Goal: Task Accomplishment & Management: Manage account settings

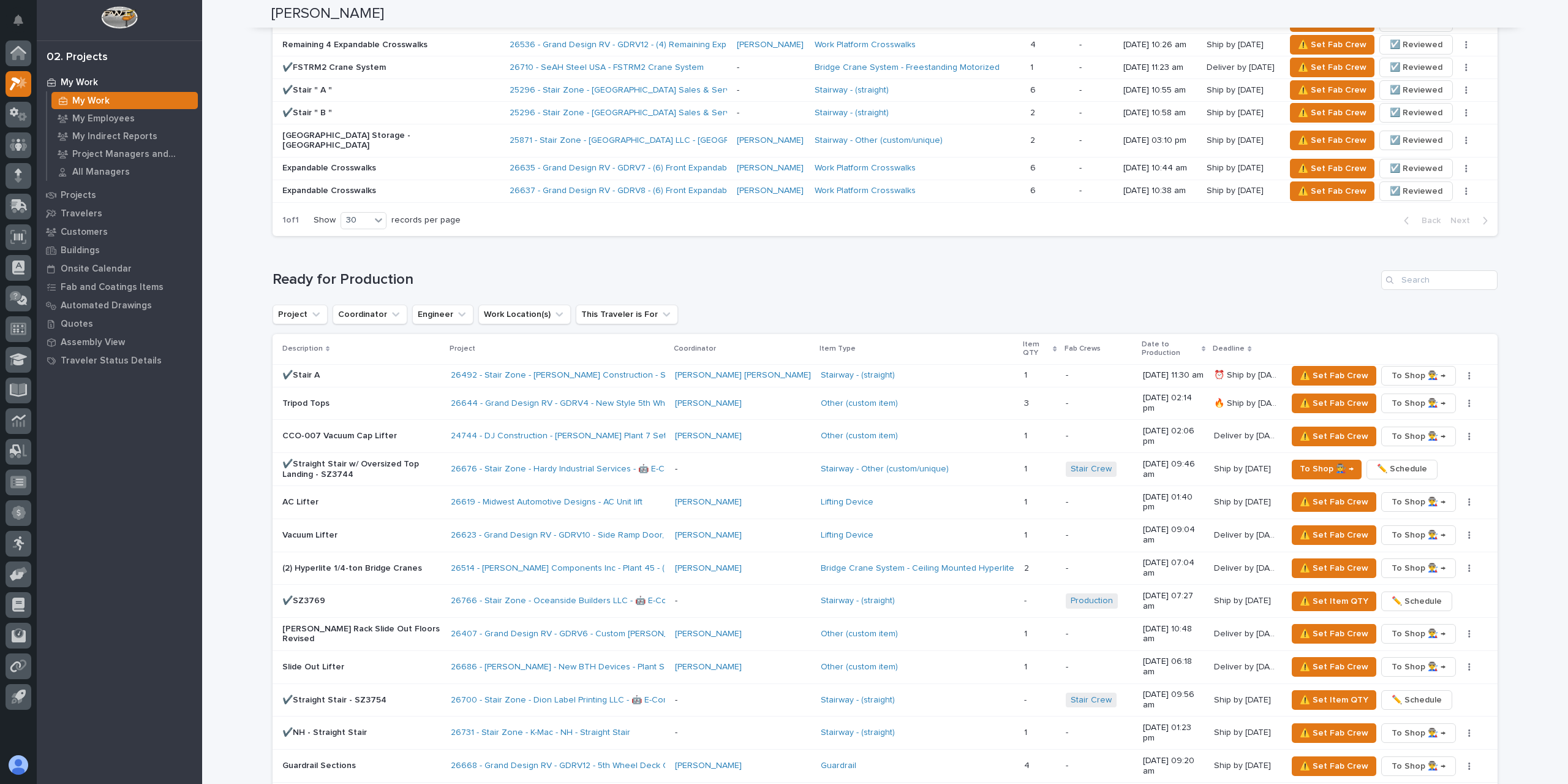
scroll to position [1226, 0]
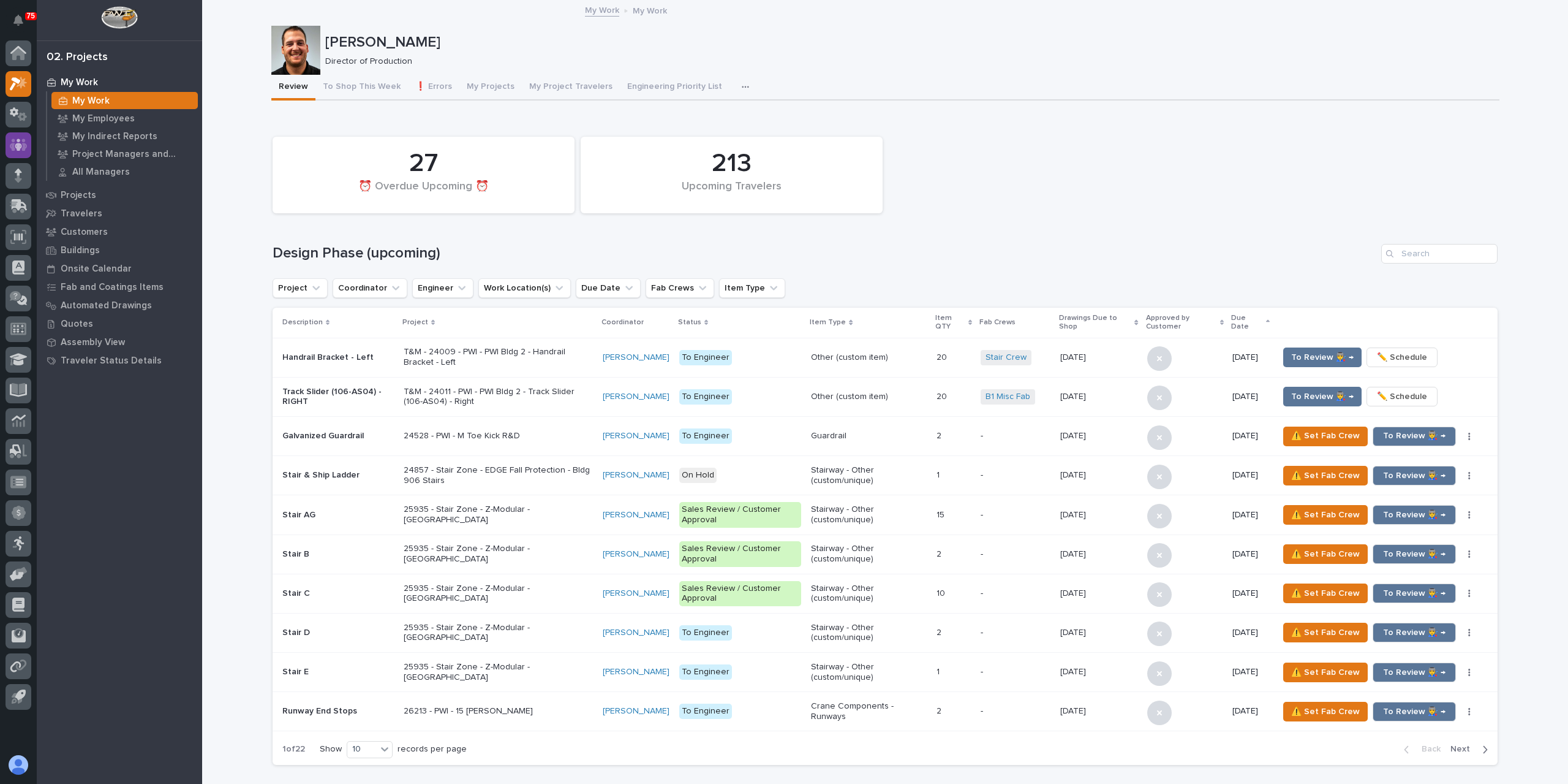
click at [22, 141] on icon at bounding box center [18, 144] width 18 height 12
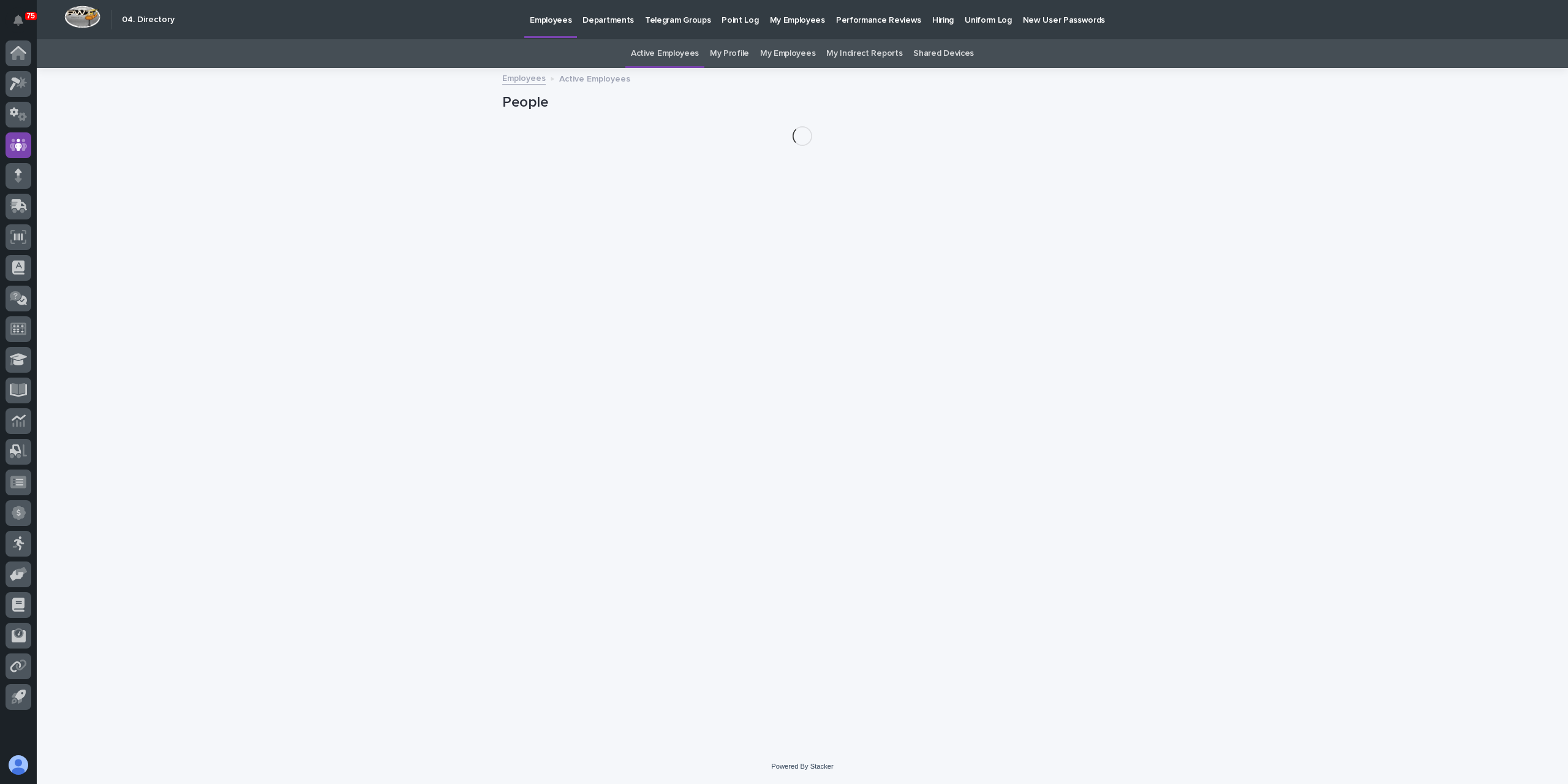
click at [727, 60] on link "My Profile" at bounding box center [730, 54] width 39 height 29
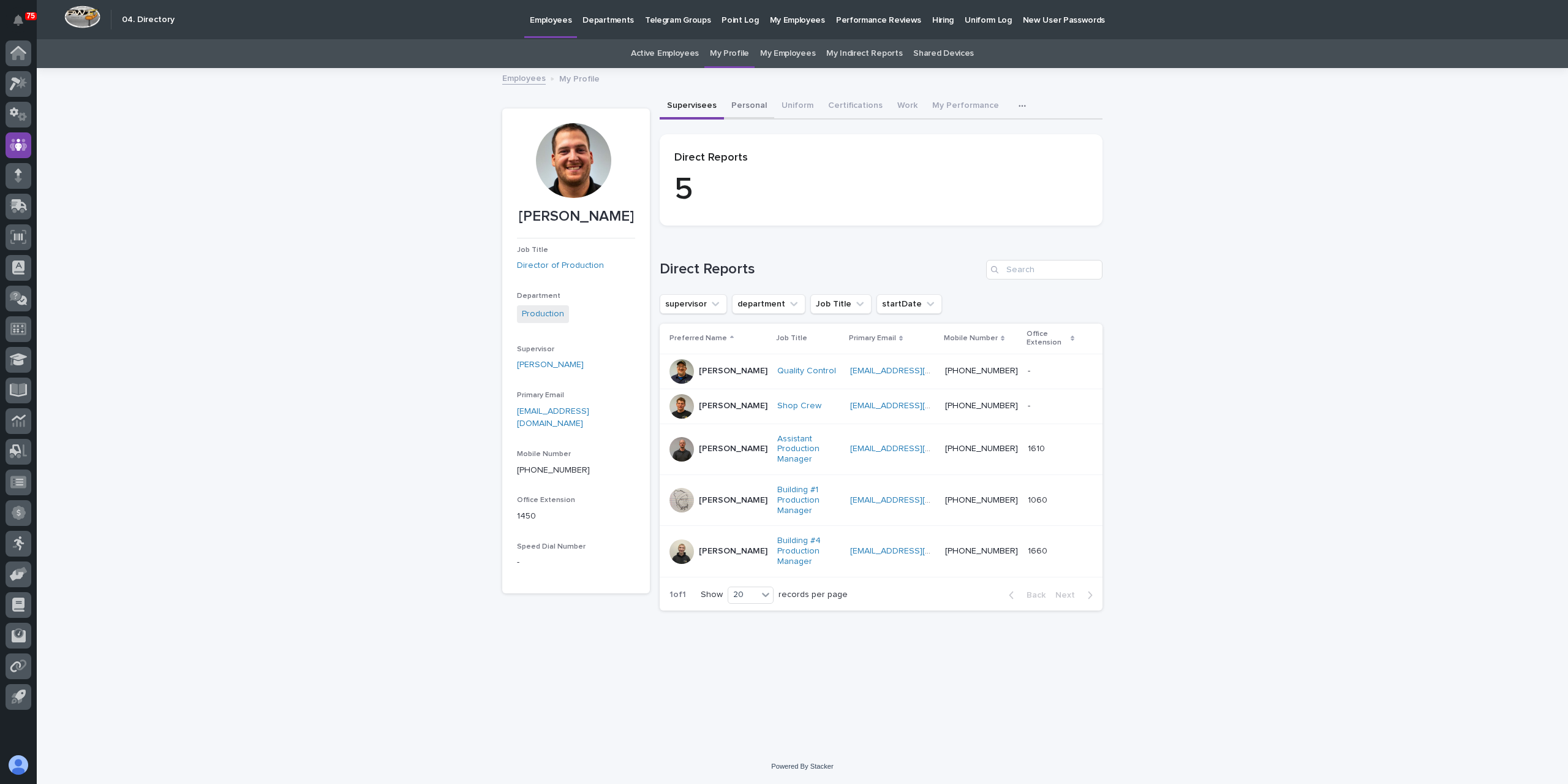
click at [749, 105] on button "Personal" at bounding box center [749, 106] width 51 height 26
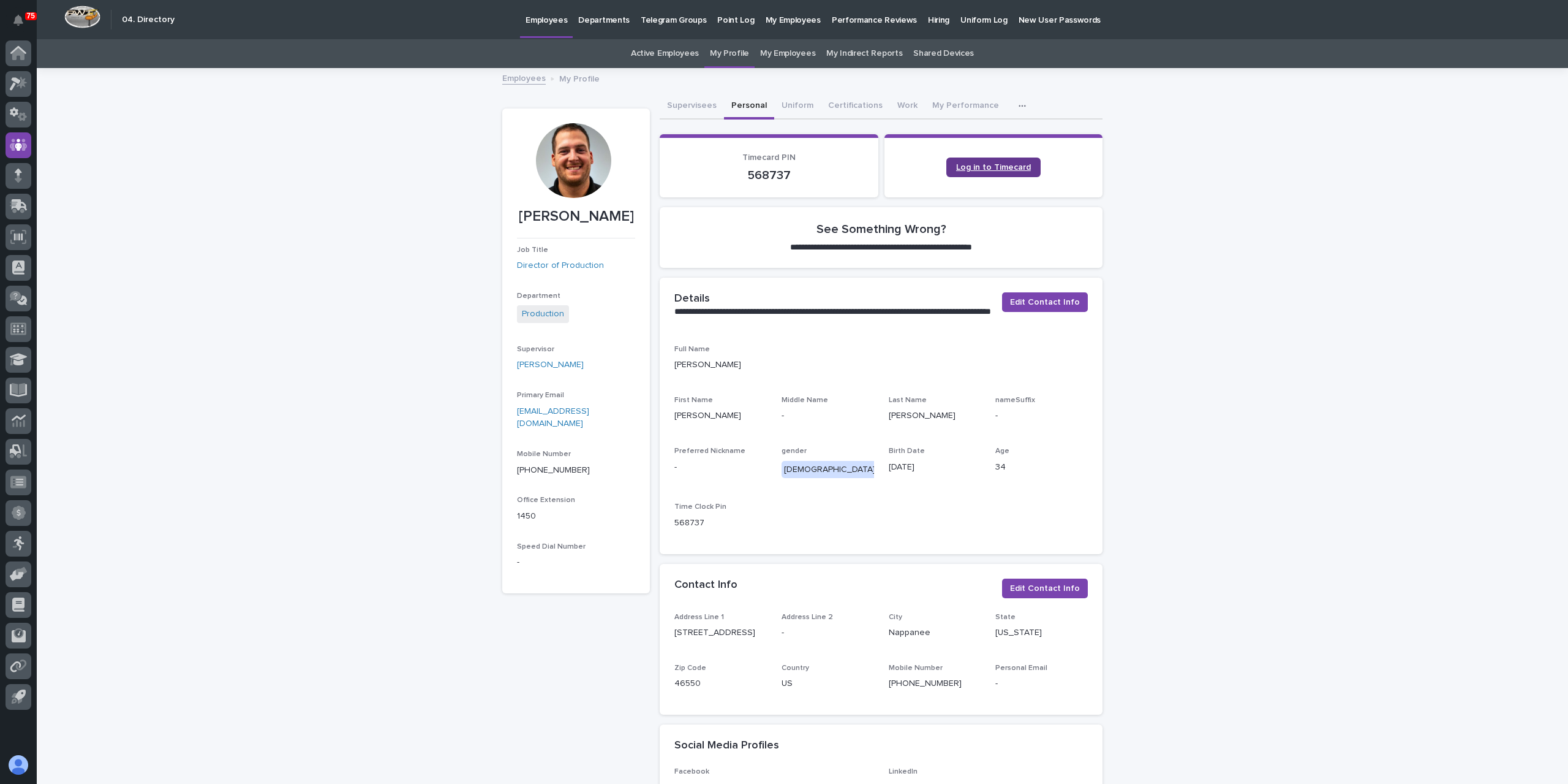
click at [1000, 170] on span "Log in to Timecard" at bounding box center [993, 166] width 75 height 9
click at [22, 50] on icon at bounding box center [18, 50] width 16 height 8
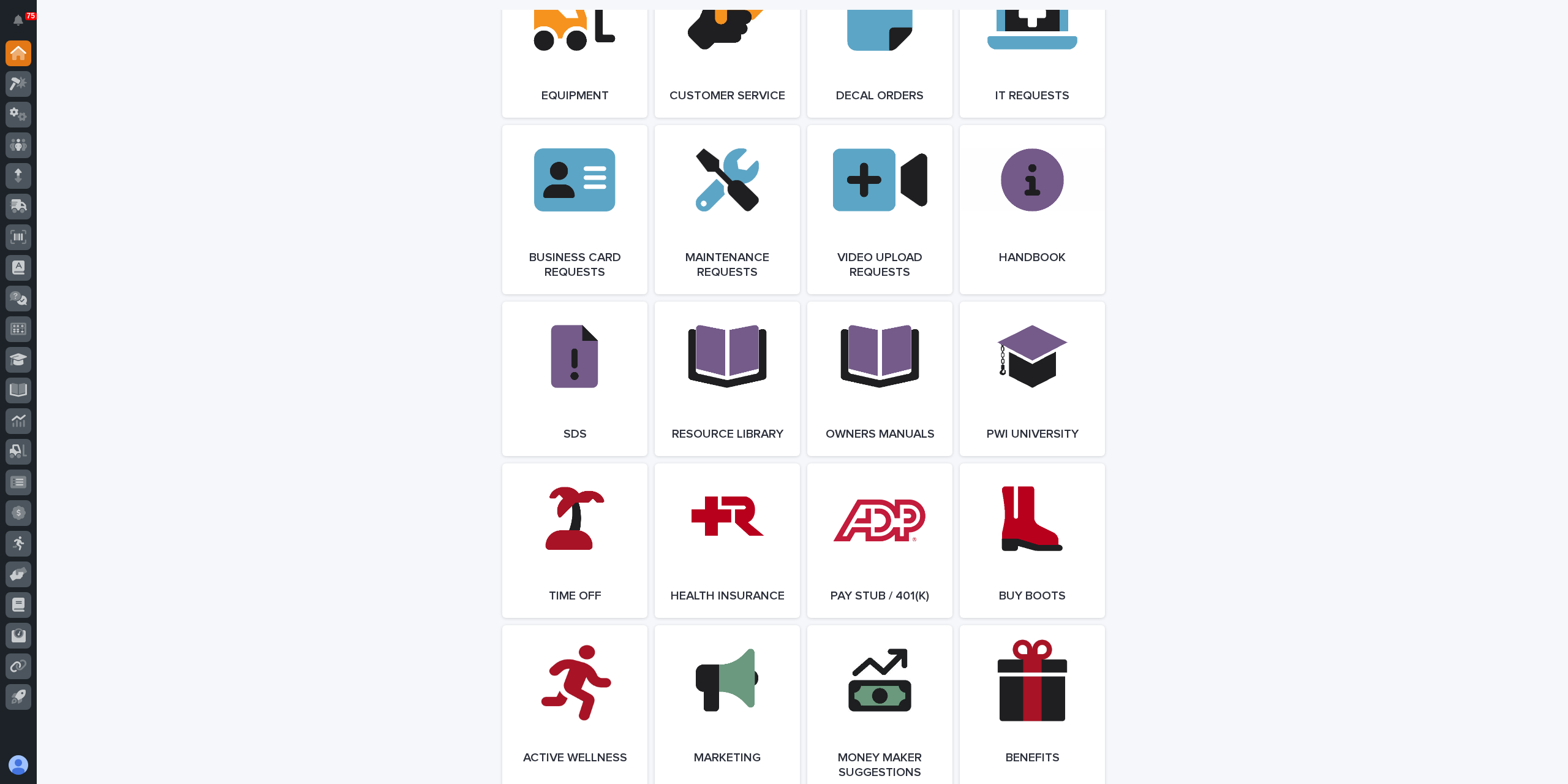
scroll to position [1961, 0]
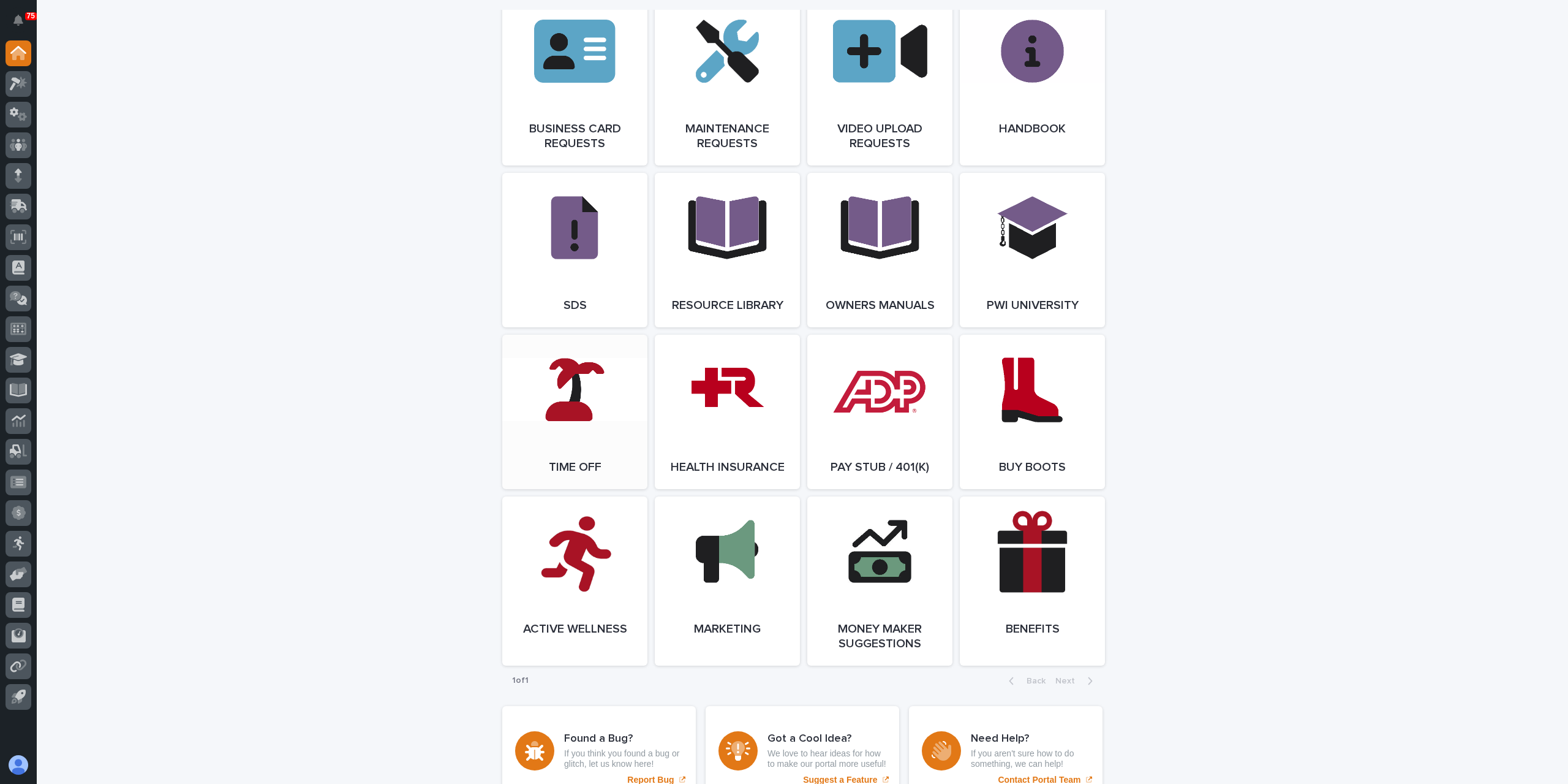
click at [555, 419] on link "Open Link" at bounding box center [575, 411] width 145 height 154
click at [9, 87] on div at bounding box center [18, 83] width 26 height 26
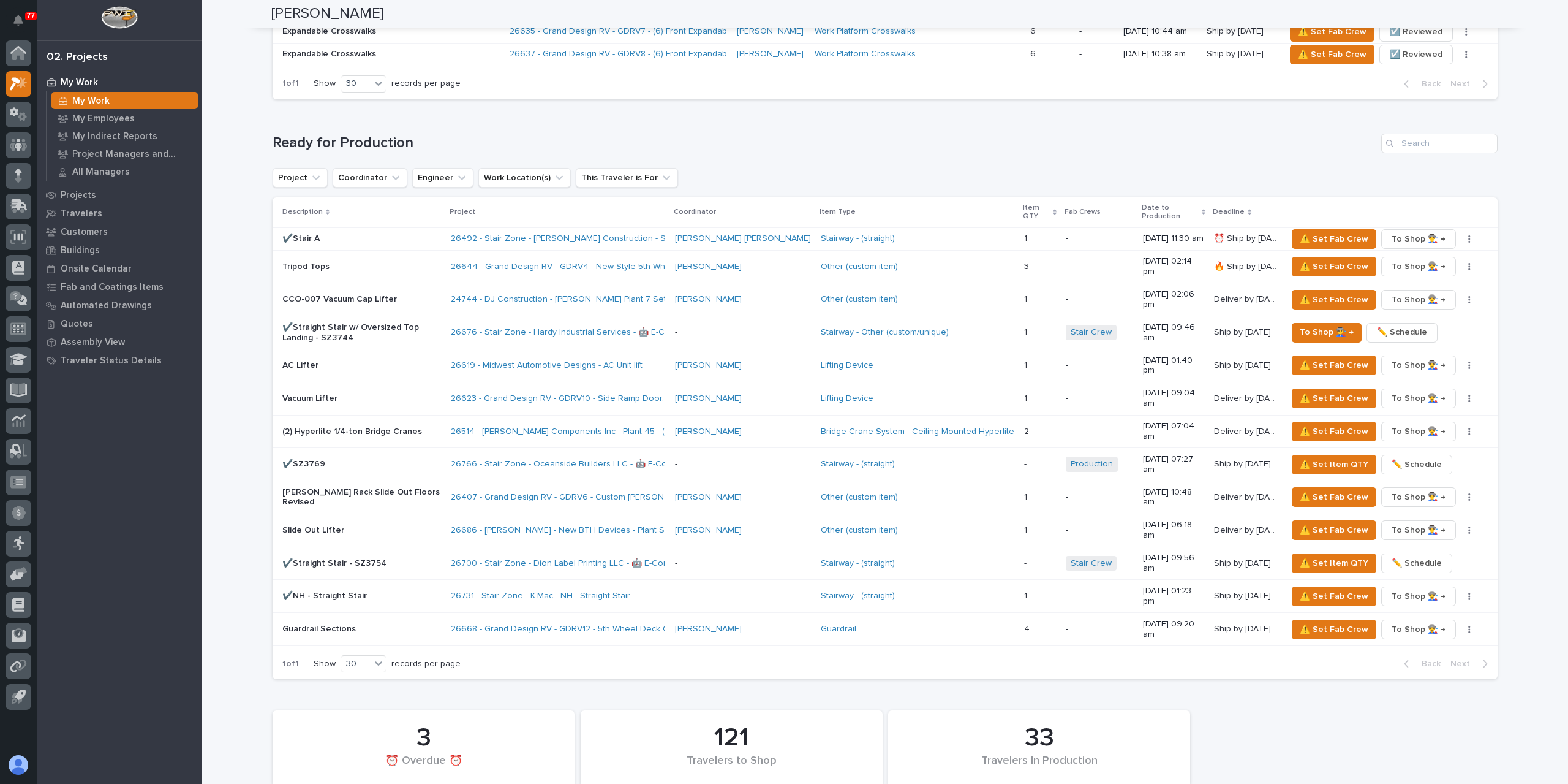
scroll to position [1102, 0]
click at [1312, 356] on span "⚠️ Set Fab Crew" at bounding box center [1335, 362] width 69 height 14
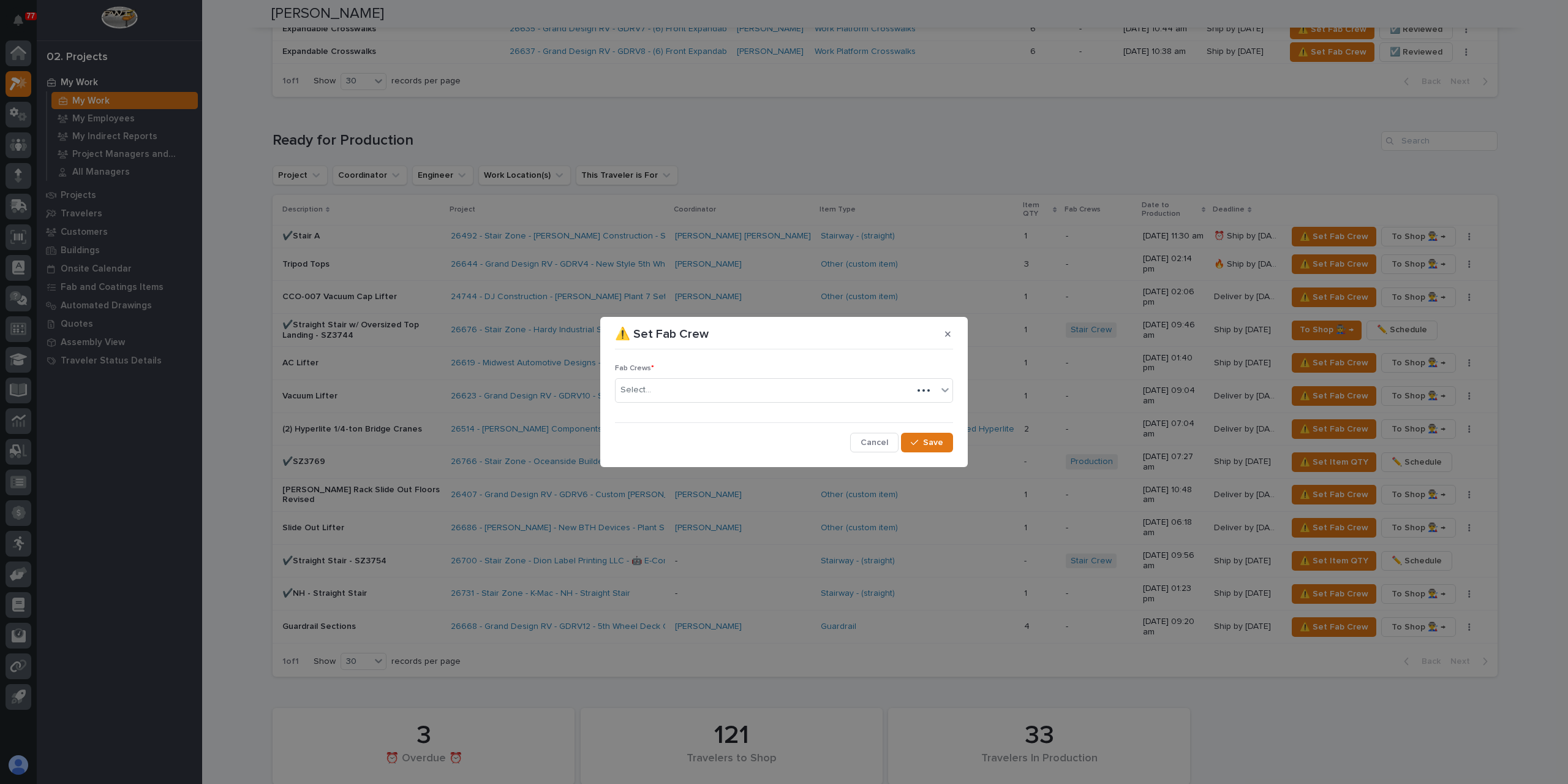
click at [660, 403] on div "Fab Crews * Select..." at bounding box center [784, 388] width 338 height 48
click at [660, 400] on div "Select..." at bounding box center [784, 390] width 338 height 25
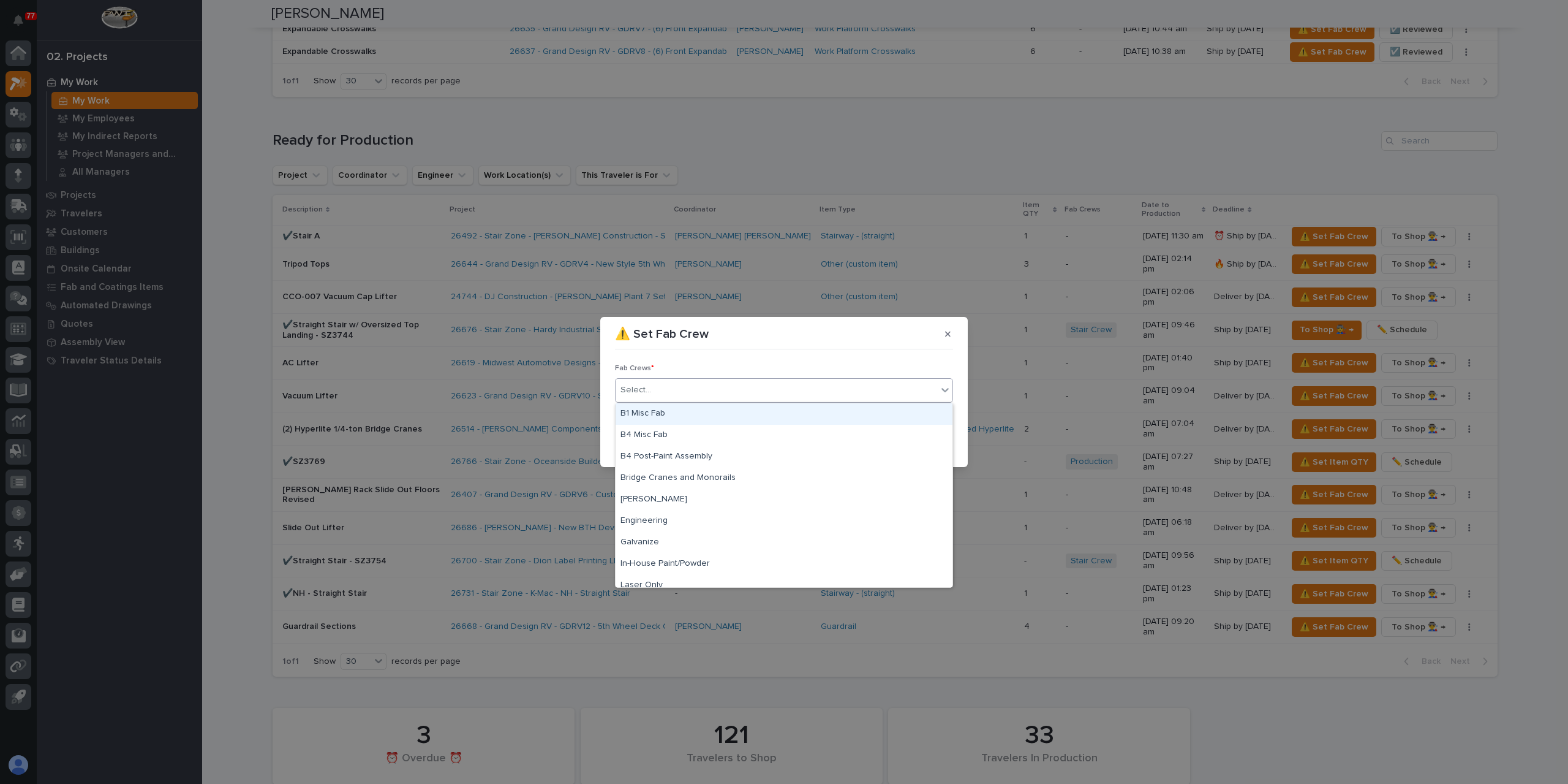
click at [676, 415] on div "B1 Misc Fab" at bounding box center [784, 414] width 337 height 21
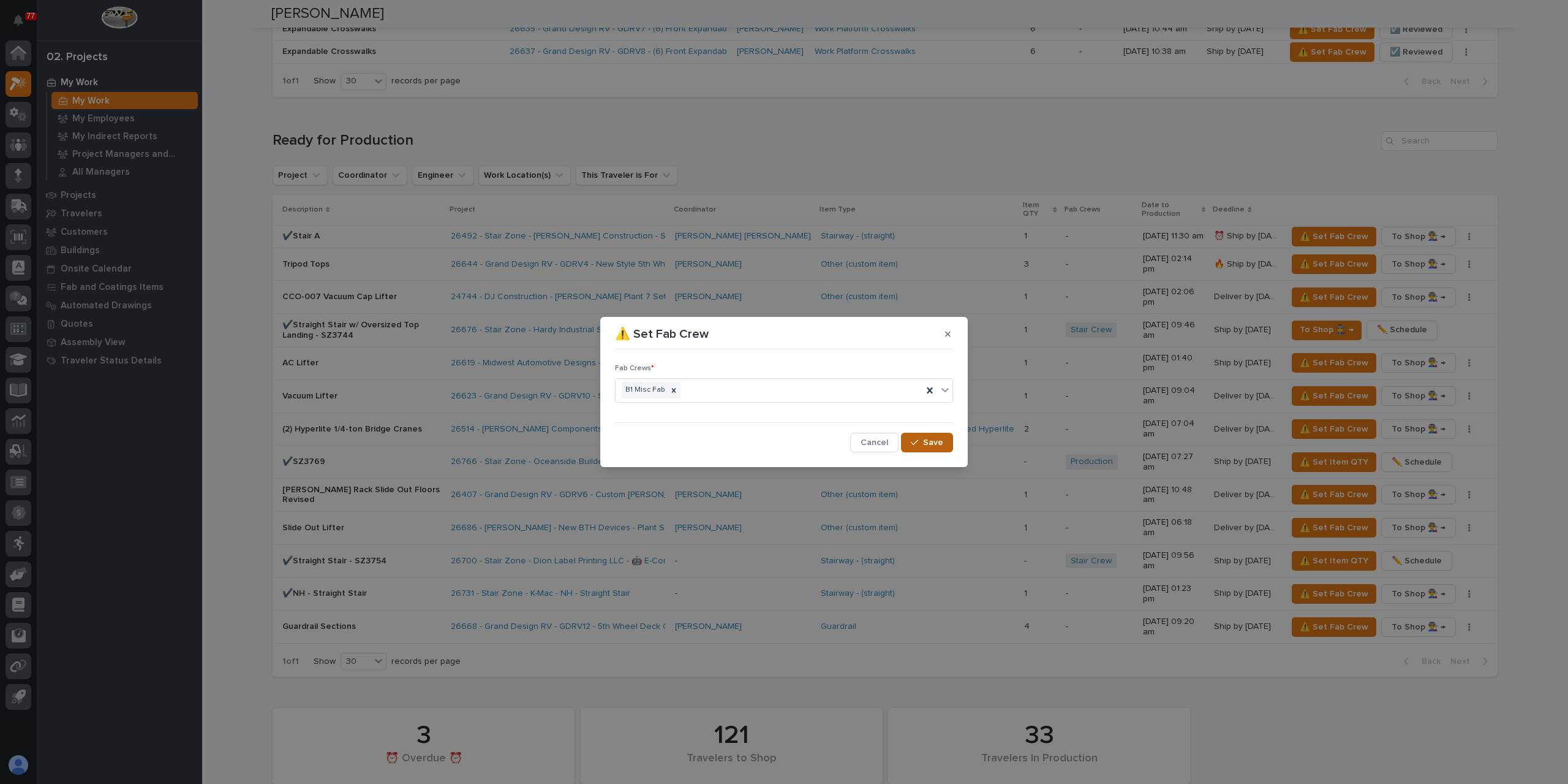
click at [916, 445] on icon "button" at bounding box center [915, 442] width 8 height 9
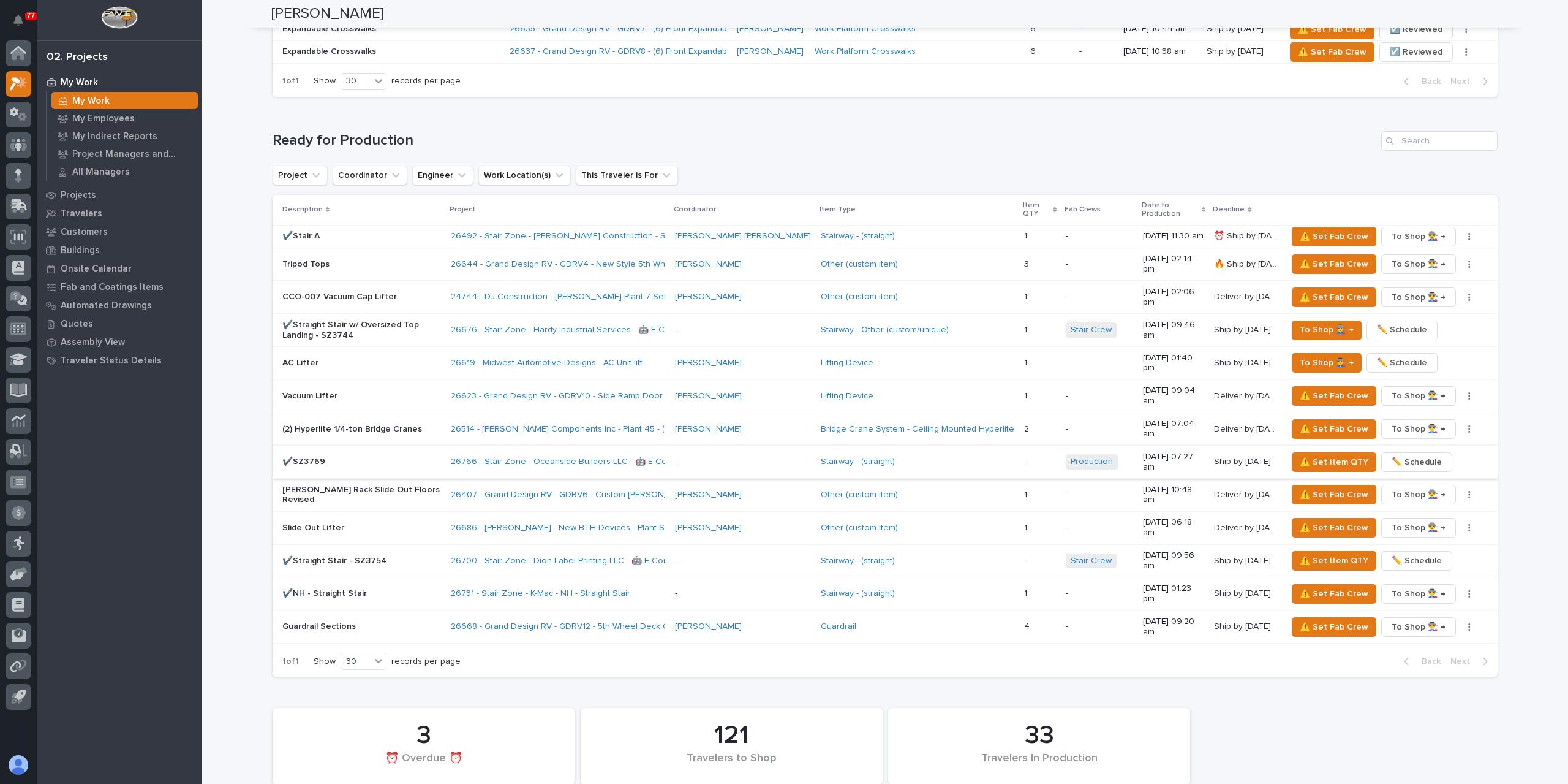
click at [1408, 454] on span "✏️ Schedule" at bounding box center [1417, 461] width 51 height 14
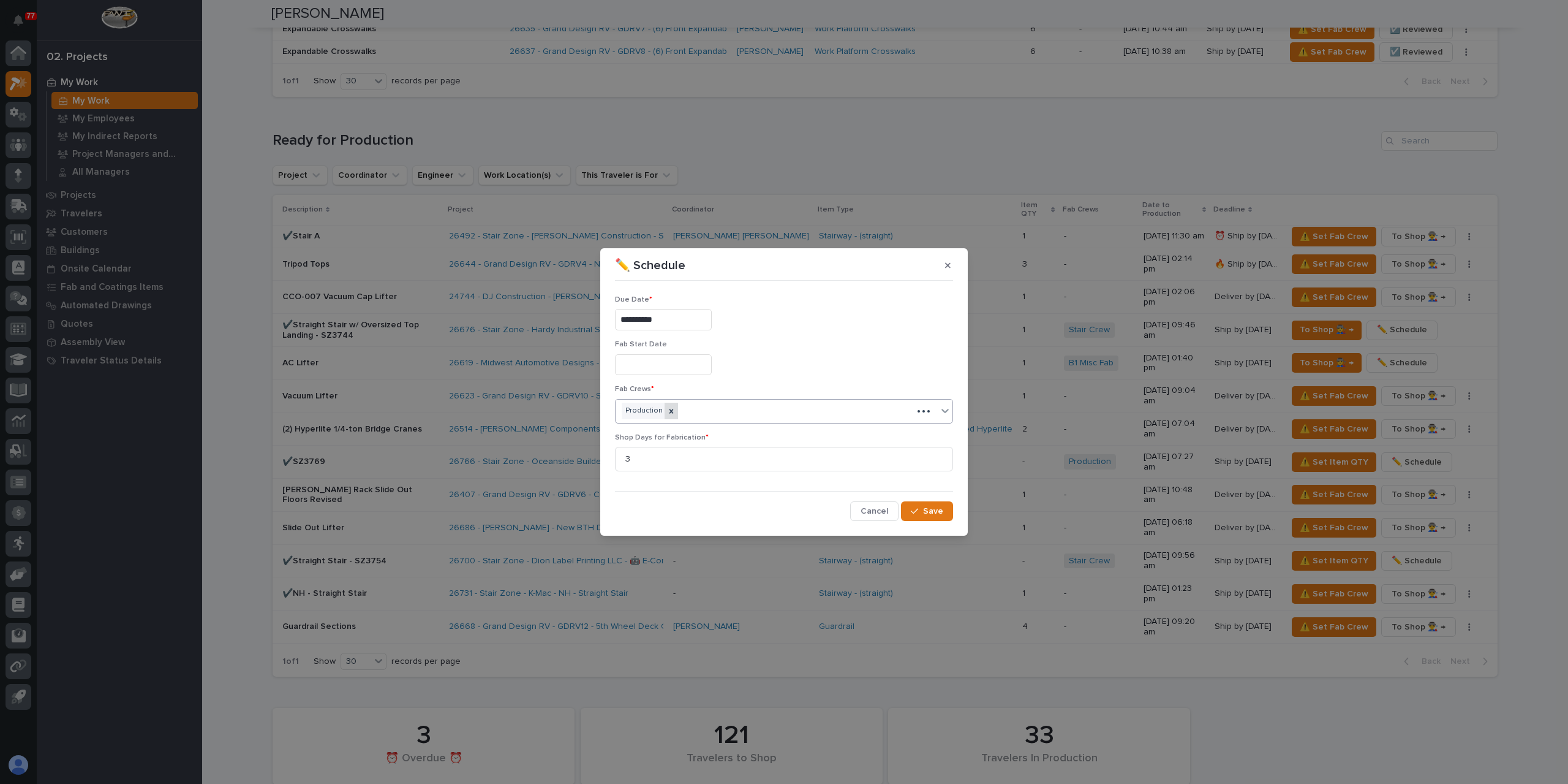
click at [672, 407] on icon at bounding box center [671, 411] width 9 height 9
click at [693, 412] on div "Select..." at bounding box center [776, 410] width 321 height 20
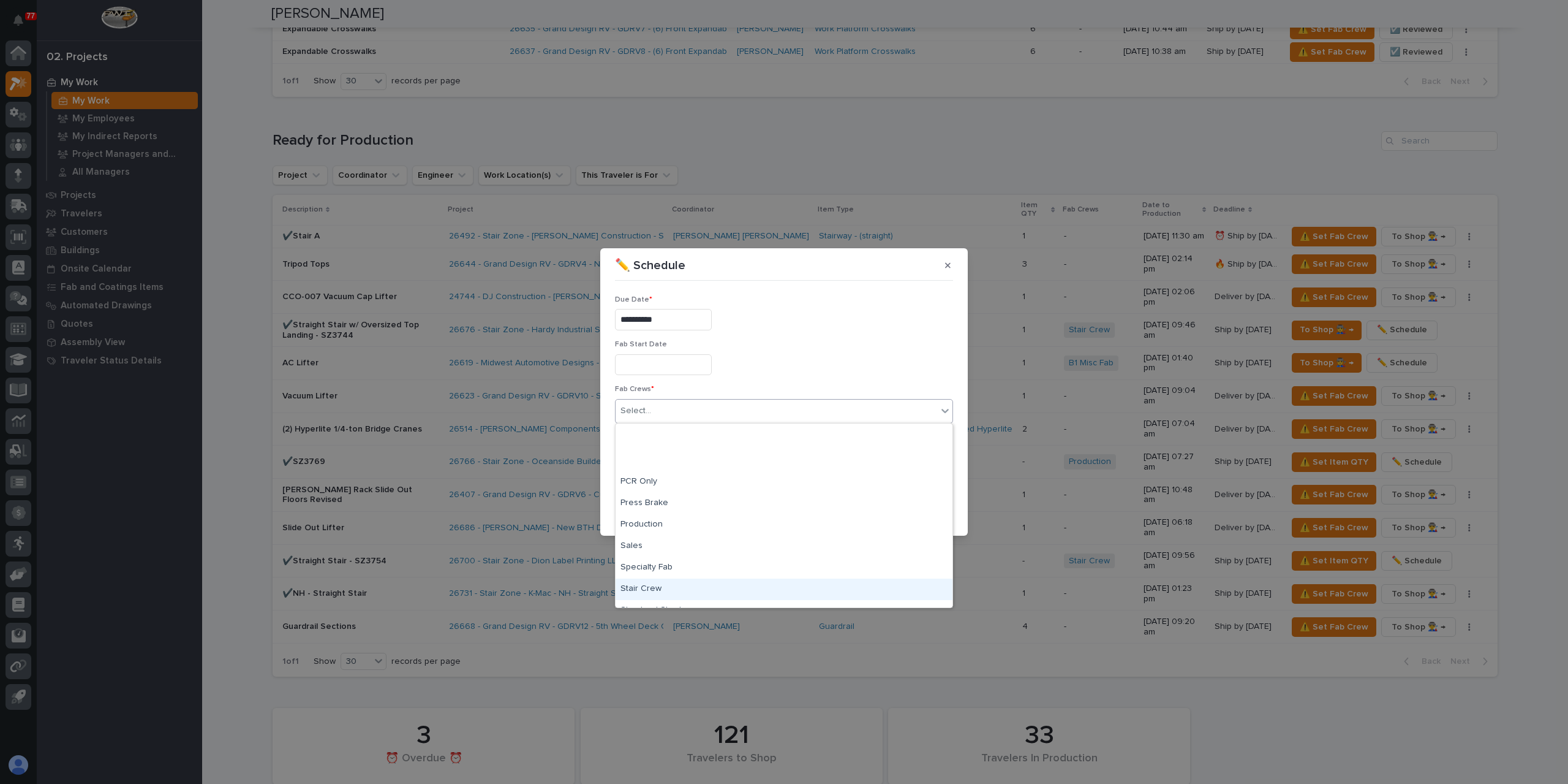
scroll to position [288, 0]
click at [671, 518] on div "Stair Crew" at bounding box center [784, 511] width 337 height 21
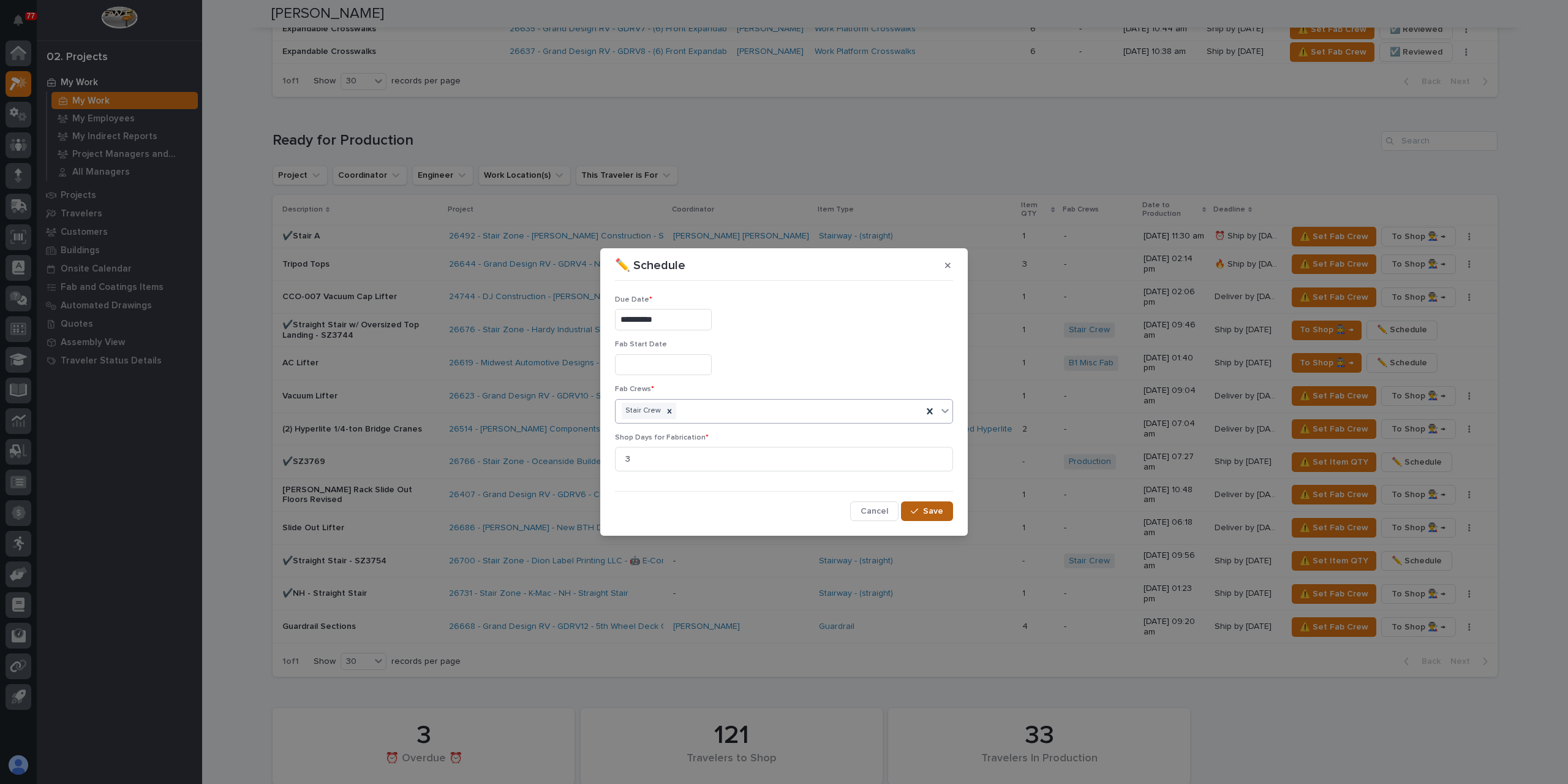
click at [912, 509] on icon "button" at bounding box center [915, 511] width 8 height 9
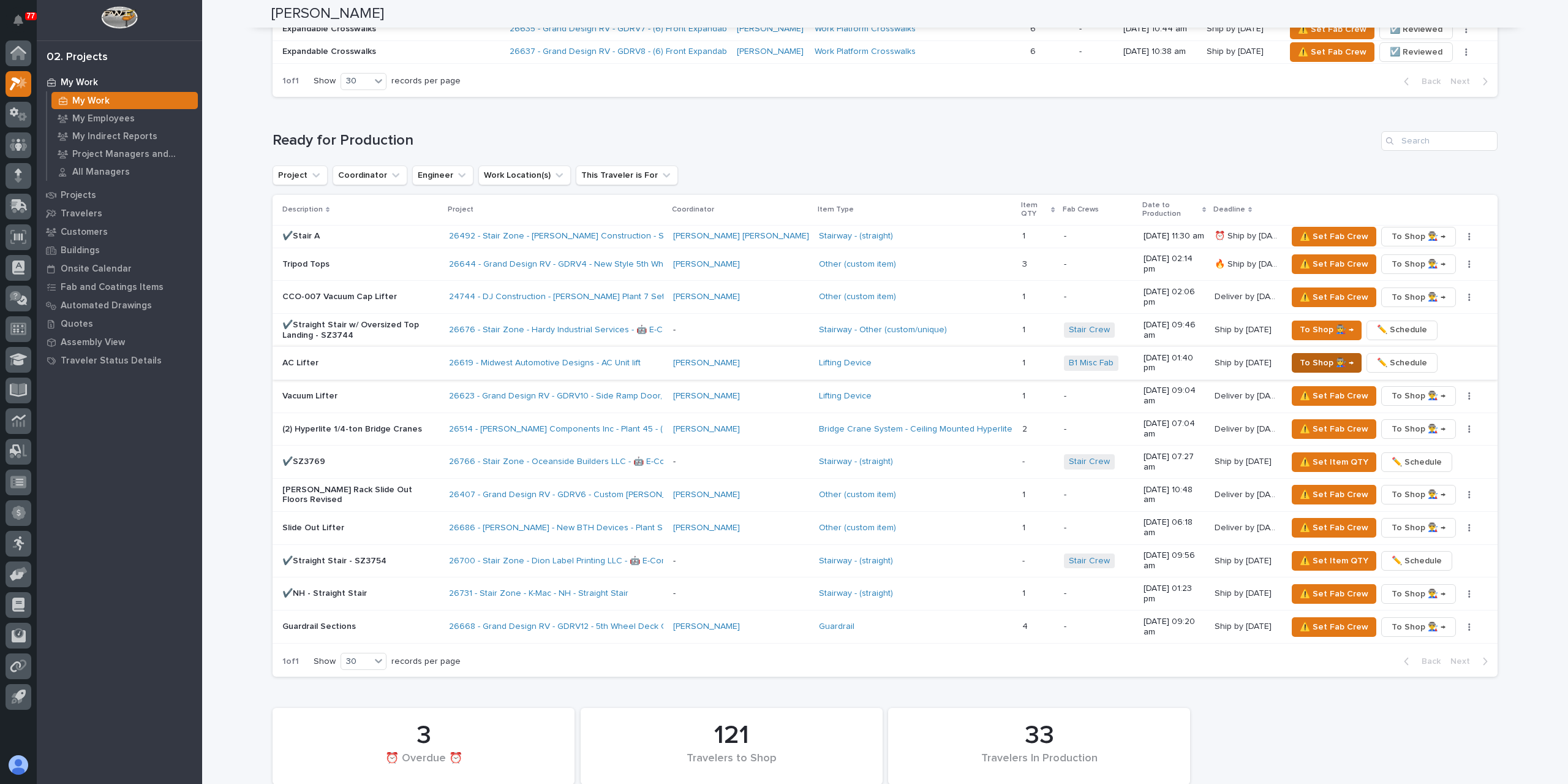
click at [1318, 356] on span "To Shop 👨‍🏭 →" at bounding box center [1327, 362] width 54 height 14
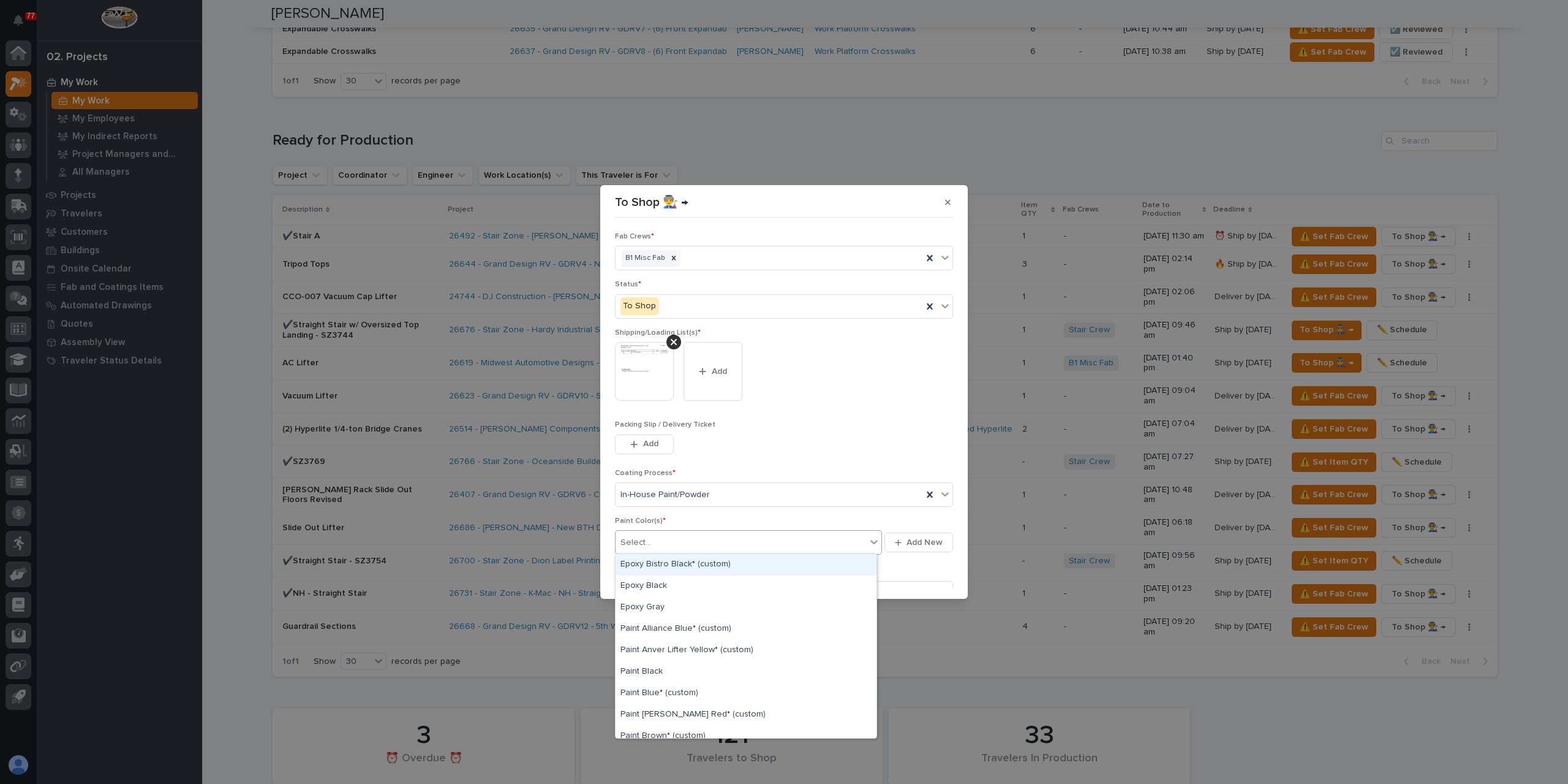
click at [660, 540] on div "Select..." at bounding box center [741, 542] width 250 height 20
click at [658, 628] on div "Paint Yellow" at bounding box center [746, 622] width 261 height 21
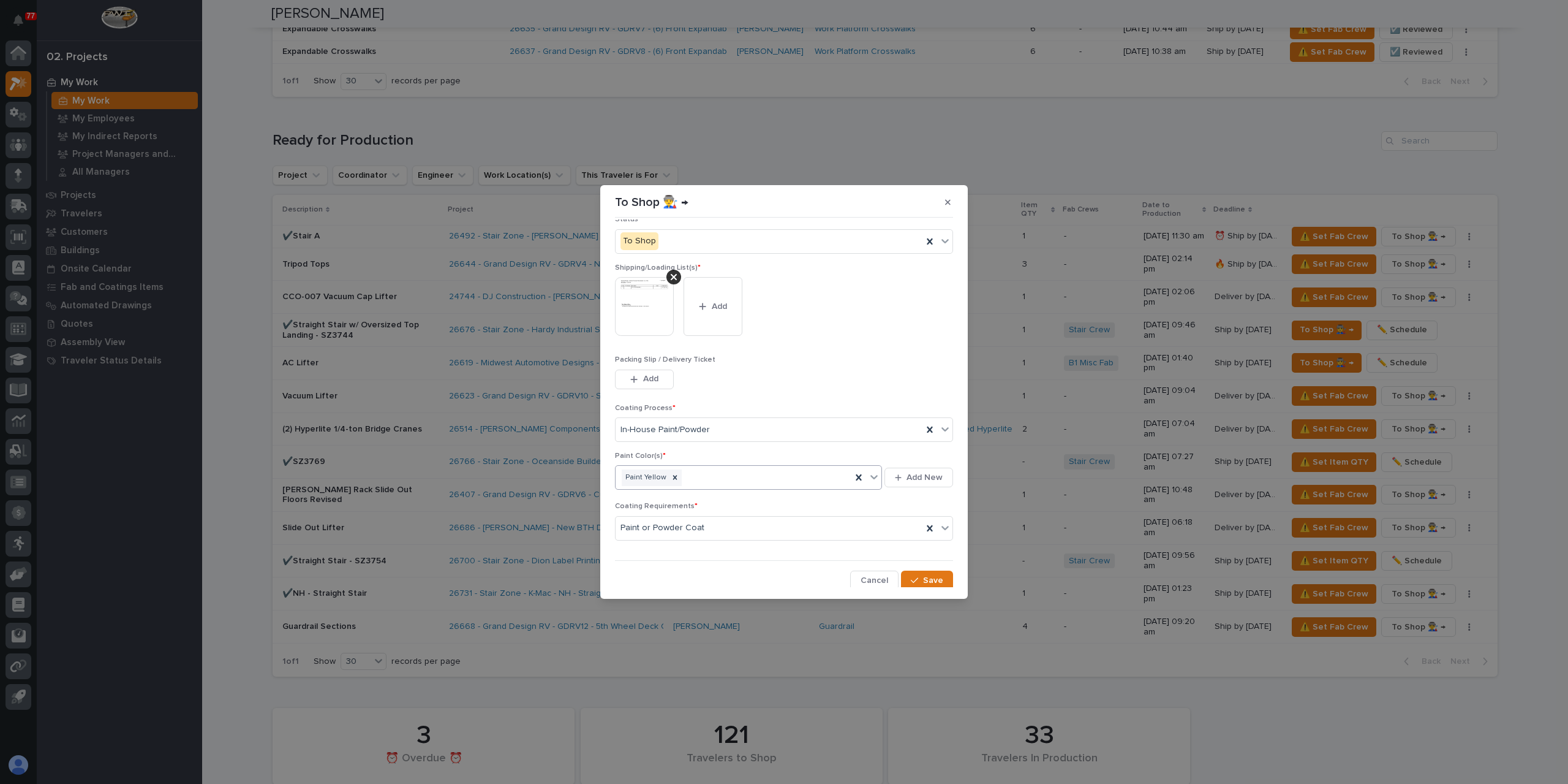
scroll to position [66, 0]
click at [926, 576] on span "Save" at bounding box center [933, 579] width 20 height 11
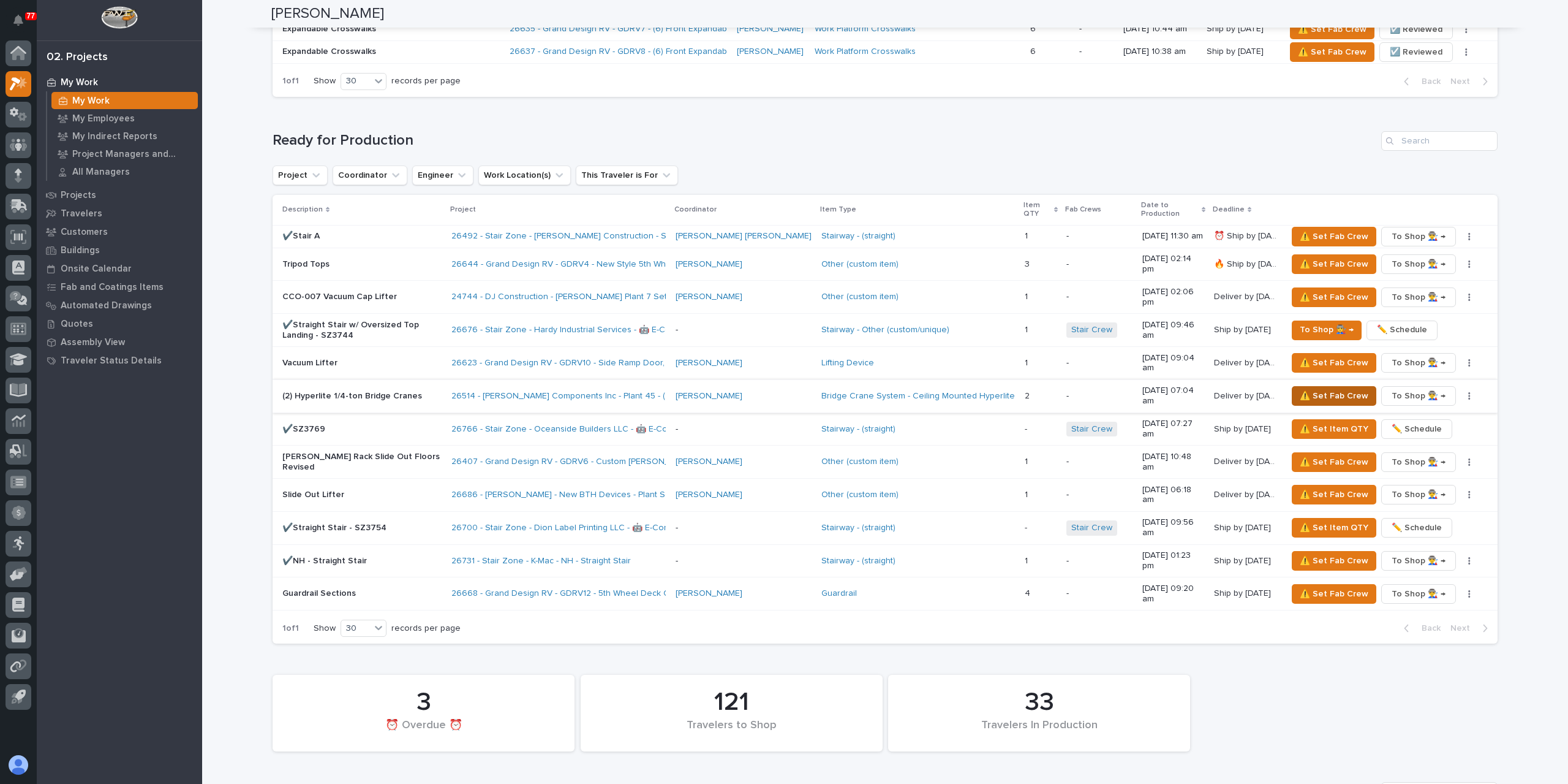
click at [1313, 388] on span "⚠️ Set Fab Crew" at bounding box center [1335, 395] width 69 height 14
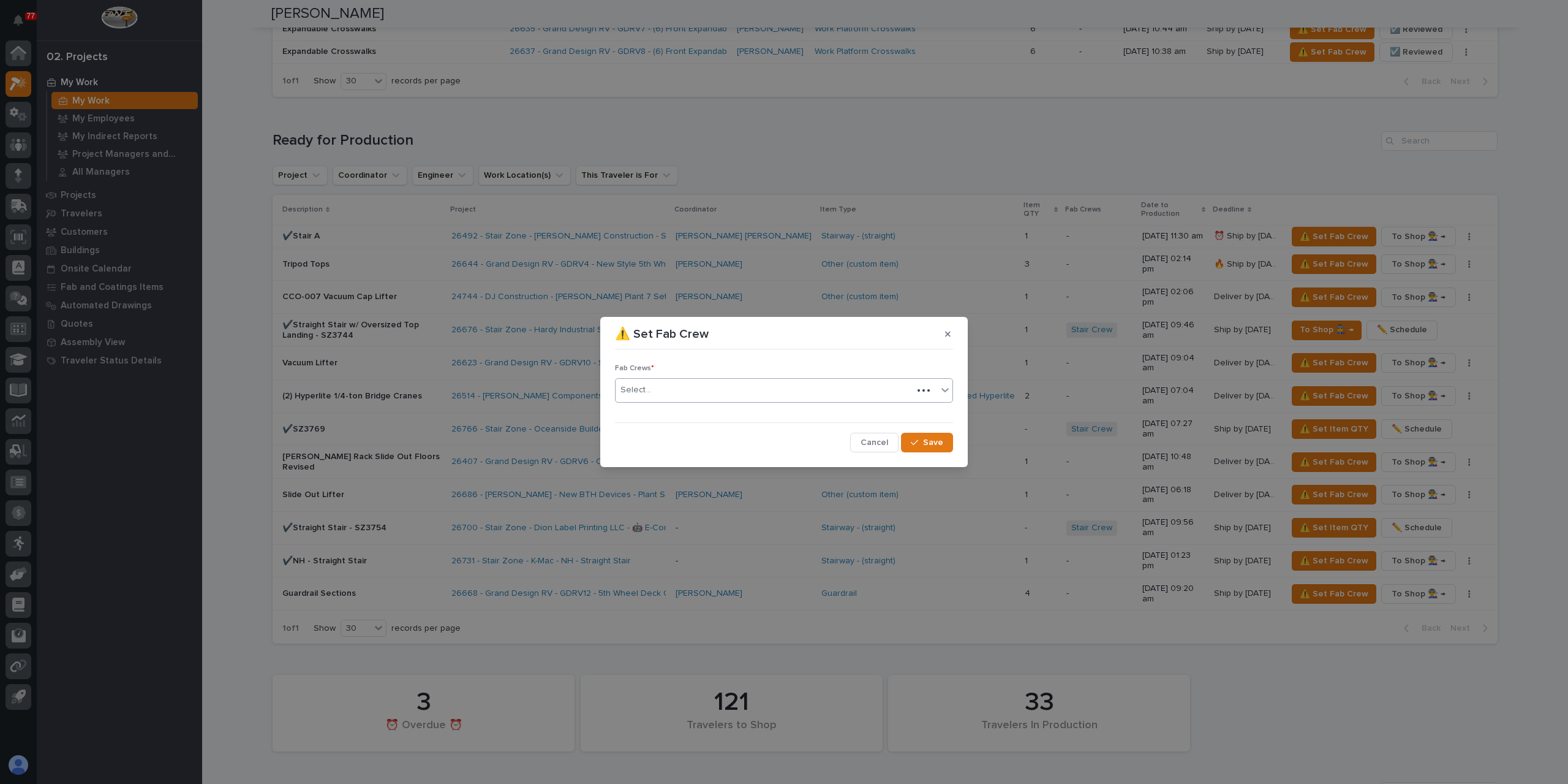
click at [676, 386] on div "Select..." at bounding box center [764, 389] width 297 height 20
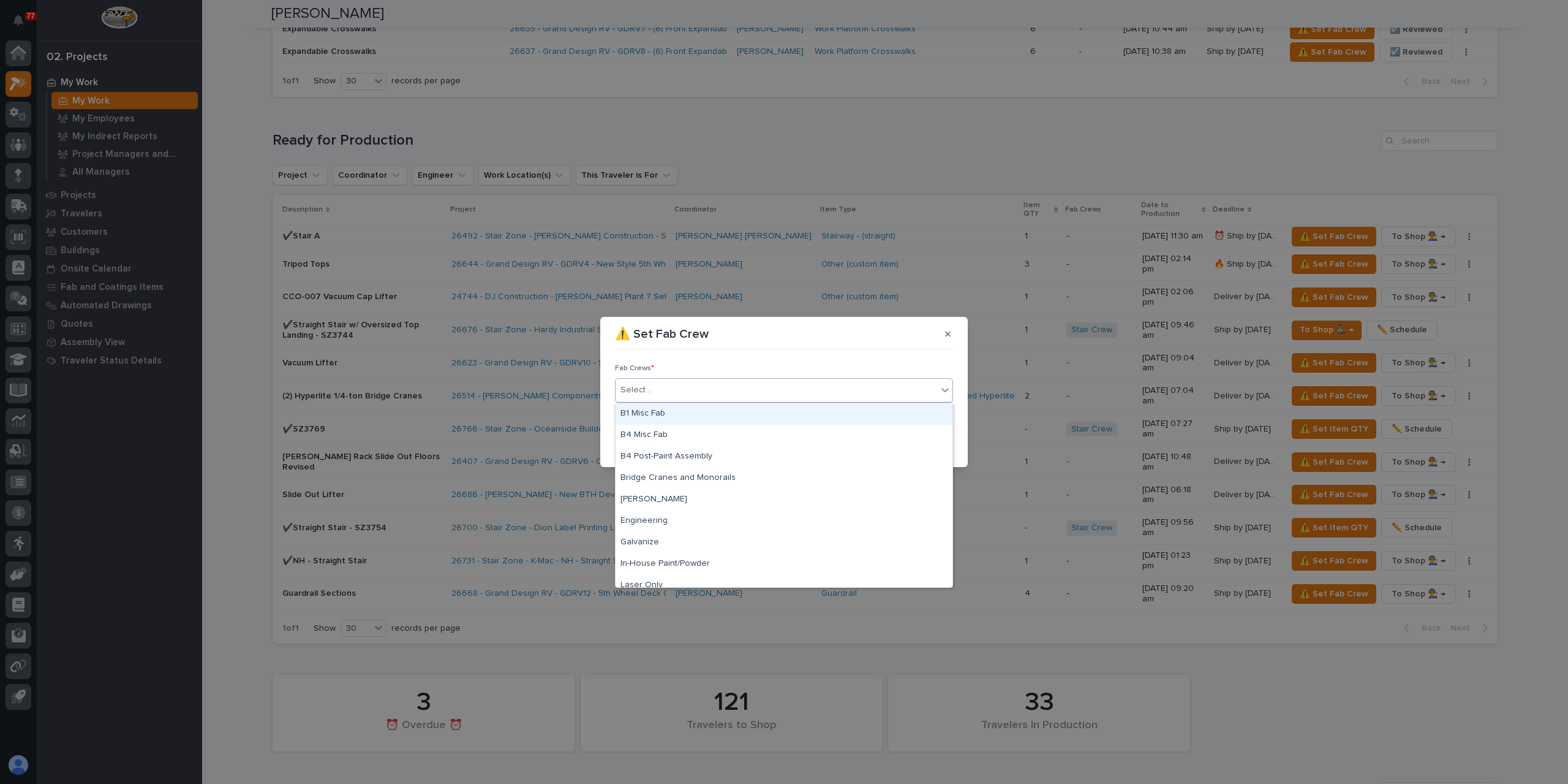
click at [682, 414] on div "B1 Misc Fab" at bounding box center [784, 414] width 337 height 21
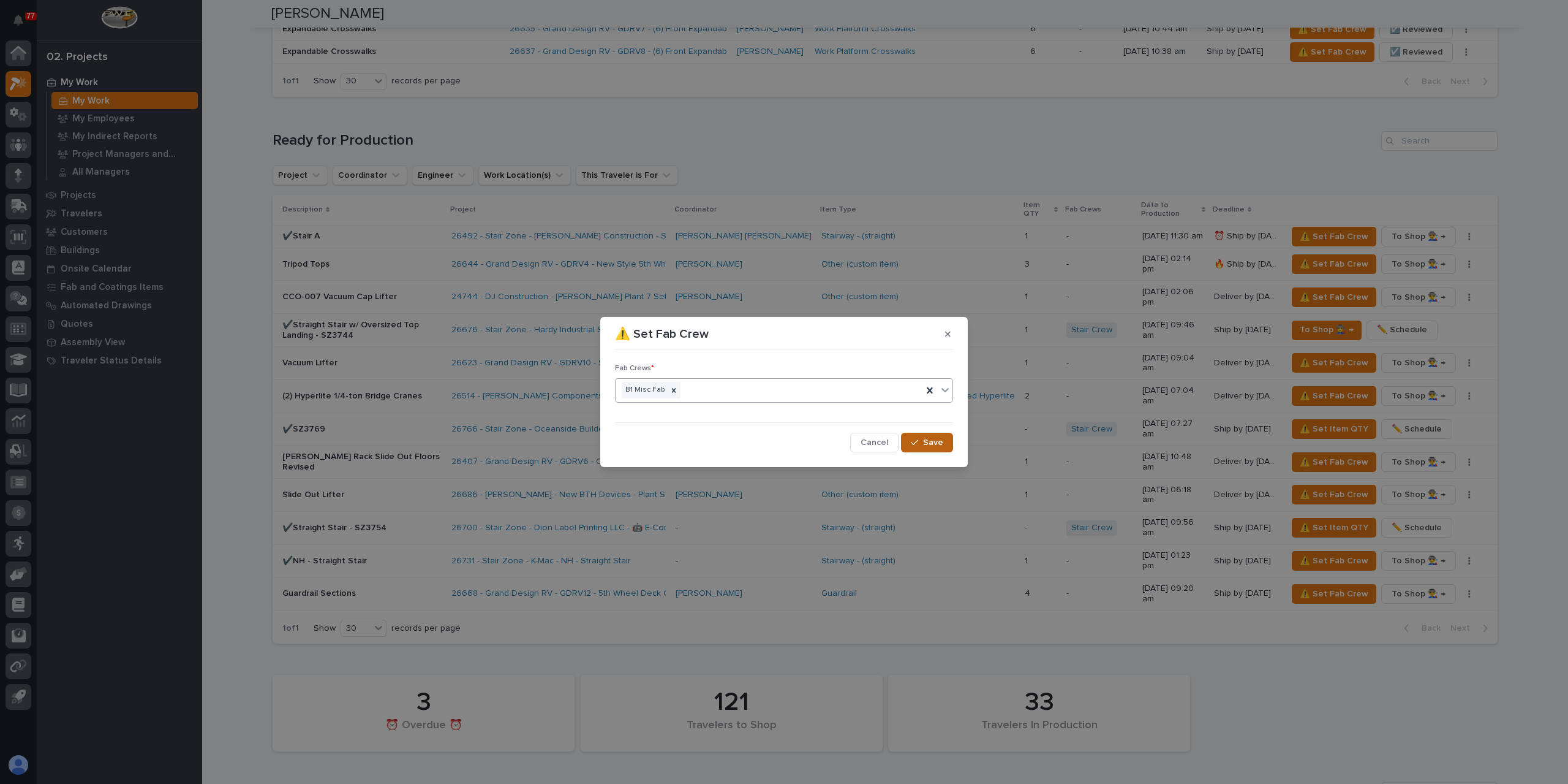
click at [926, 446] on span "Save" at bounding box center [933, 443] width 20 height 11
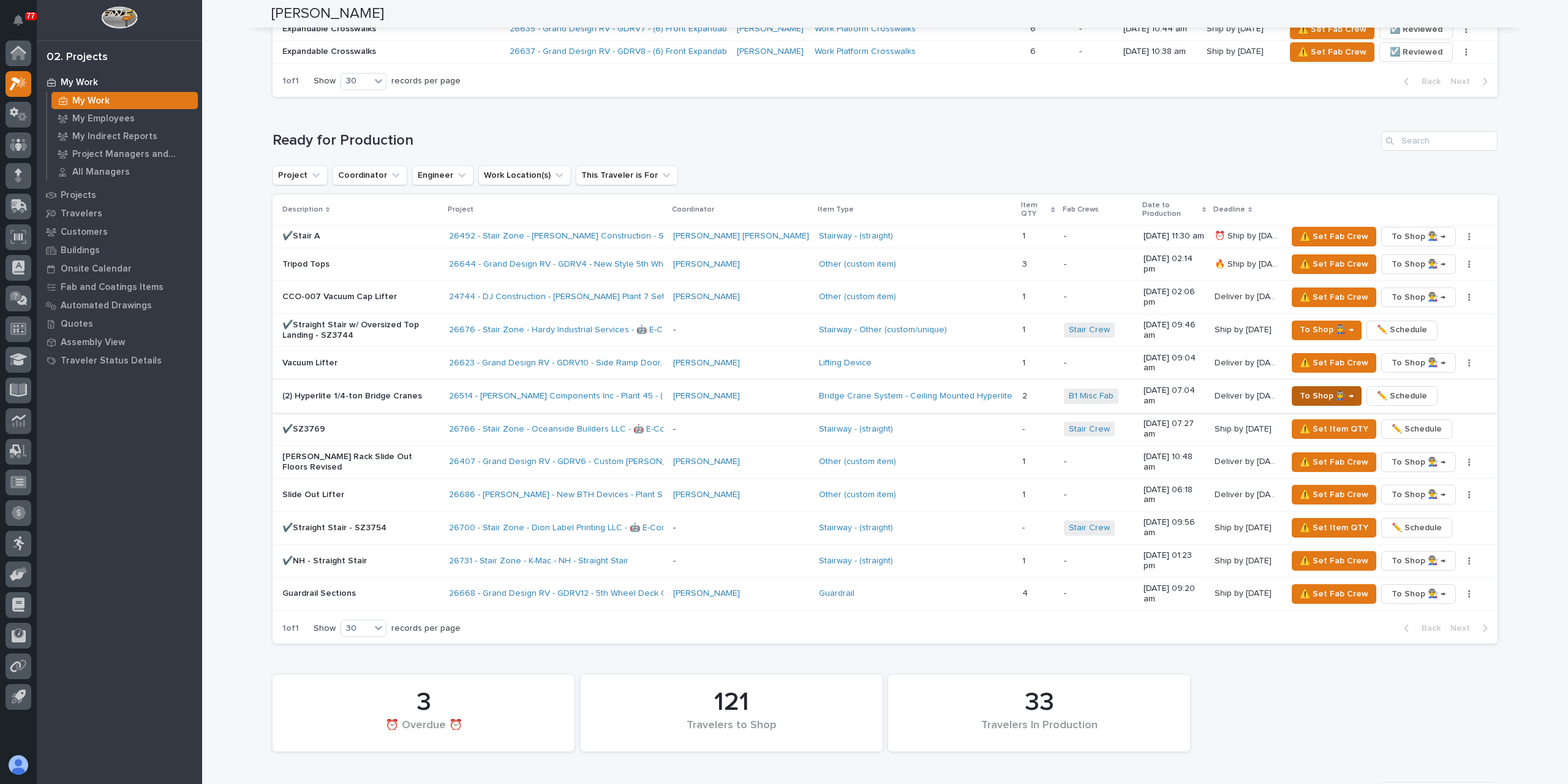
click at [1321, 388] on span "To Shop 👨‍🏭 →" at bounding box center [1327, 395] width 54 height 14
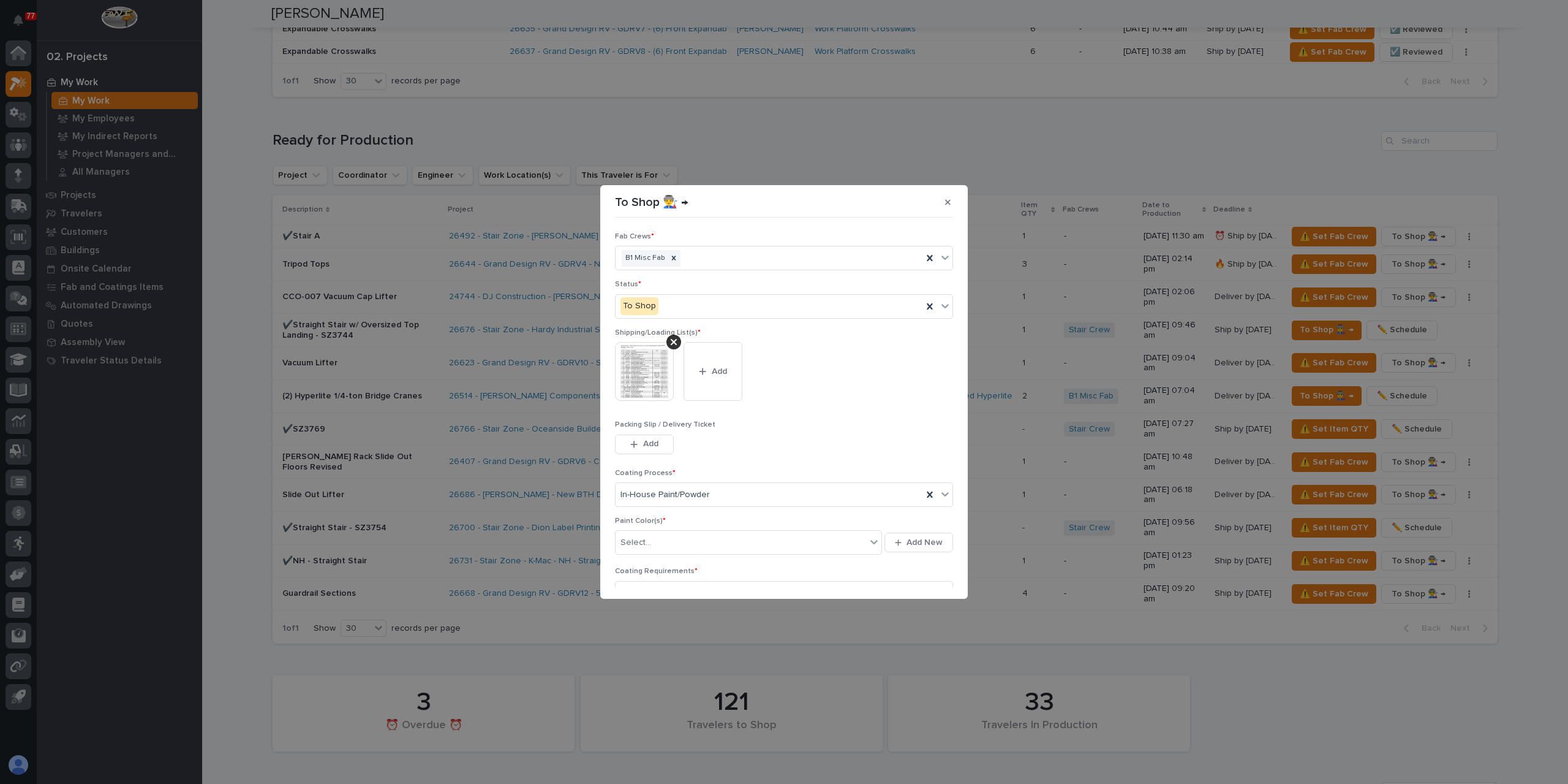
click at [688, 556] on div "Paint Color(s) * Select... Add New" at bounding box center [784, 541] width 338 height 51
click at [678, 549] on div "Select..." at bounding box center [741, 542] width 250 height 20
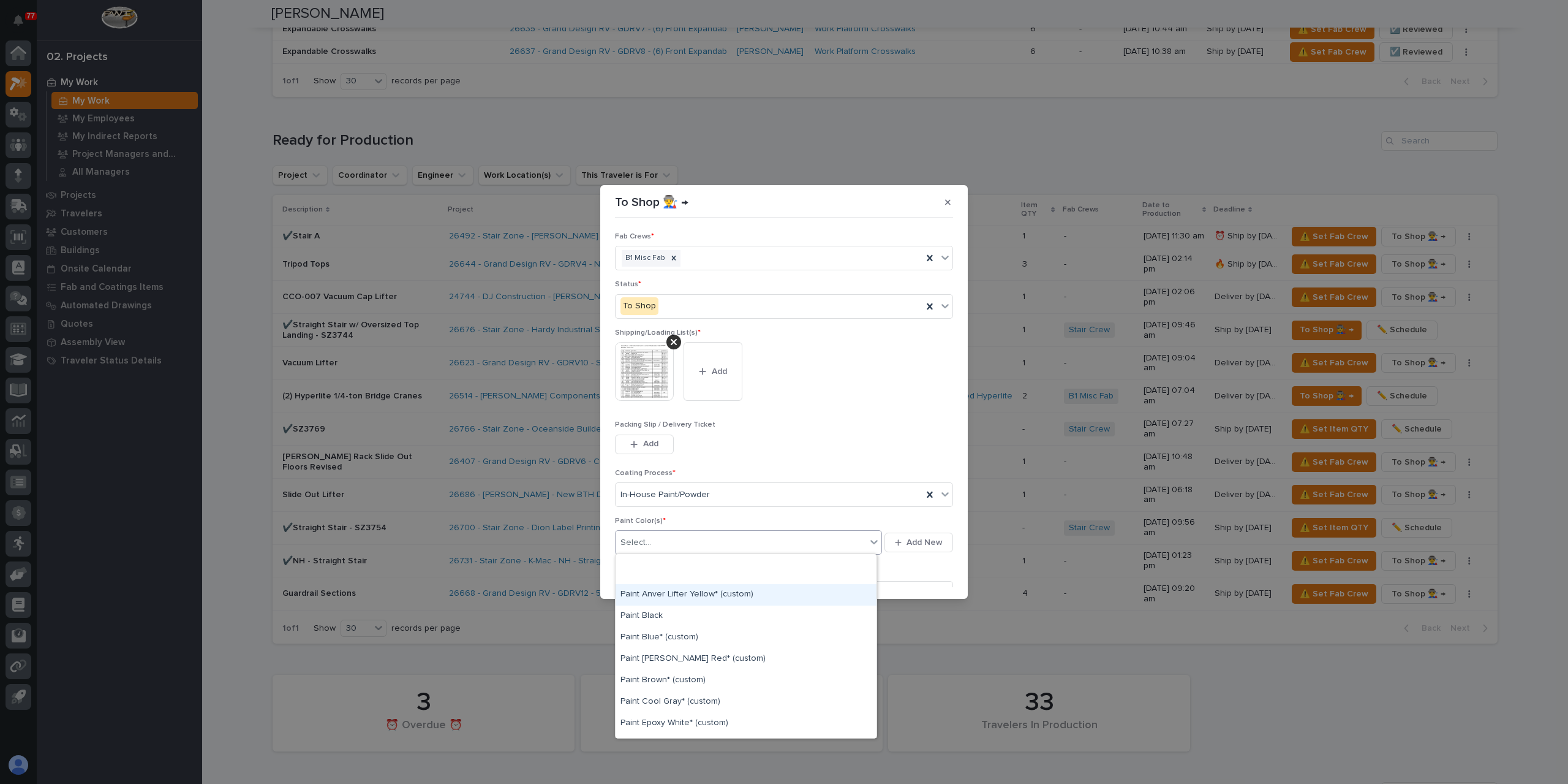
scroll to position [122, 0]
click at [652, 678] on div "Paint Gray" at bounding box center [746, 678] width 261 height 21
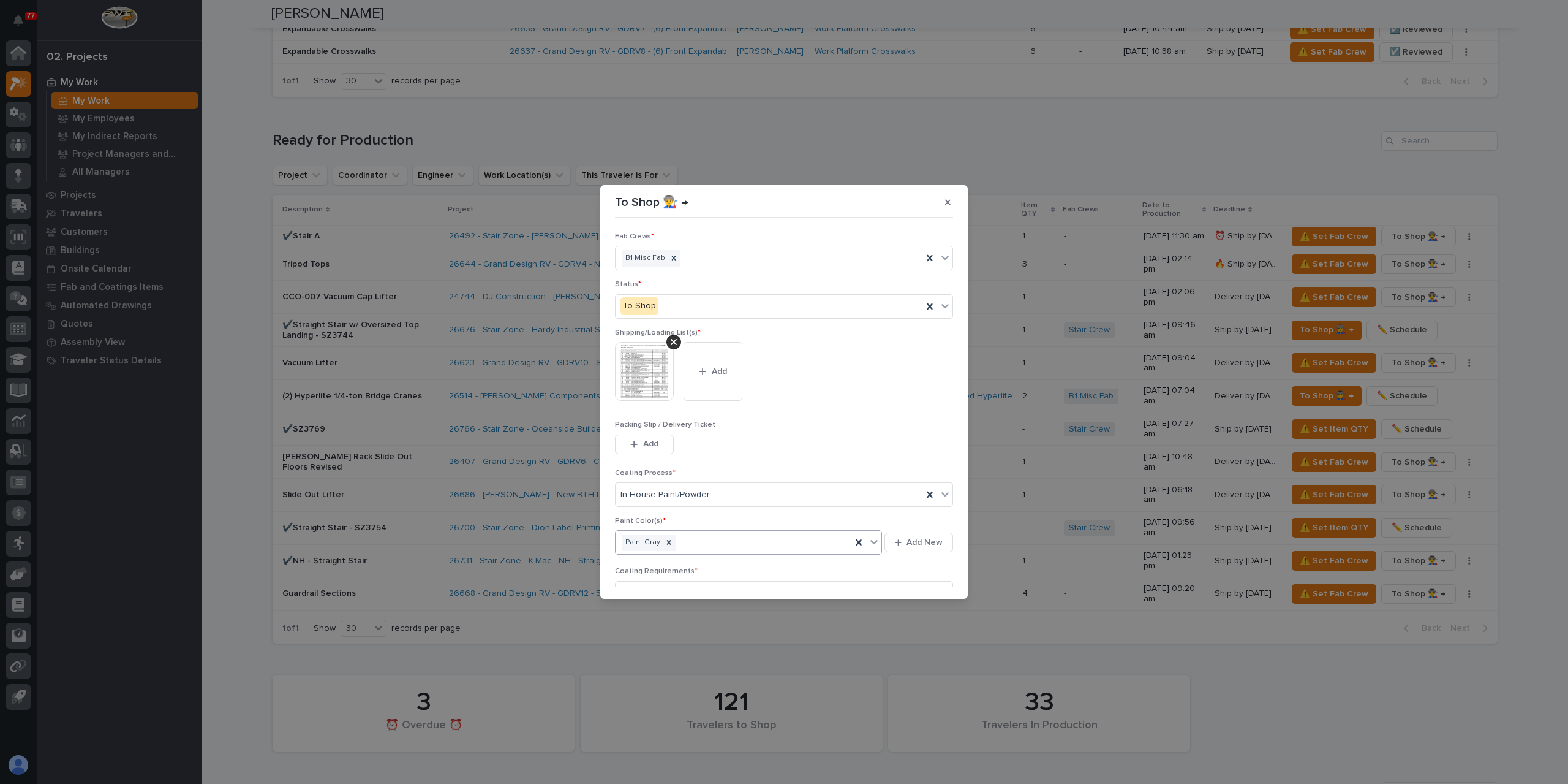
click at [708, 538] on div "Paint Gray" at bounding box center [733, 542] width 236 height 21
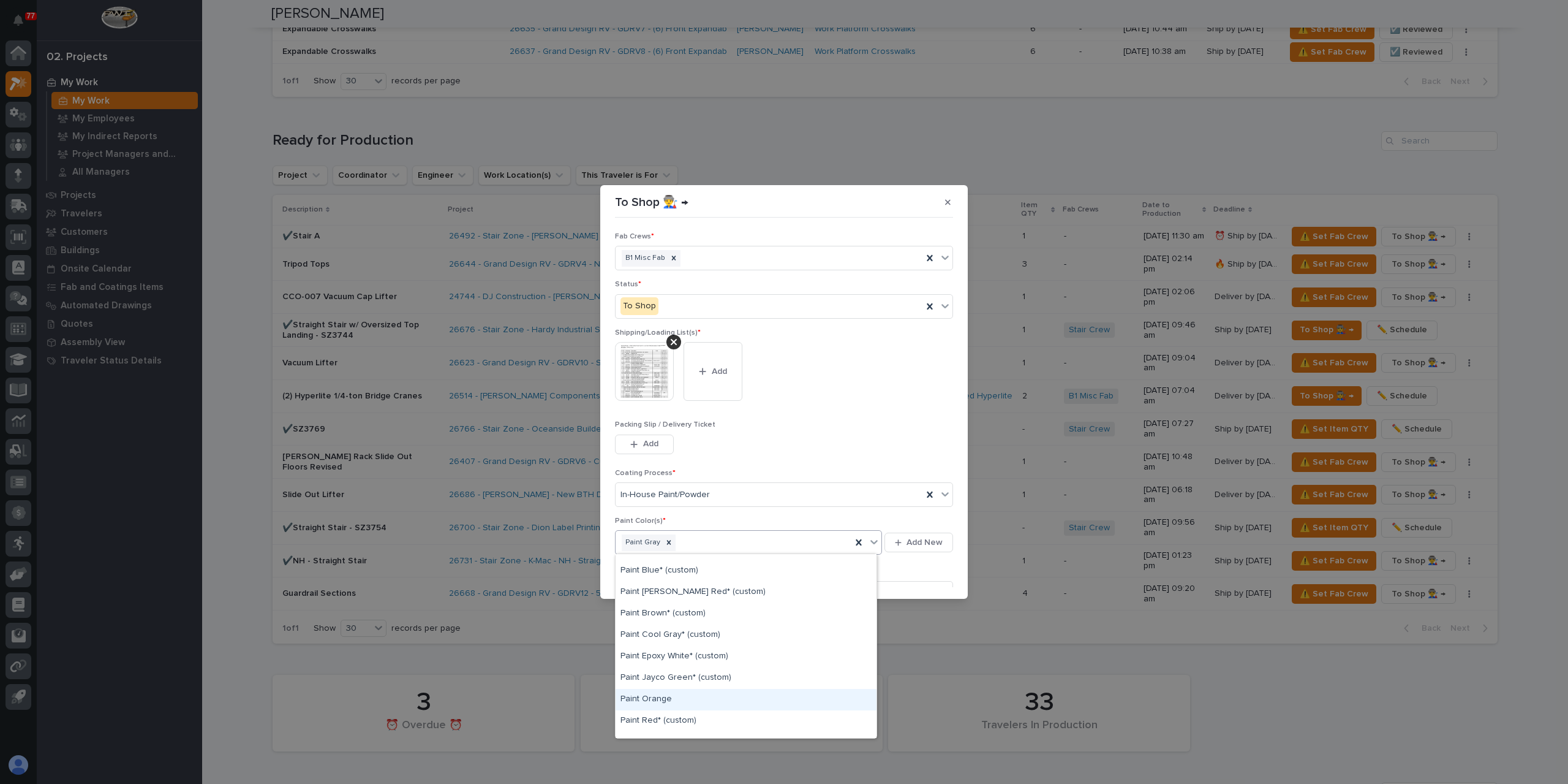
scroll to position [288, 0]
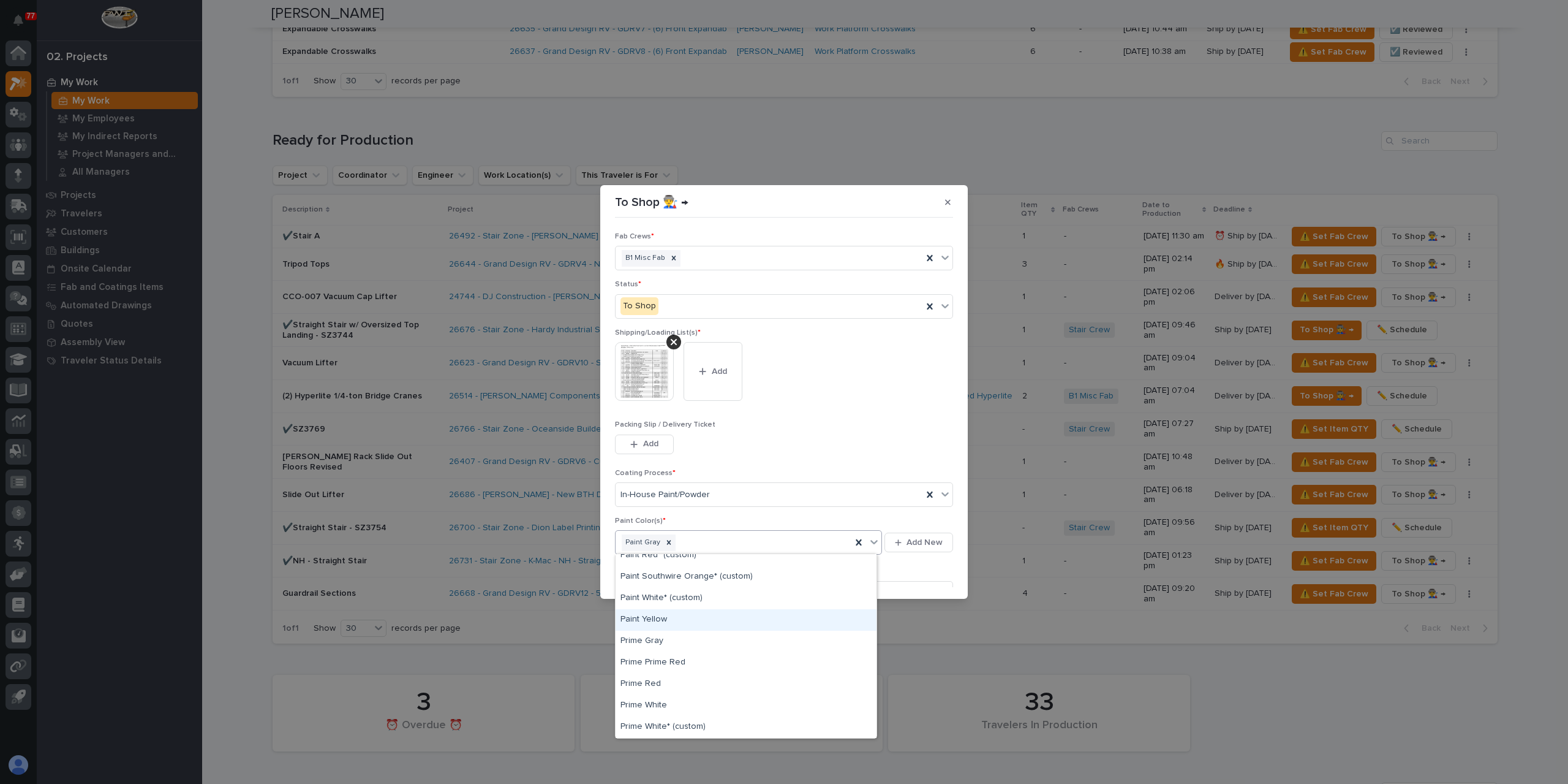
click at [658, 625] on div "Paint Yellow" at bounding box center [746, 620] width 261 height 21
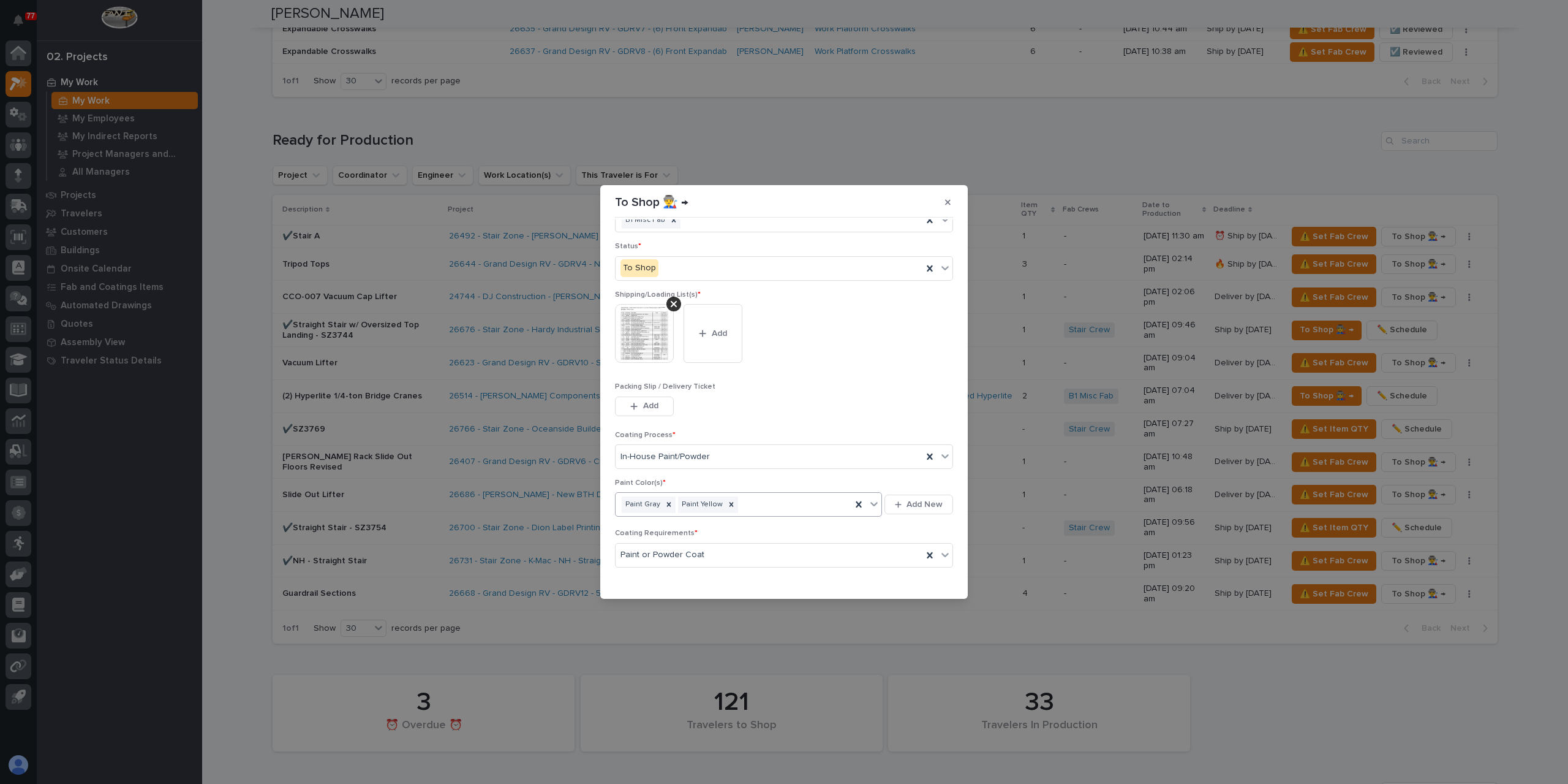
scroll to position [66, 0]
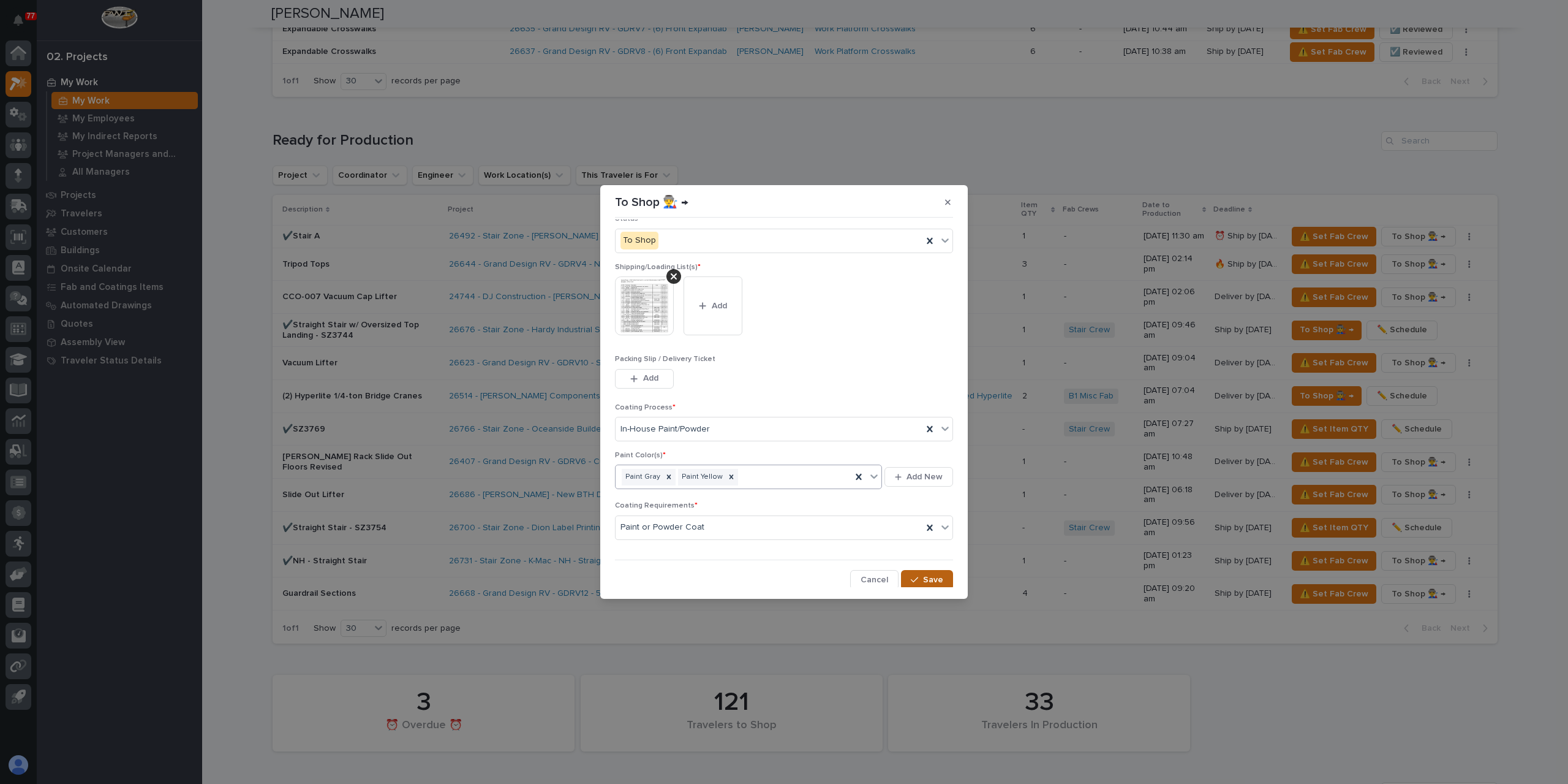
click at [928, 574] on span "Save" at bounding box center [933, 579] width 20 height 11
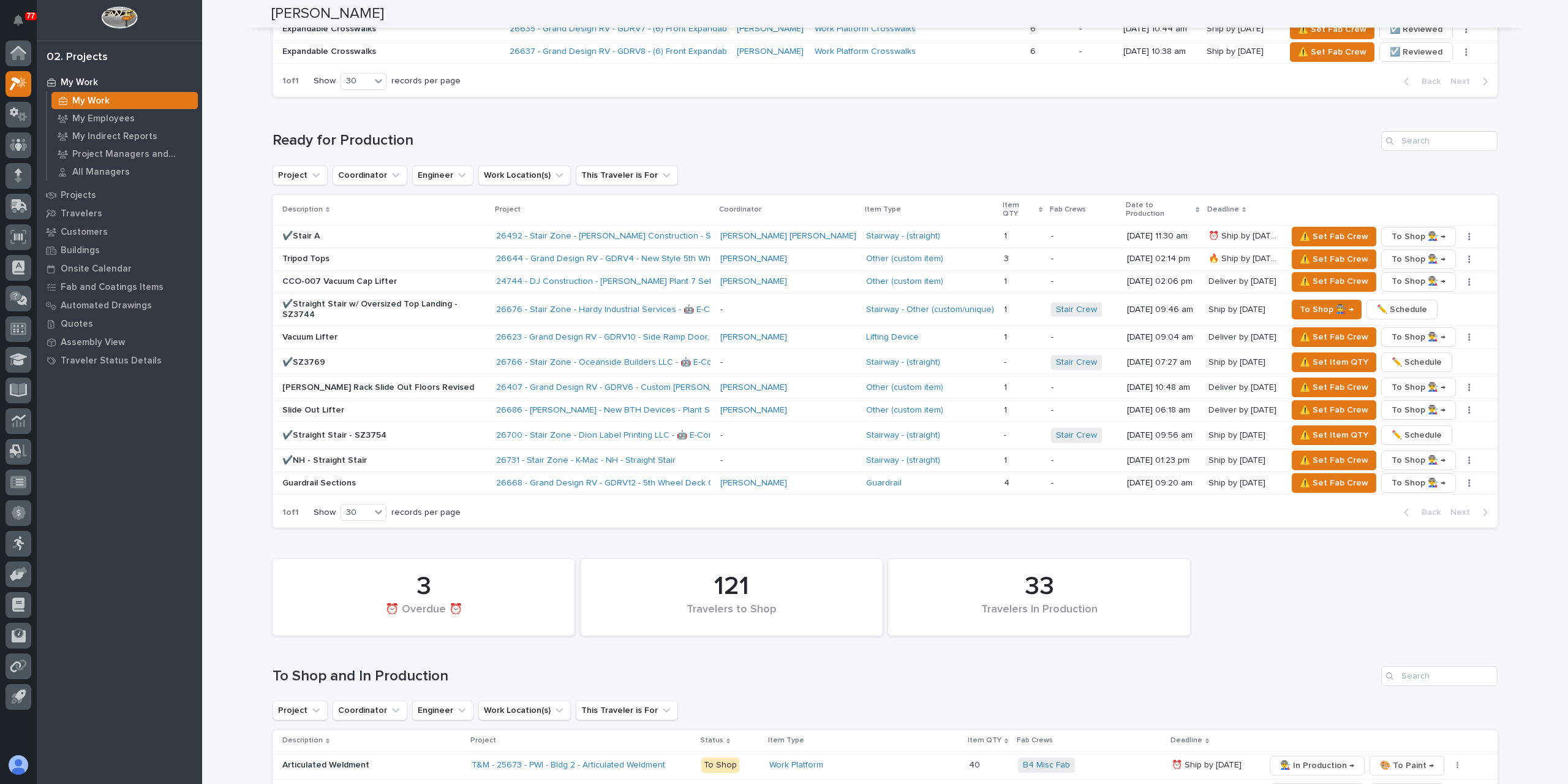
click at [1272, 667] on h1 "To Shop and In Production" at bounding box center [824, 676] width 1104 height 18
click at [1461, 333] on button "button" at bounding box center [1470, 337] width 17 height 9
click at [1418, 338] on span "✏️ Schedule" at bounding box center [1411, 345] width 51 height 14
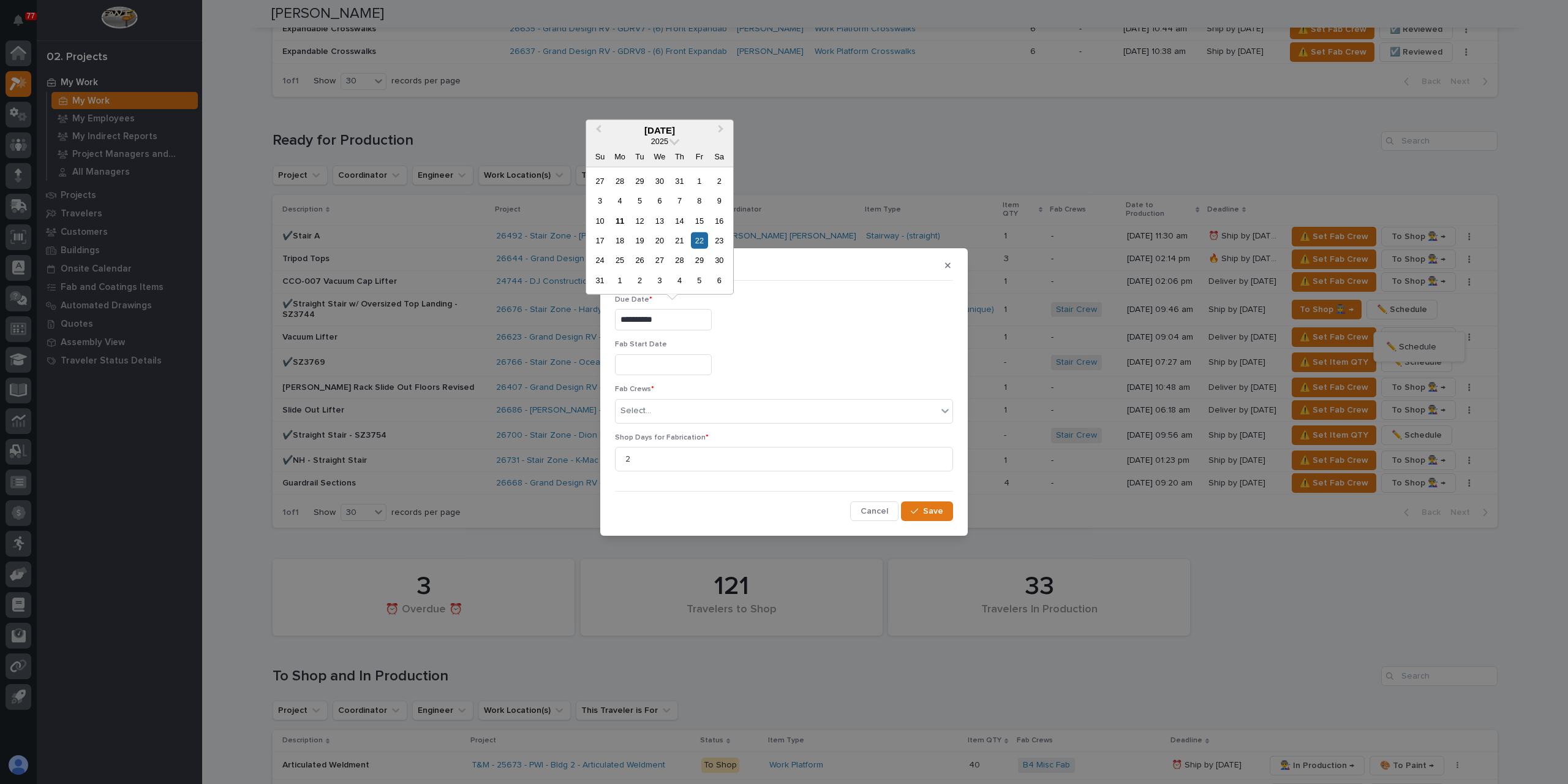
click at [689, 327] on input "**********" at bounding box center [663, 319] width 97 height 21
click at [707, 265] on div "29" at bounding box center [699, 259] width 16 height 16
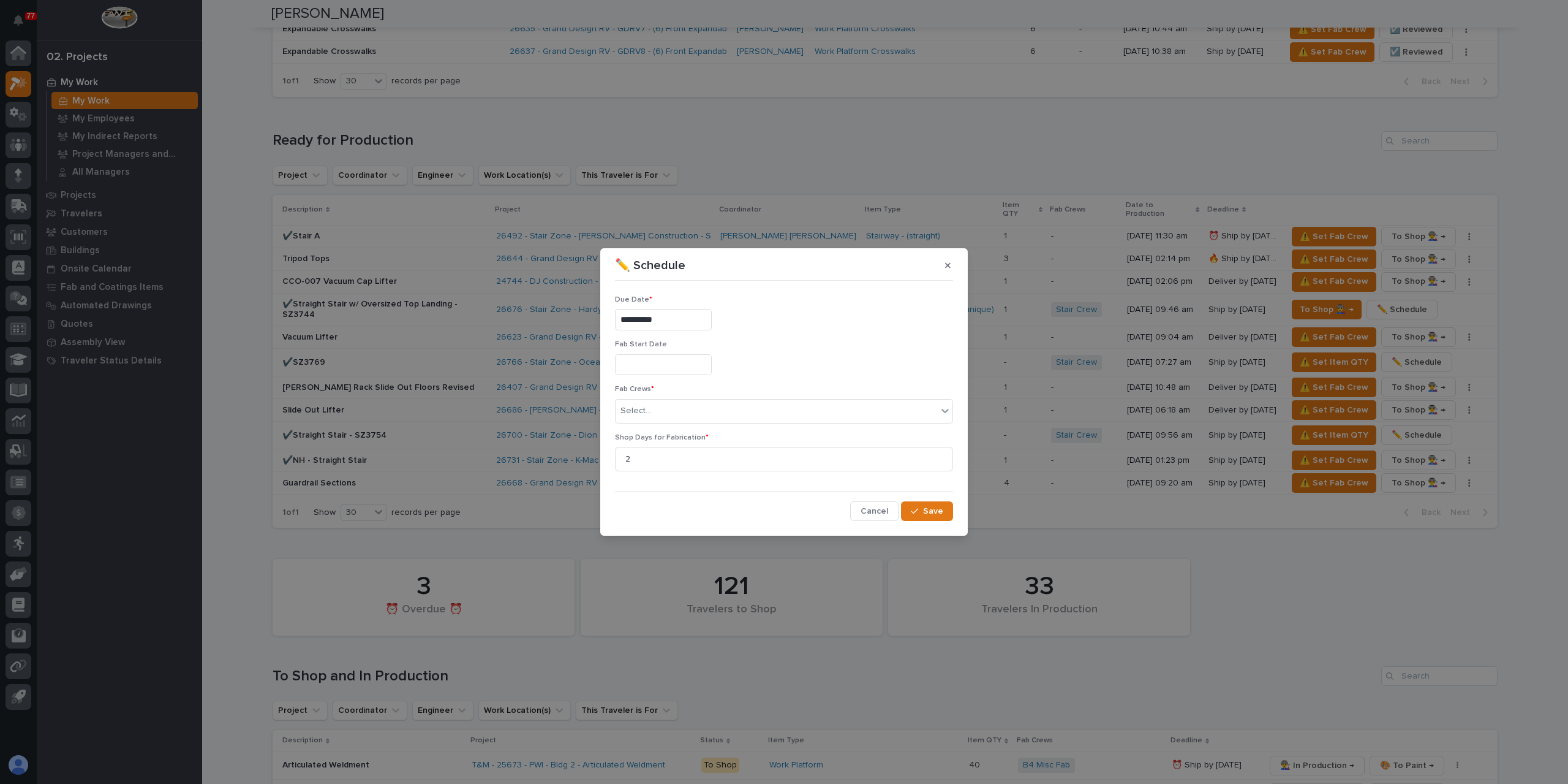
type input "**********"
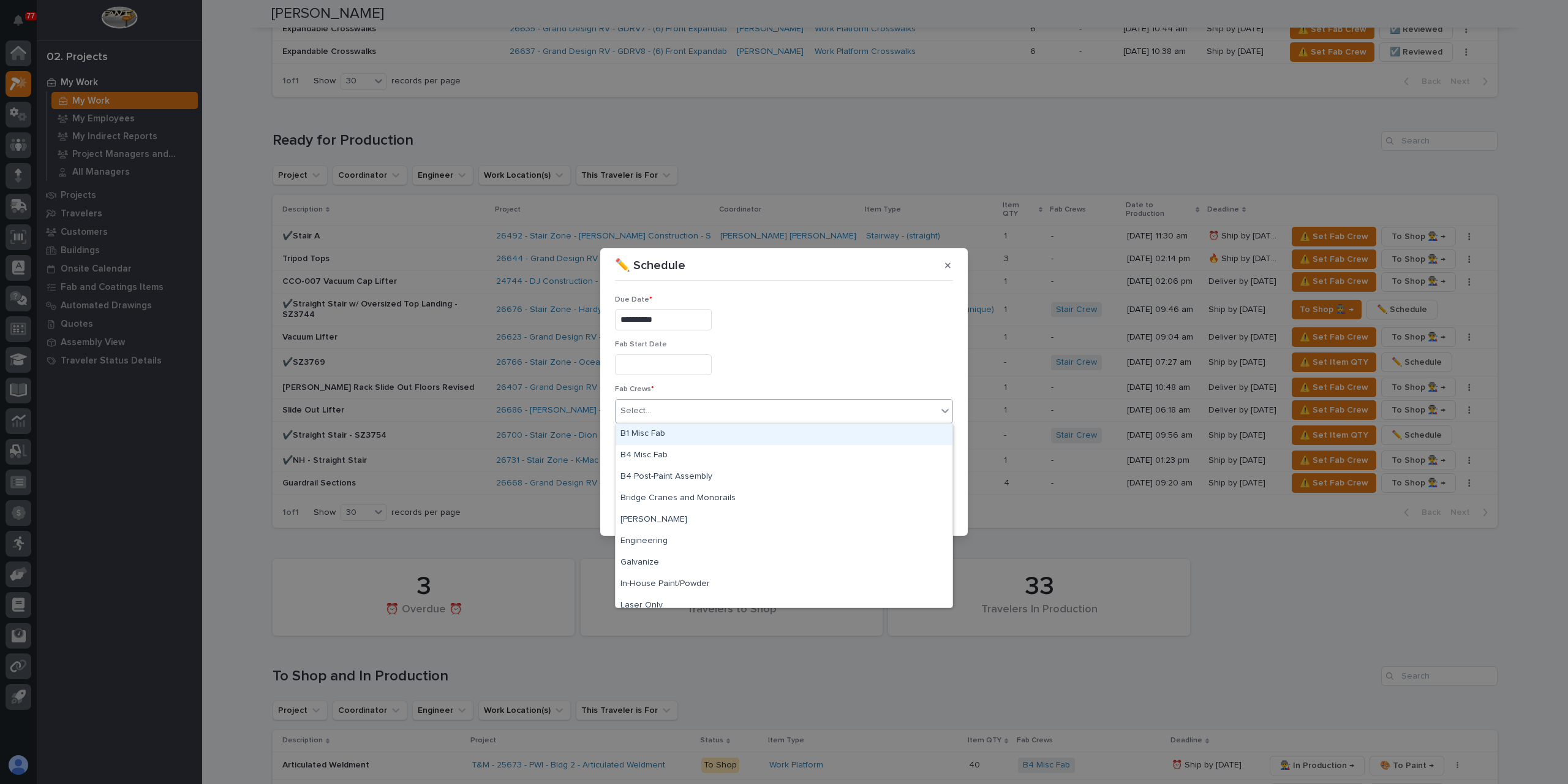
click at [644, 408] on div "Select..." at bounding box center [636, 410] width 31 height 12
click at [682, 438] on div "B1 Misc Fab" at bounding box center [784, 434] width 337 height 21
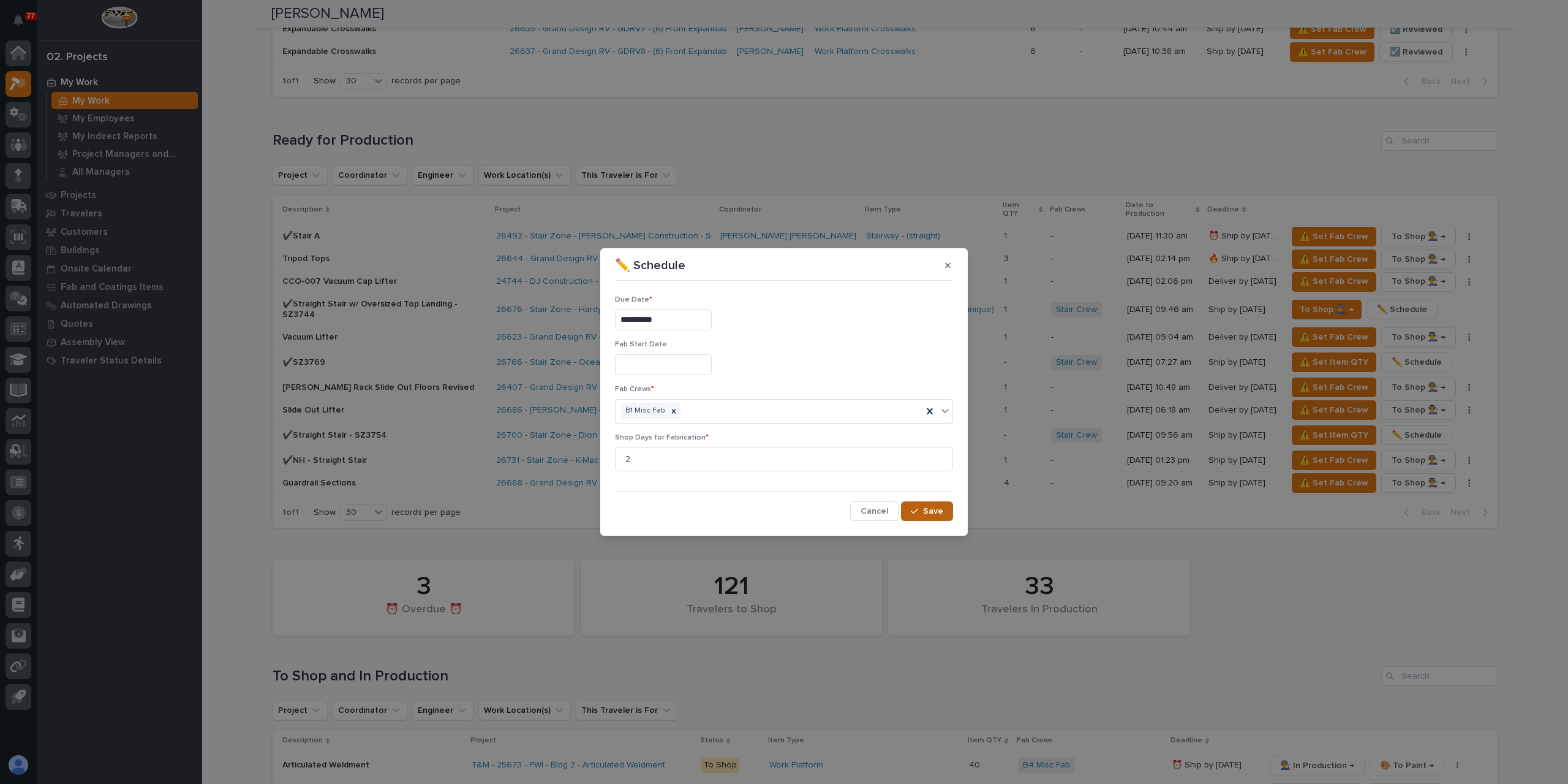
click at [904, 508] on button "Save" at bounding box center [927, 511] width 52 height 20
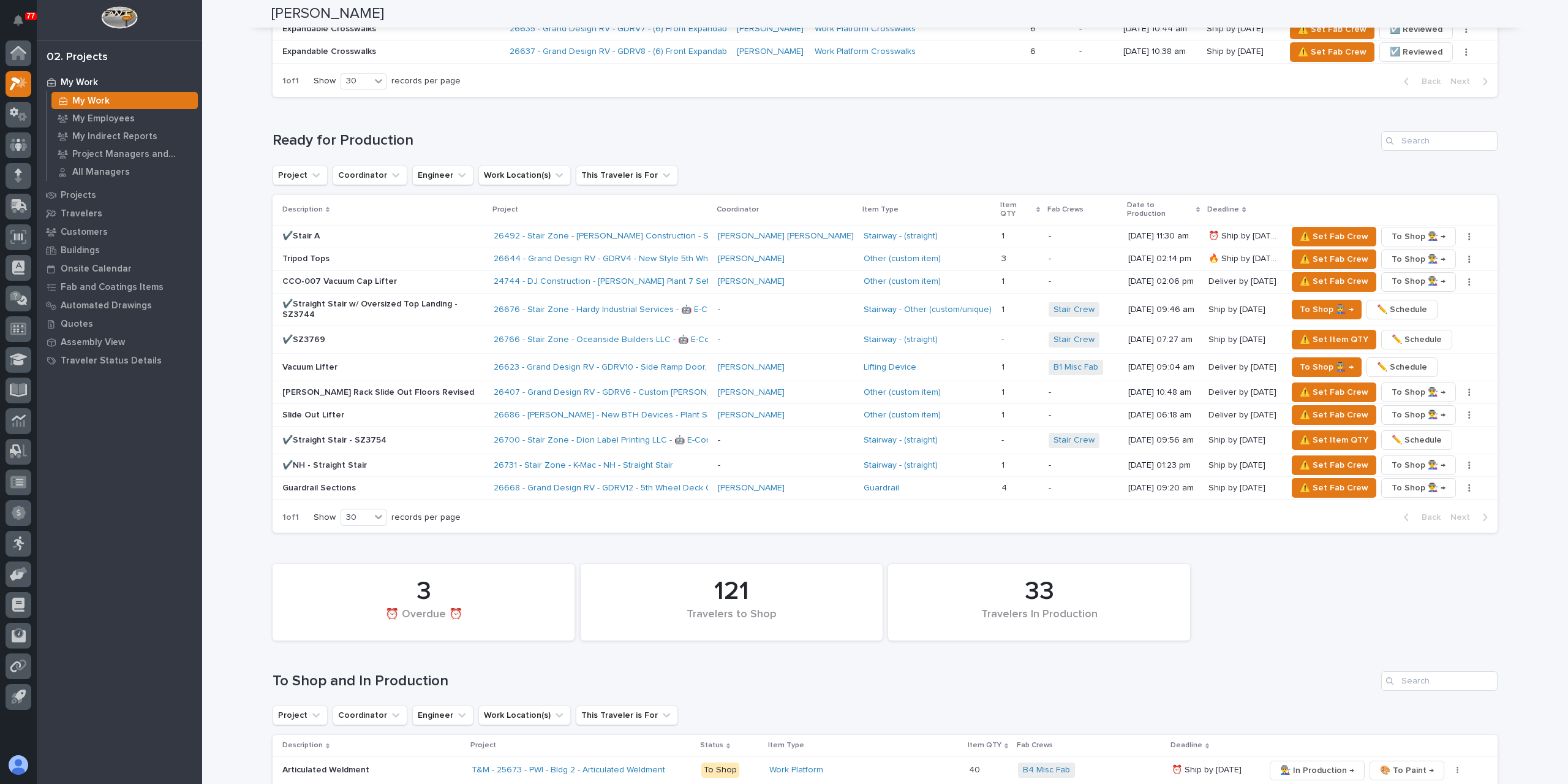
click at [321, 362] on p "Vacuum Lifter" at bounding box center [382, 367] width 202 height 11
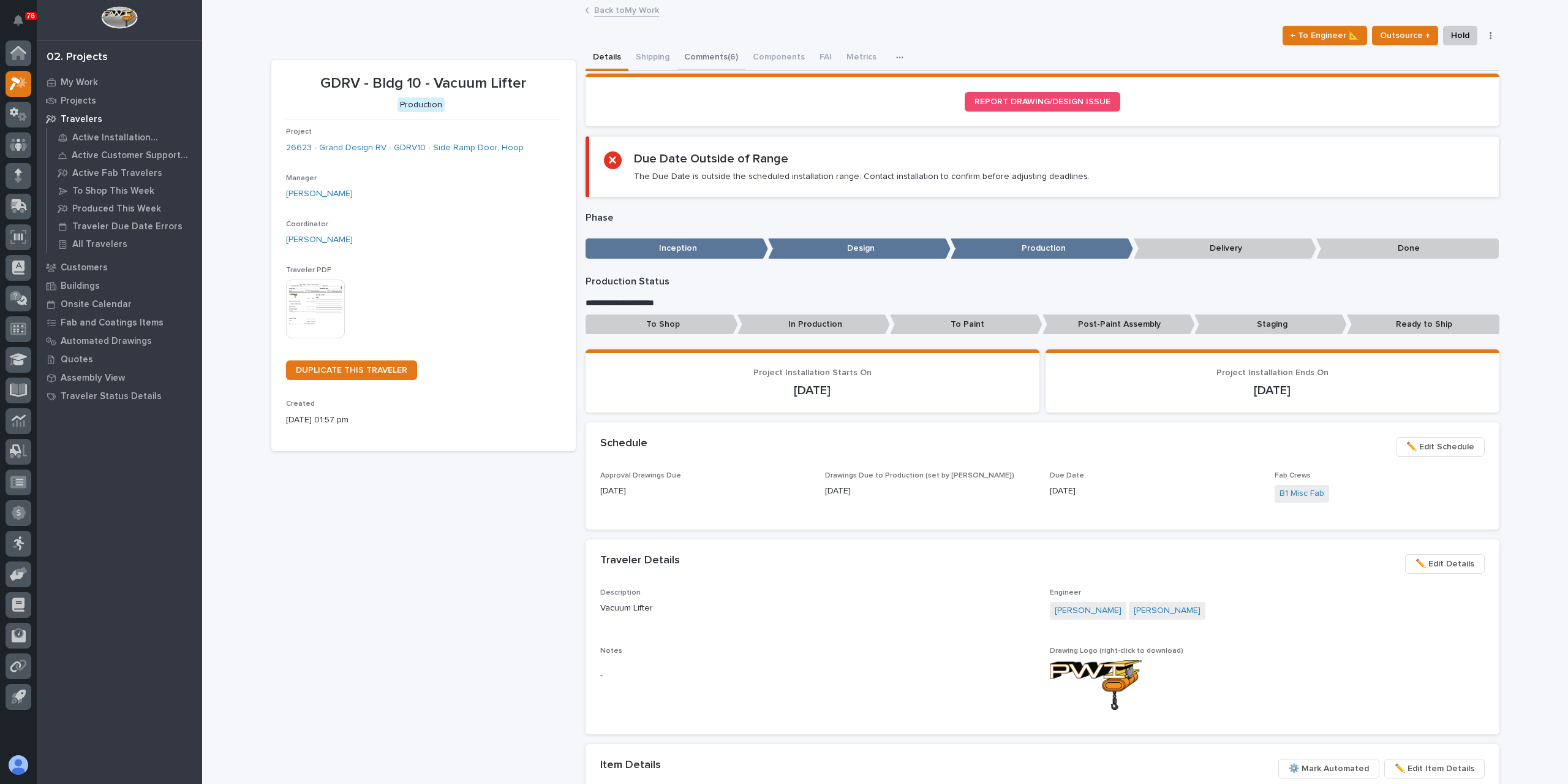
click at [708, 68] on button "Comments (6)" at bounding box center [711, 57] width 69 height 26
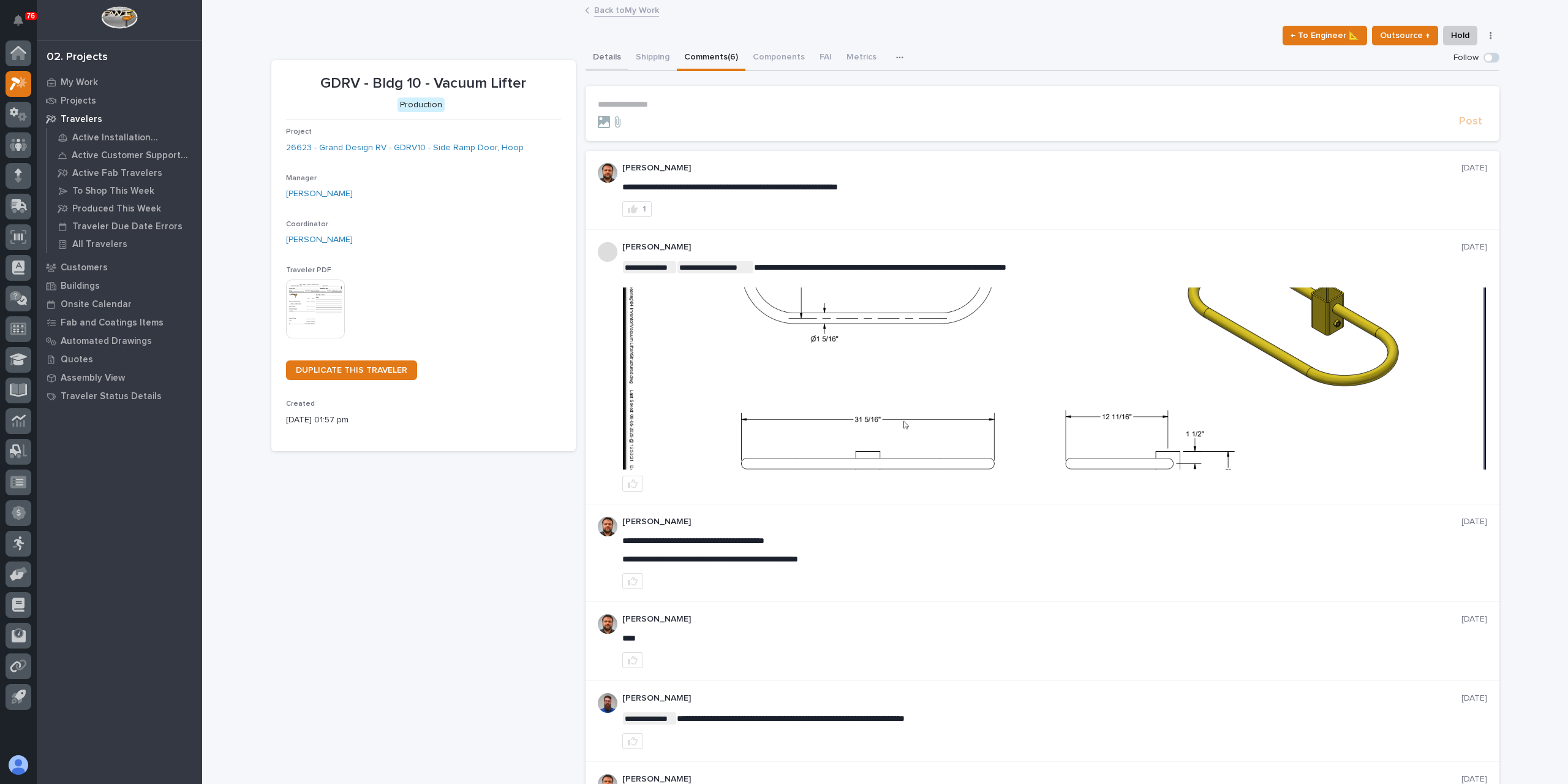
click at [598, 59] on button "Details" at bounding box center [607, 57] width 43 height 26
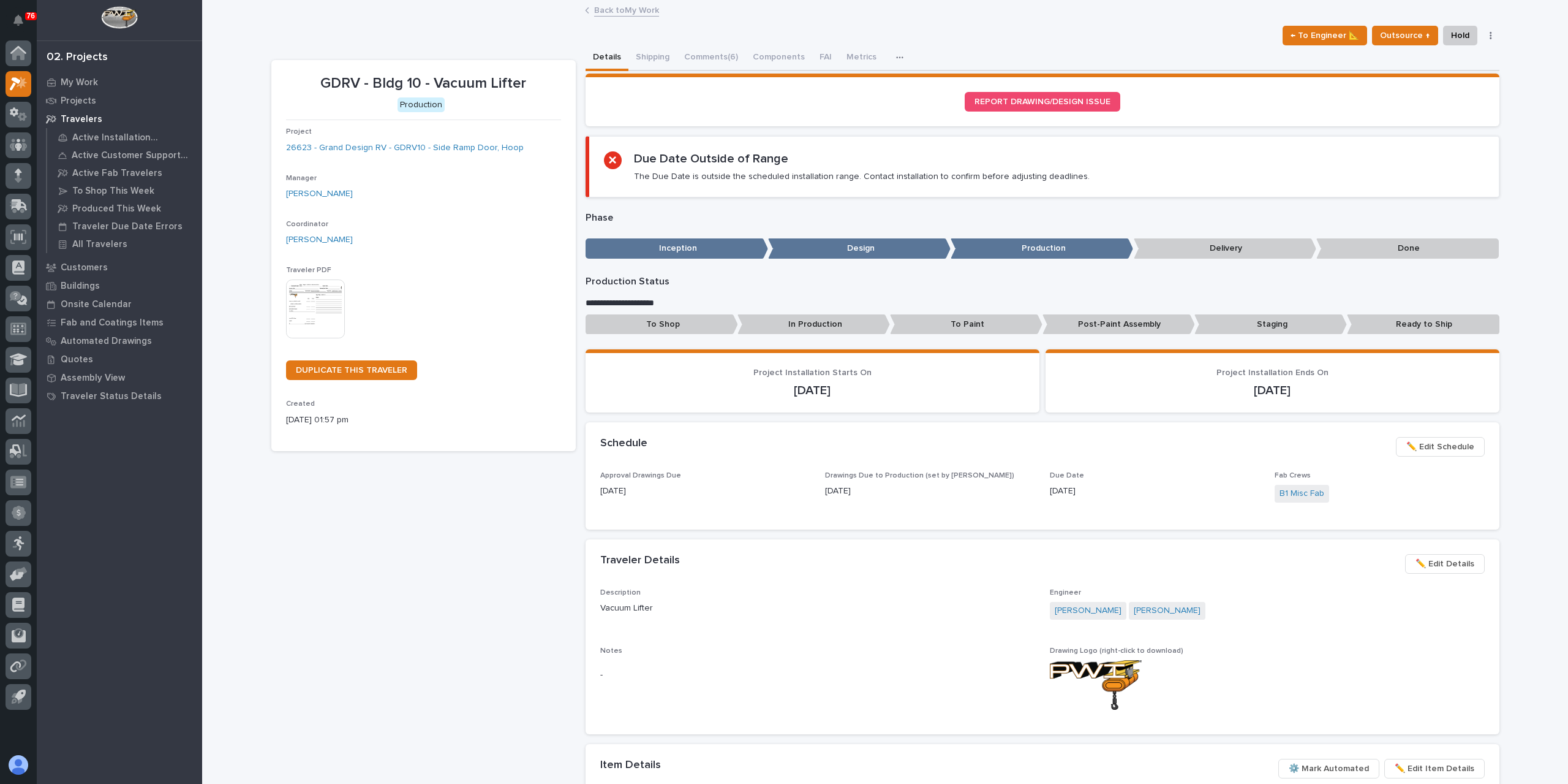
click at [1449, 447] on span "✏️ Edit Schedule" at bounding box center [1440, 446] width 68 height 14
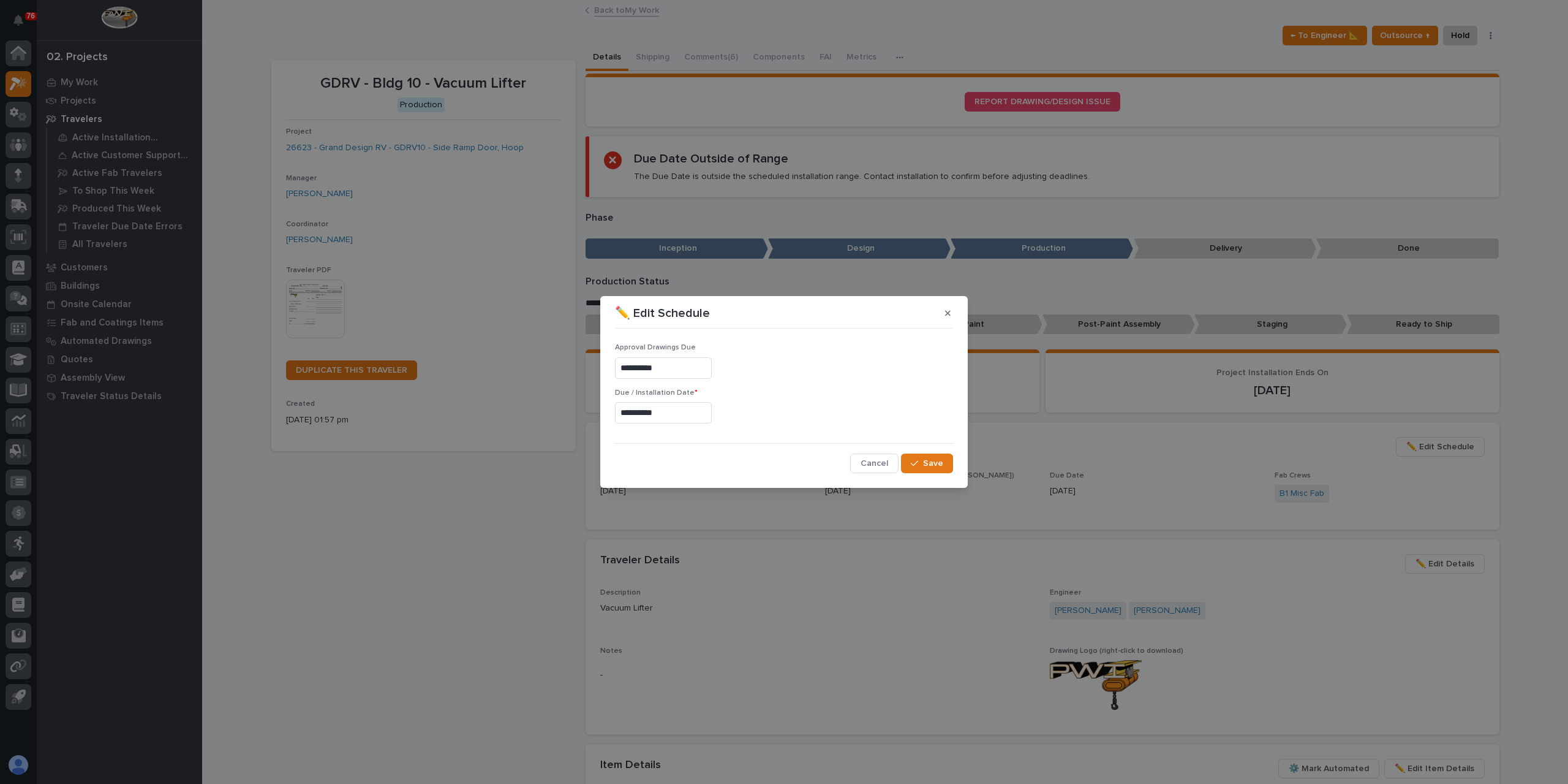
click at [684, 424] on div "**********" at bounding box center [784, 410] width 338 height 45
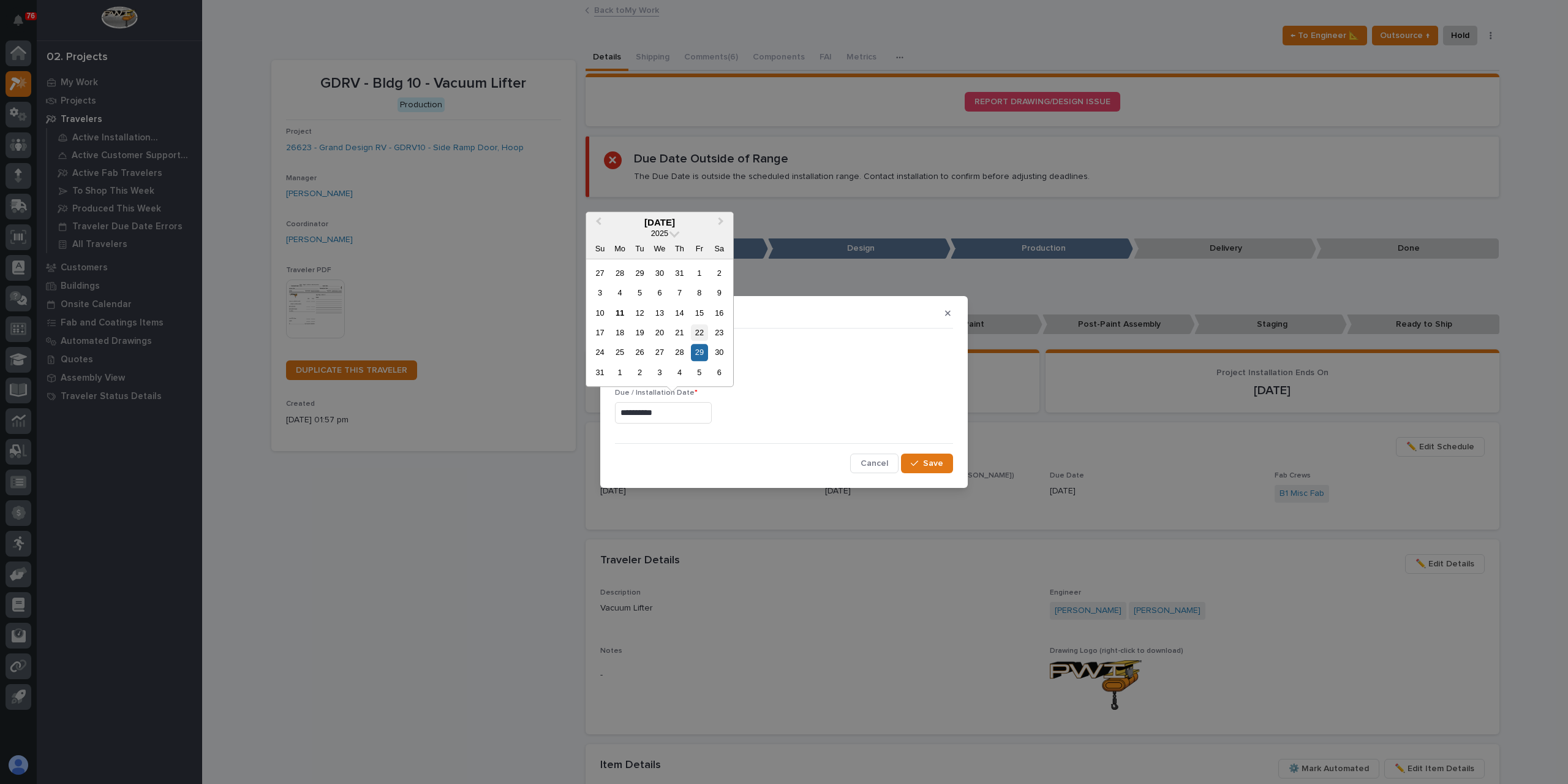
click at [695, 337] on div "22" at bounding box center [699, 332] width 16 height 16
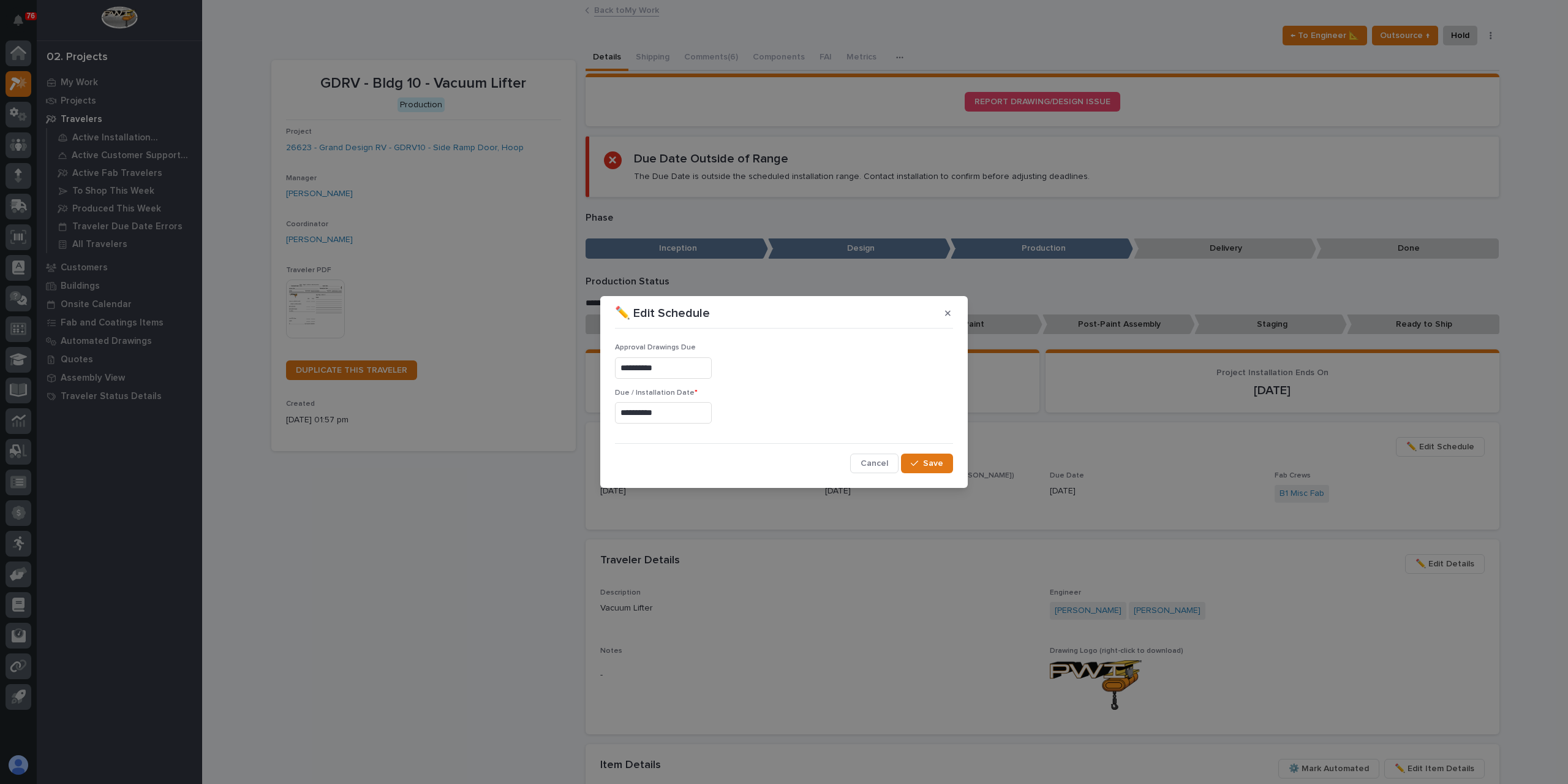
type input "**********"
click at [932, 462] on span "Save" at bounding box center [933, 464] width 20 height 11
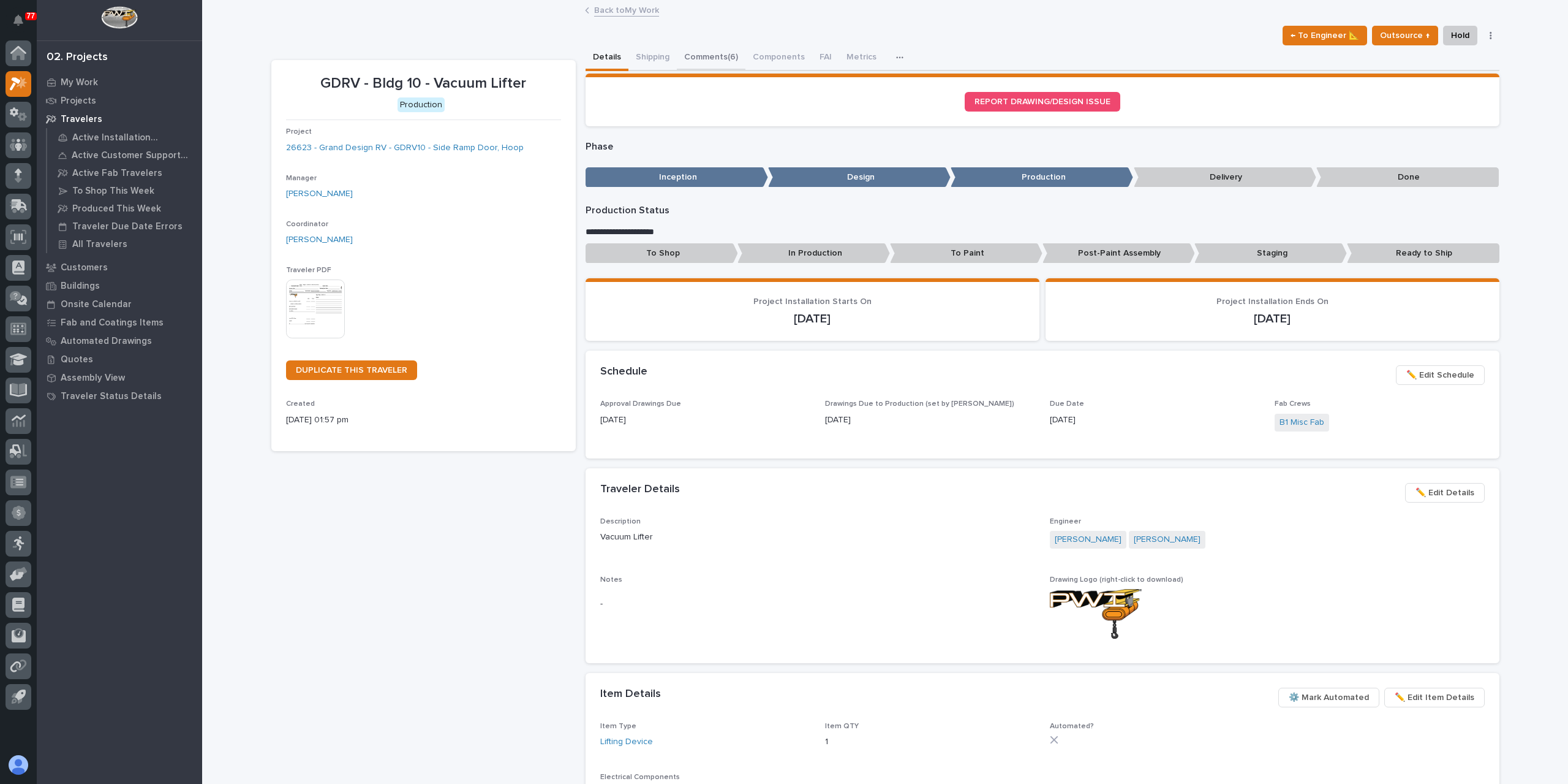
click at [706, 60] on button "Comments (6)" at bounding box center [711, 57] width 69 height 26
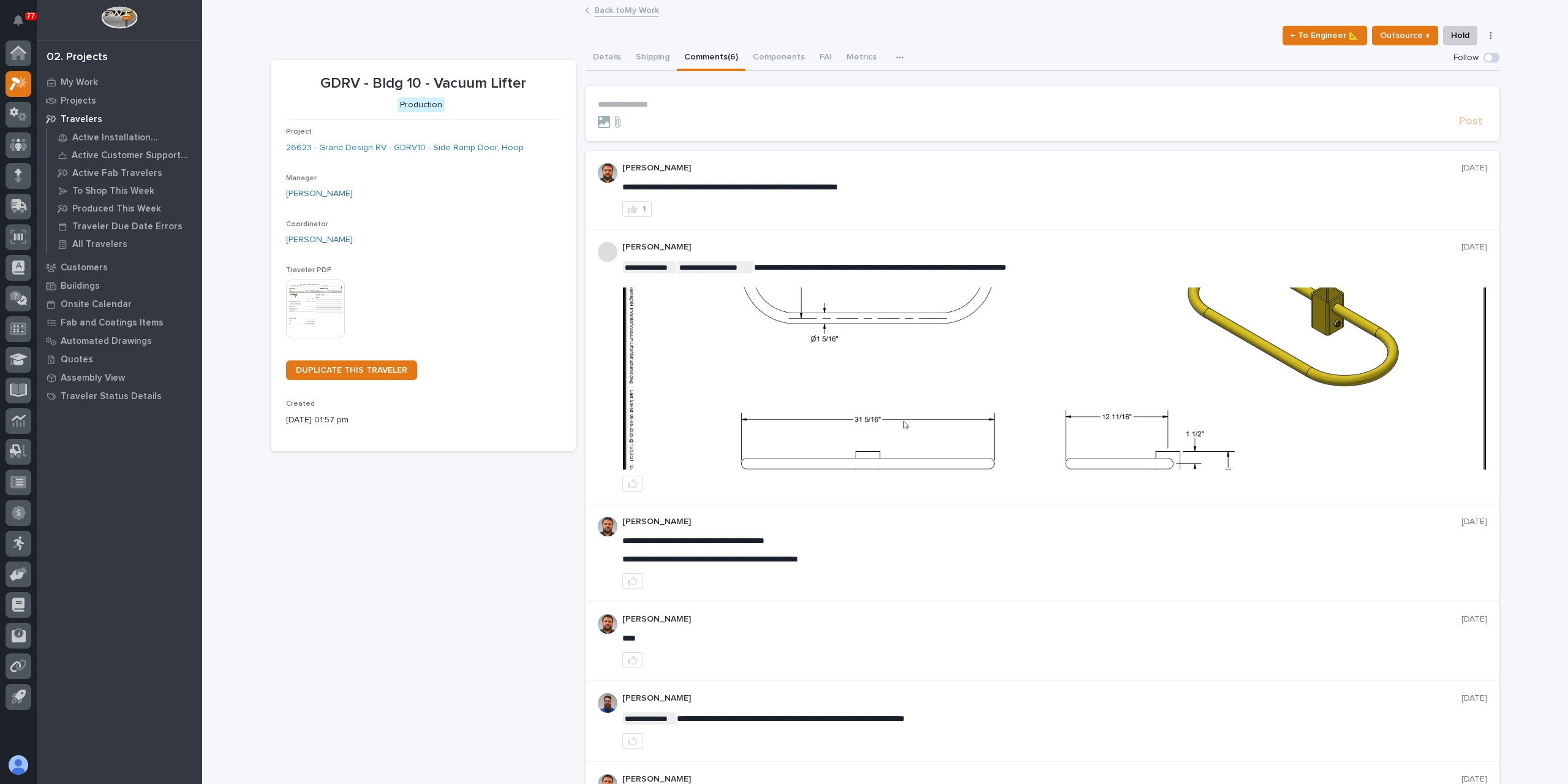
click at [651, 107] on p "**********" at bounding box center [1042, 104] width 889 height 11
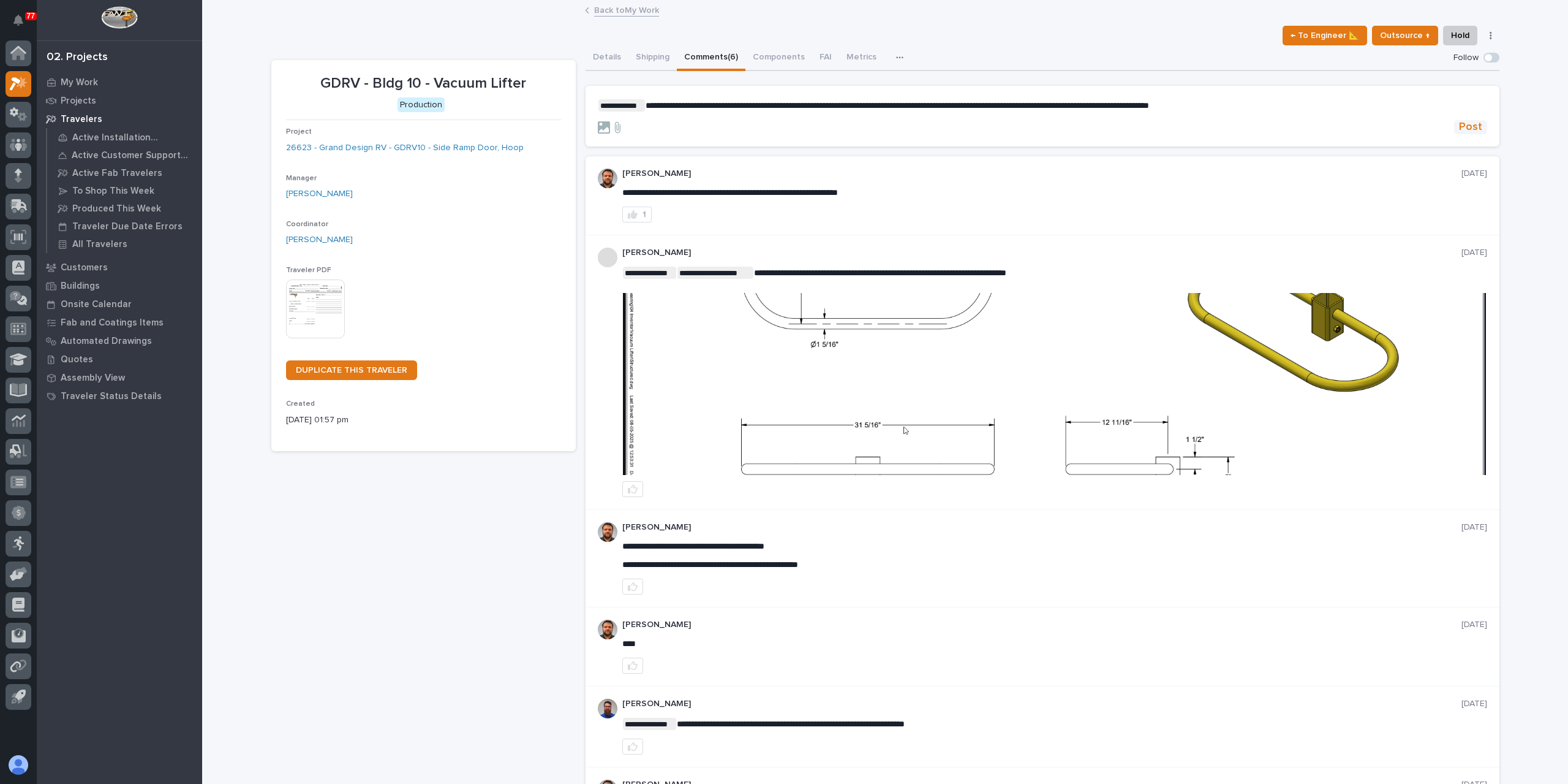
click at [1478, 127] on button "Post" at bounding box center [1470, 127] width 33 height 14
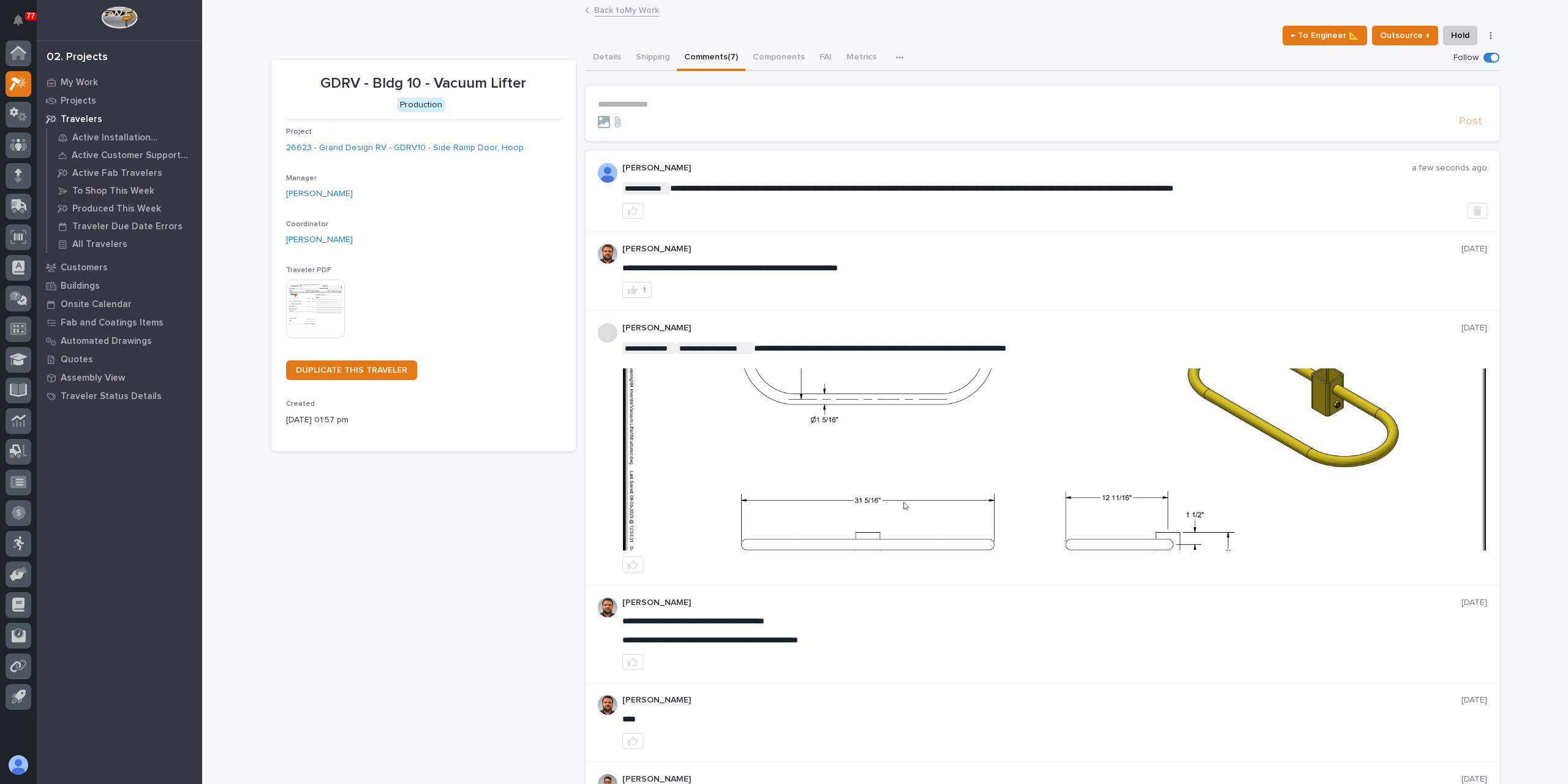
click at [625, 8] on link "Back to My Work" at bounding box center [627, 10] width 65 height 14
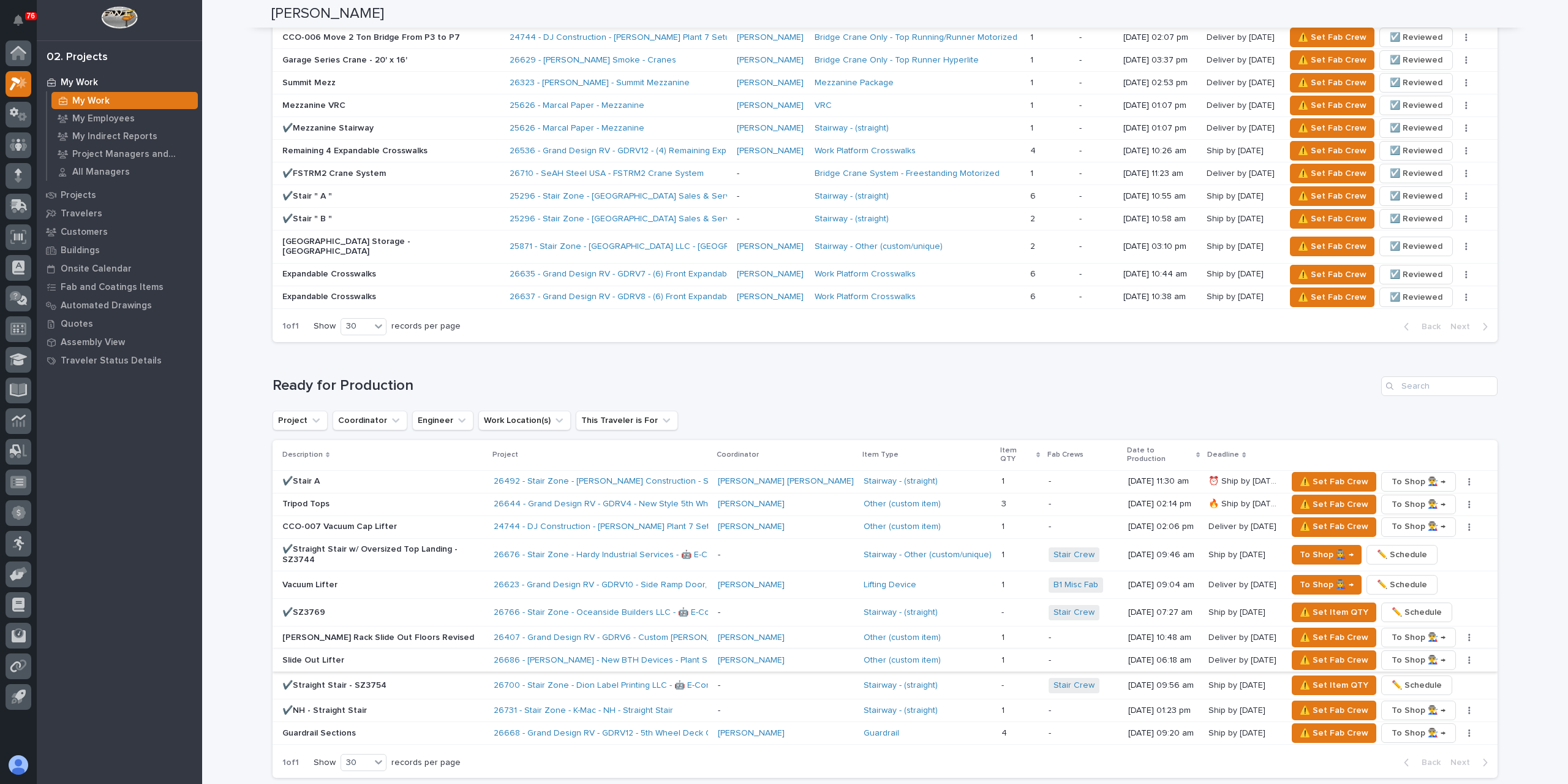
scroll to position [919, 0]
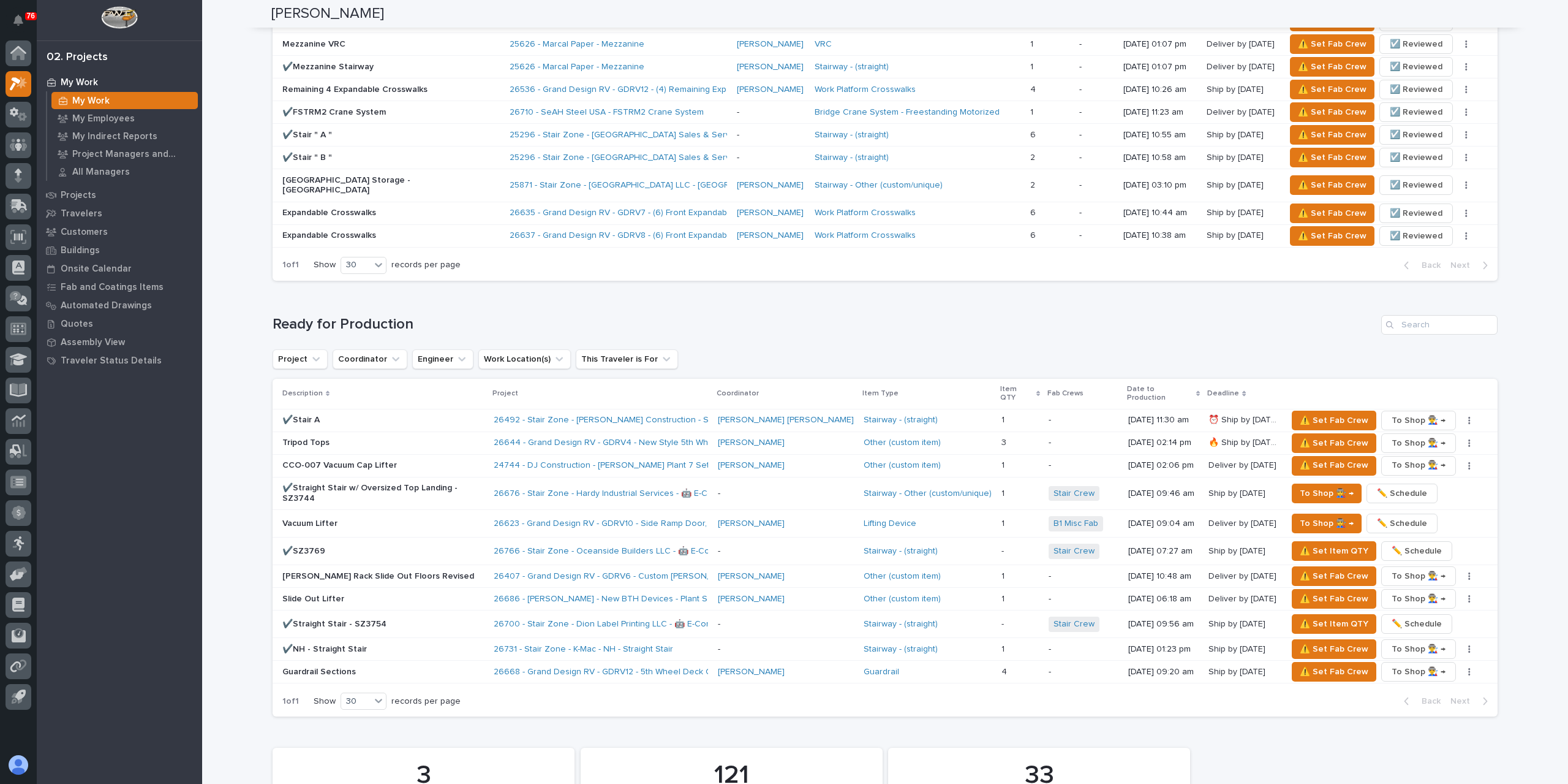
click at [314, 594] on p "Slide Out Lifter" at bounding box center [382, 599] width 202 height 11
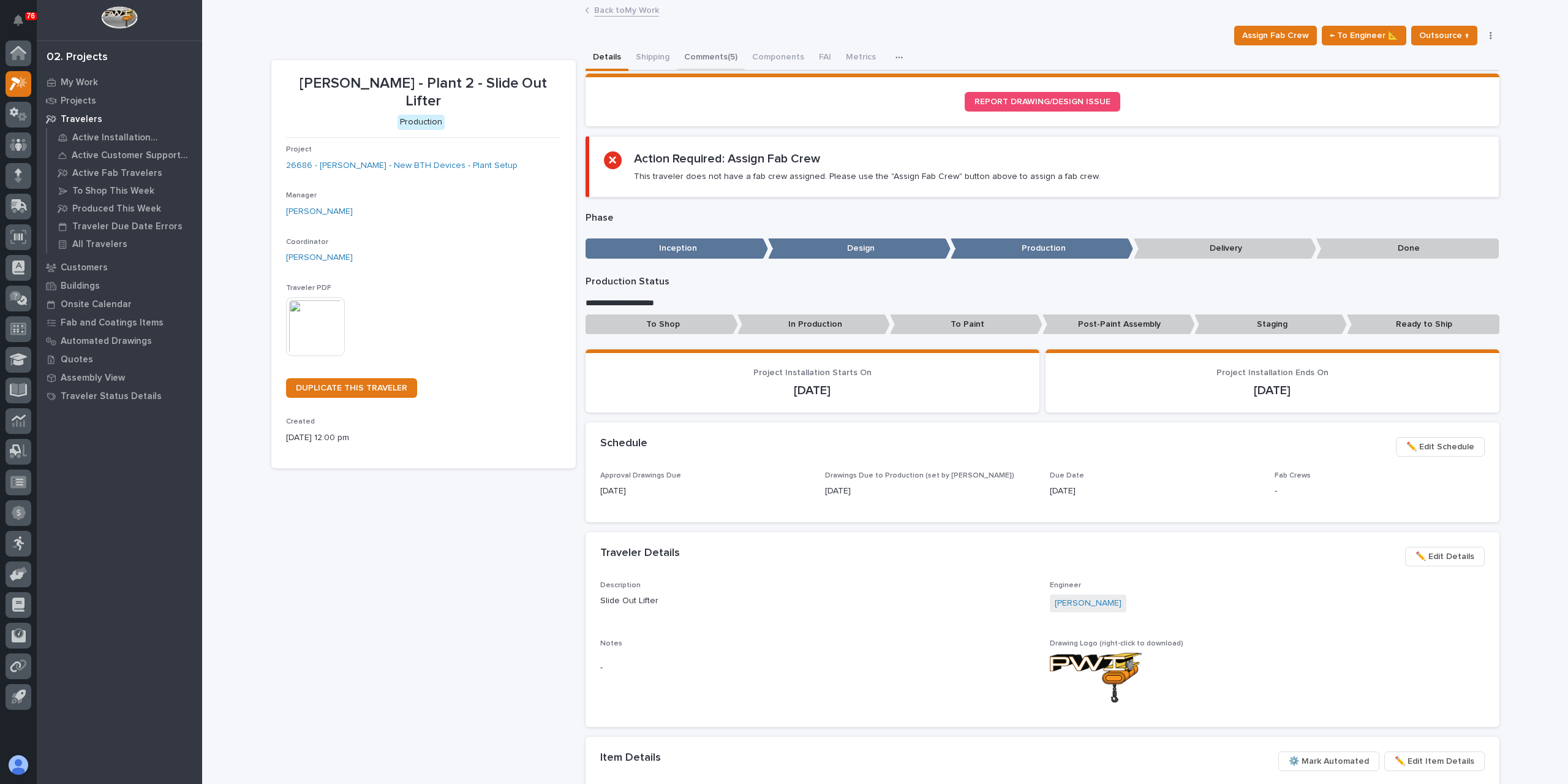
click at [702, 59] on button "Comments (5)" at bounding box center [710, 57] width 68 height 26
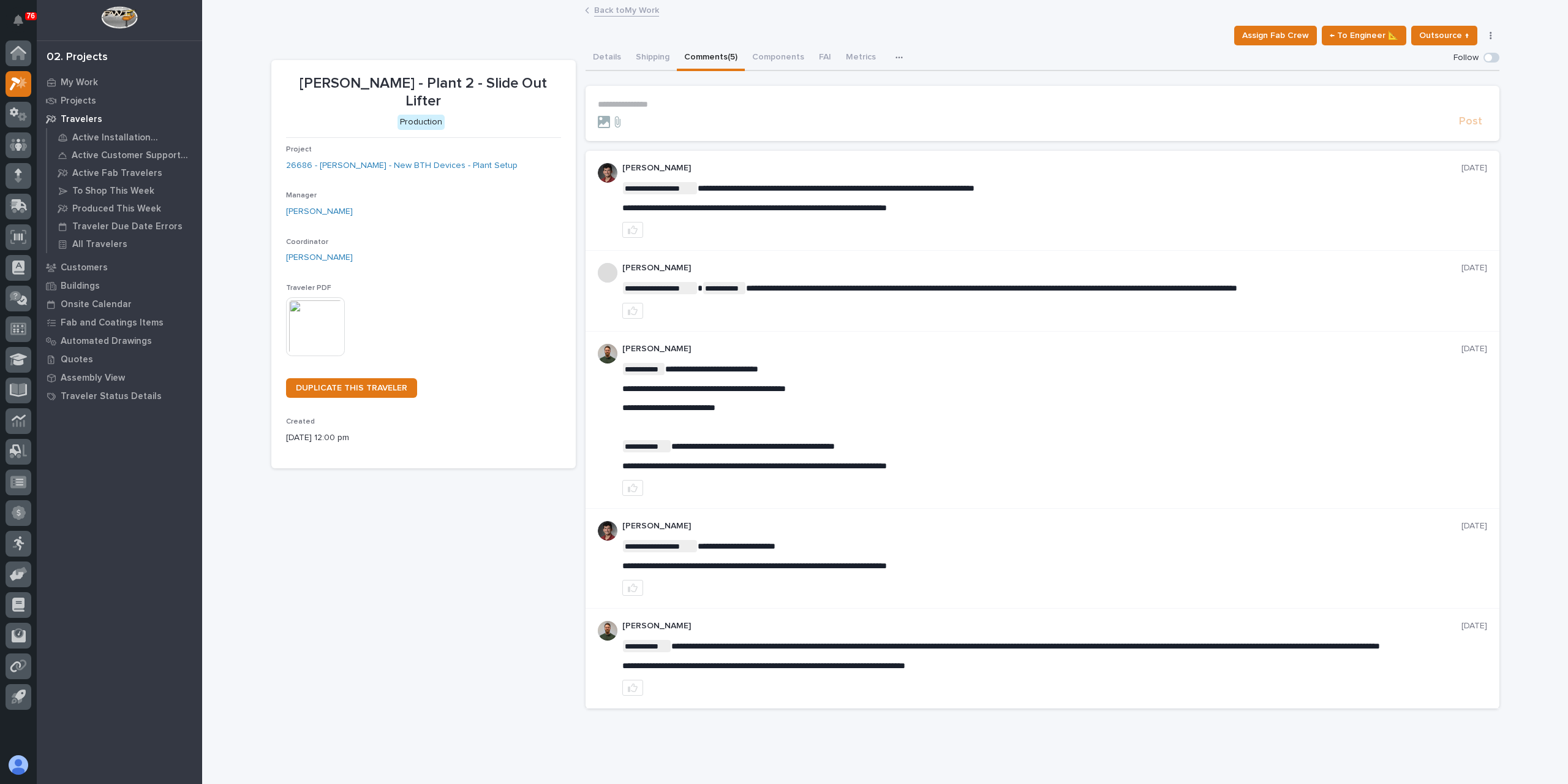
click at [687, 106] on p "**********" at bounding box center [1042, 104] width 889 height 11
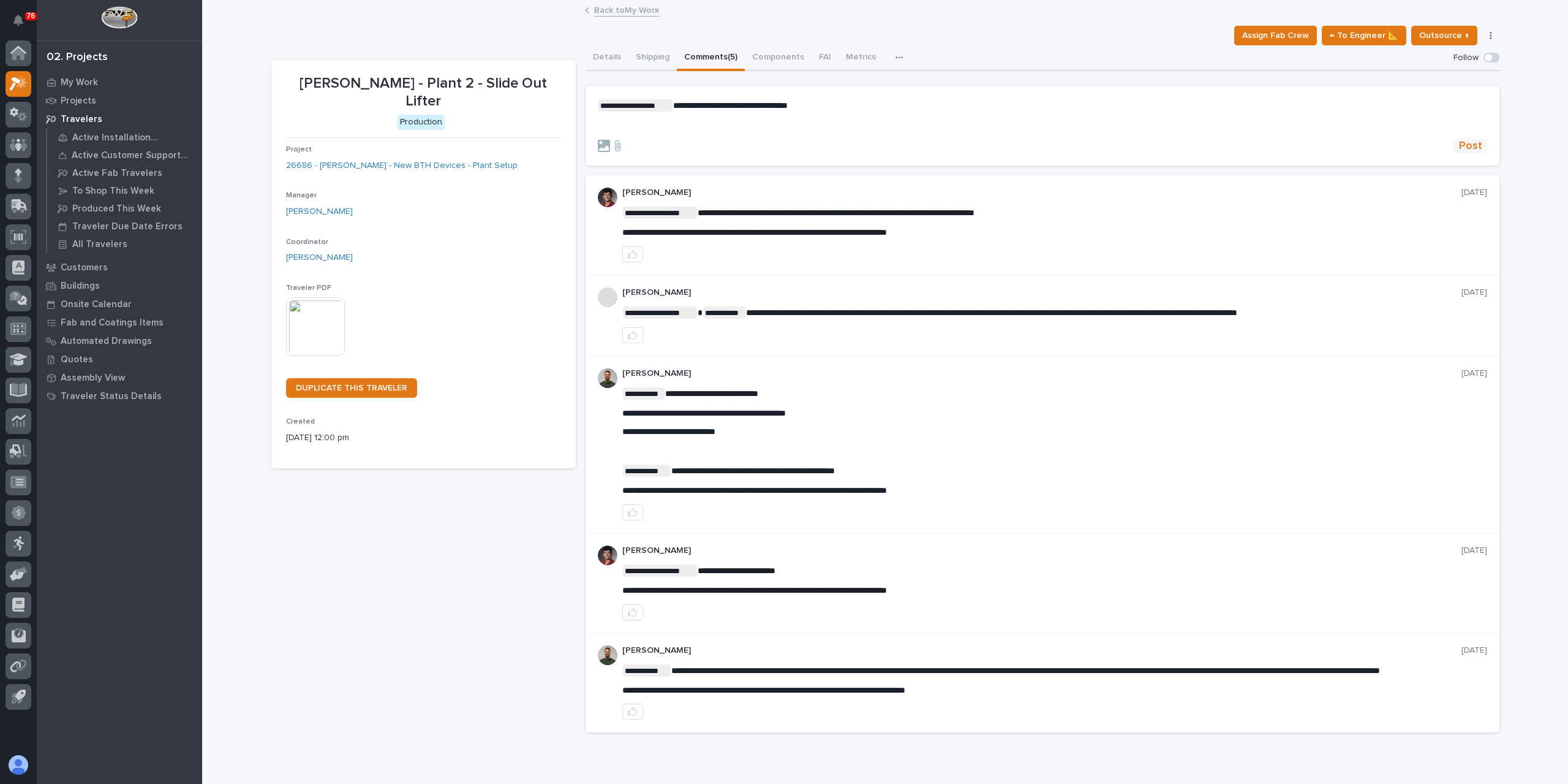
click at [1462, 144] on span "Post" at bounding box center [1470, 145] width 23 height 14
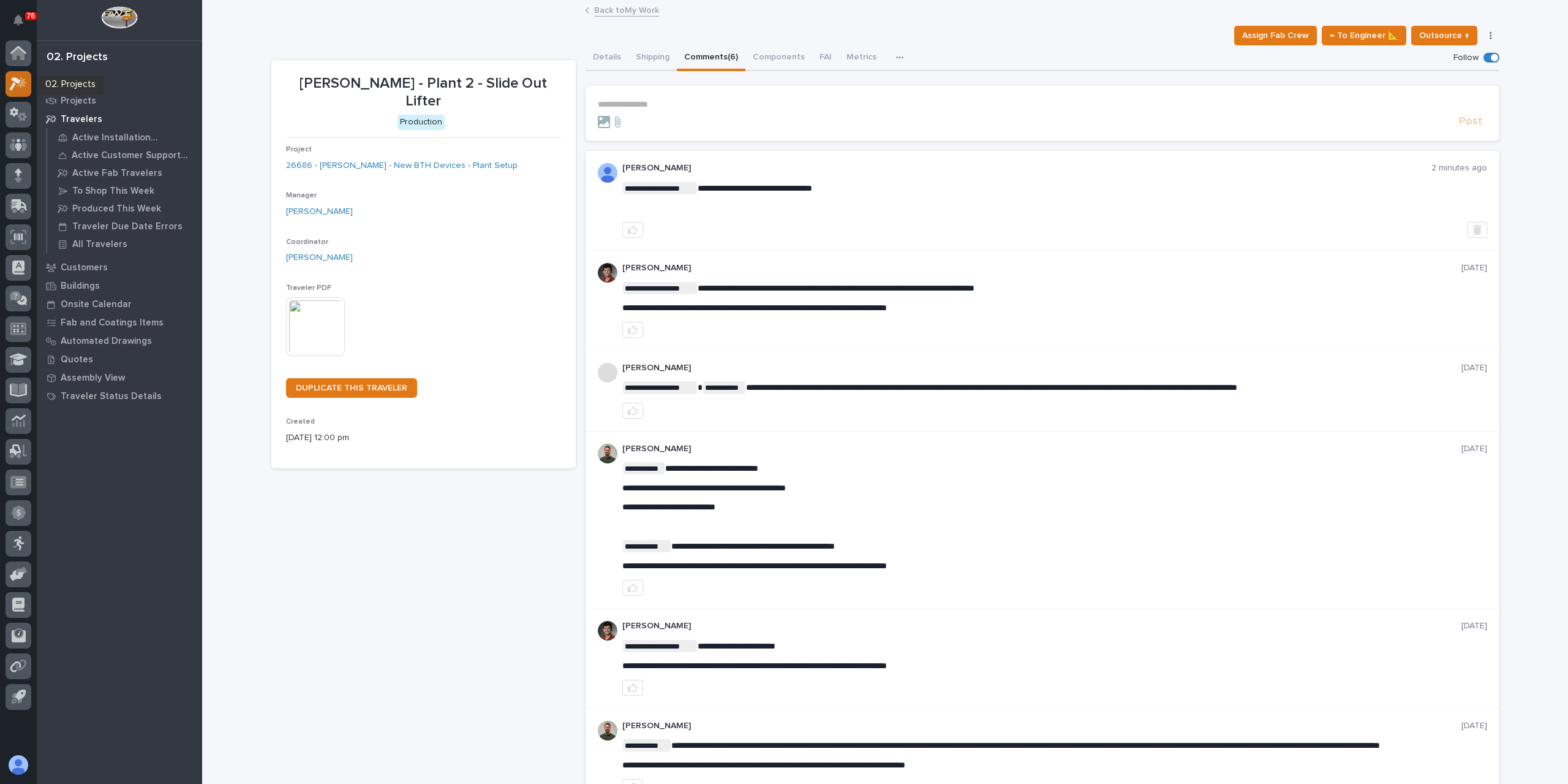
click at [11, 84] on icon at bounding box center [18, 83] width 18 height 14
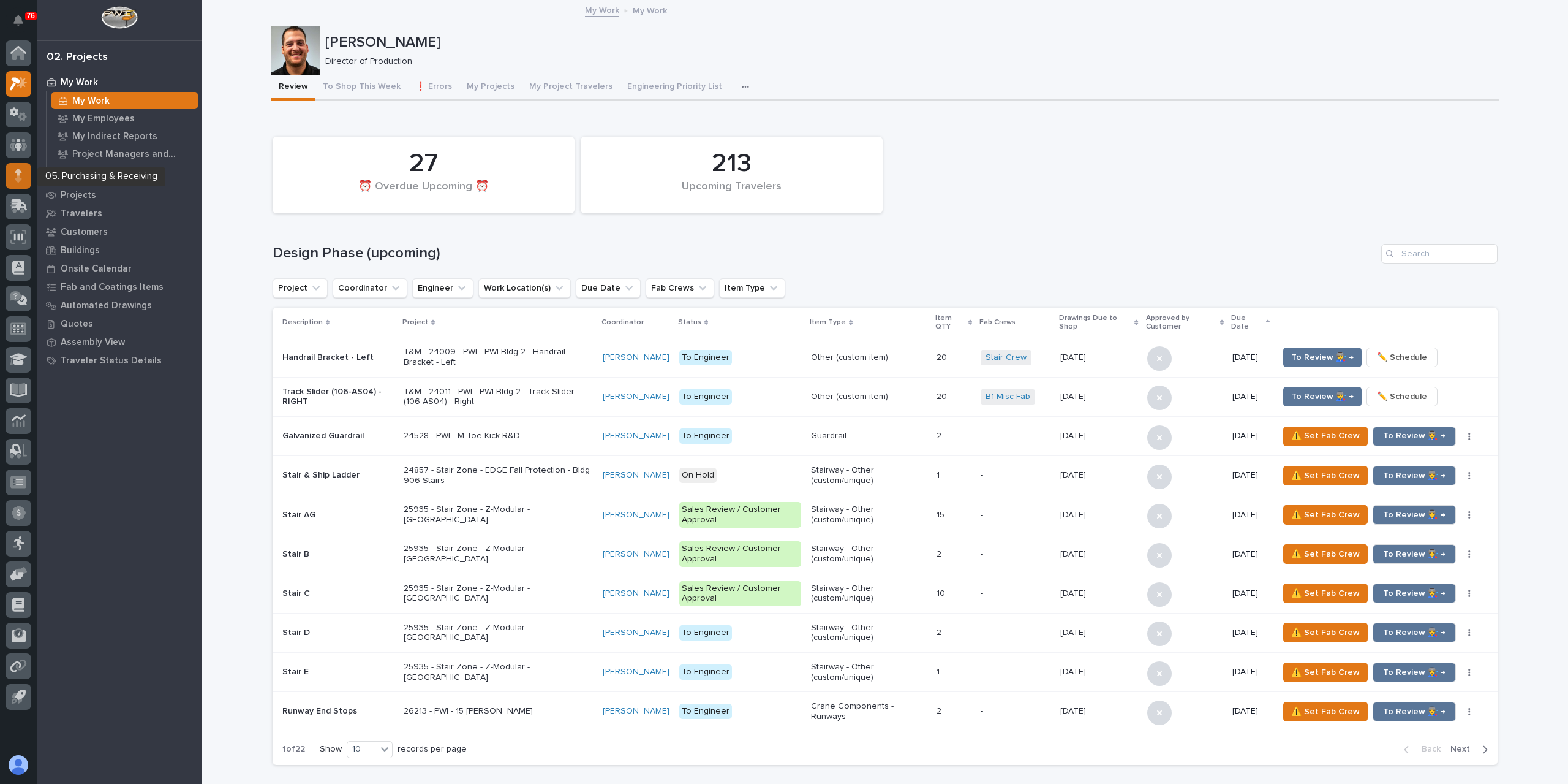
click at [17, 168] on icon at bounding box center [18, 175] width 8 height 14
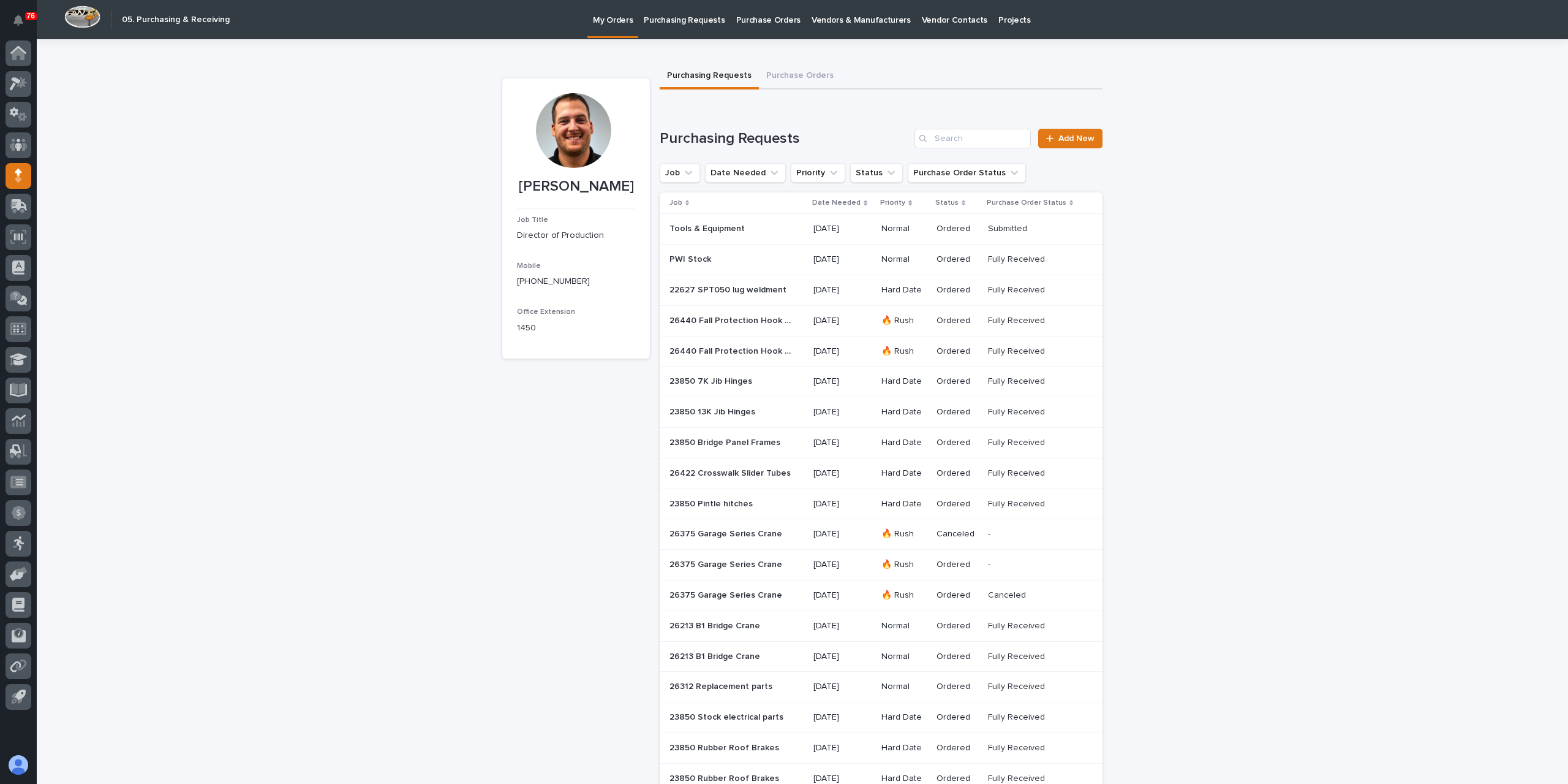
click at [692, 28] on link "Purchasing Requests" at bounding box center [685, 19] width 92 height 38
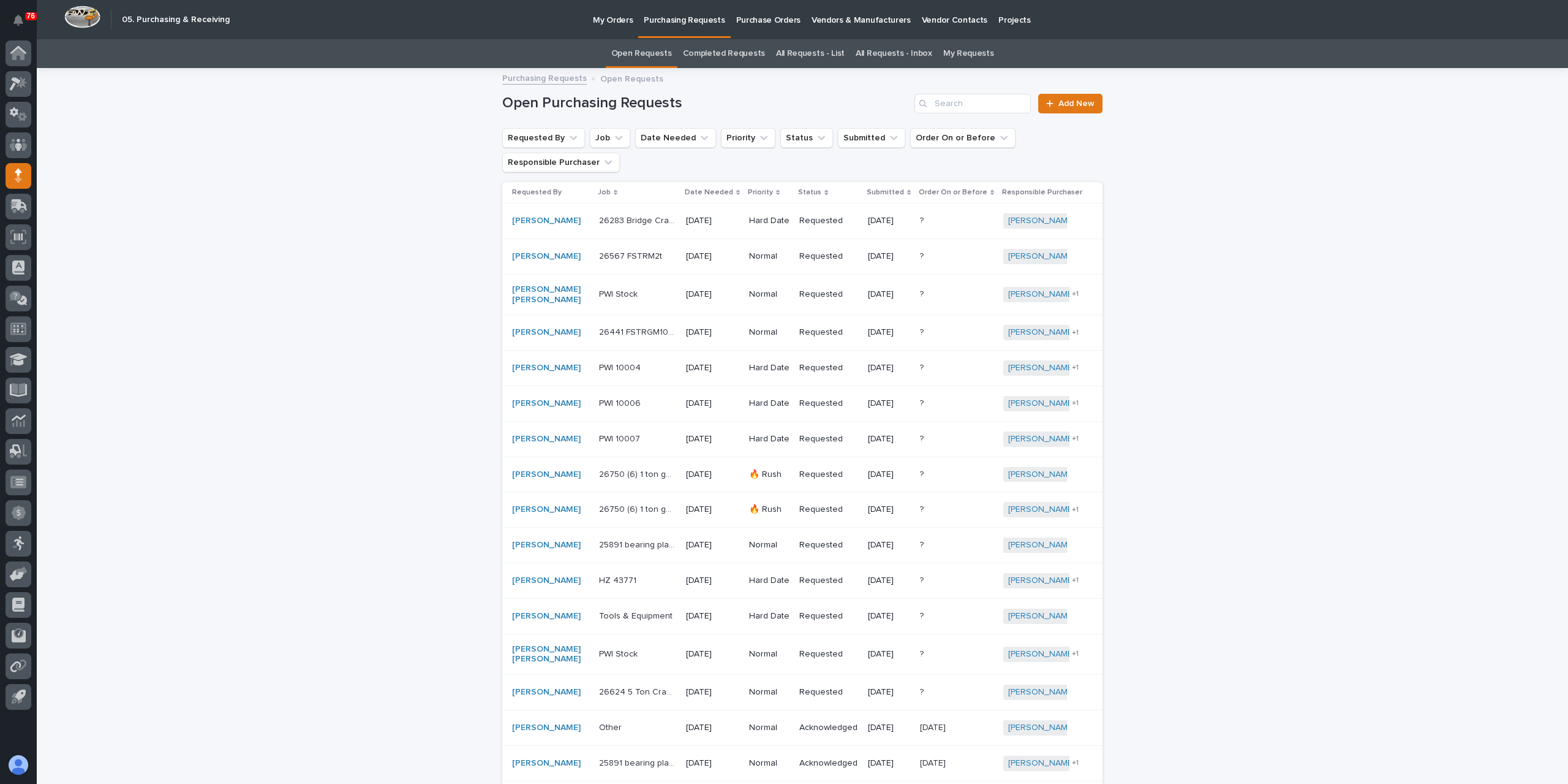
click at [780, 52] on link "All Requests - List" at bounding box center [811, 54] width 69 height 29
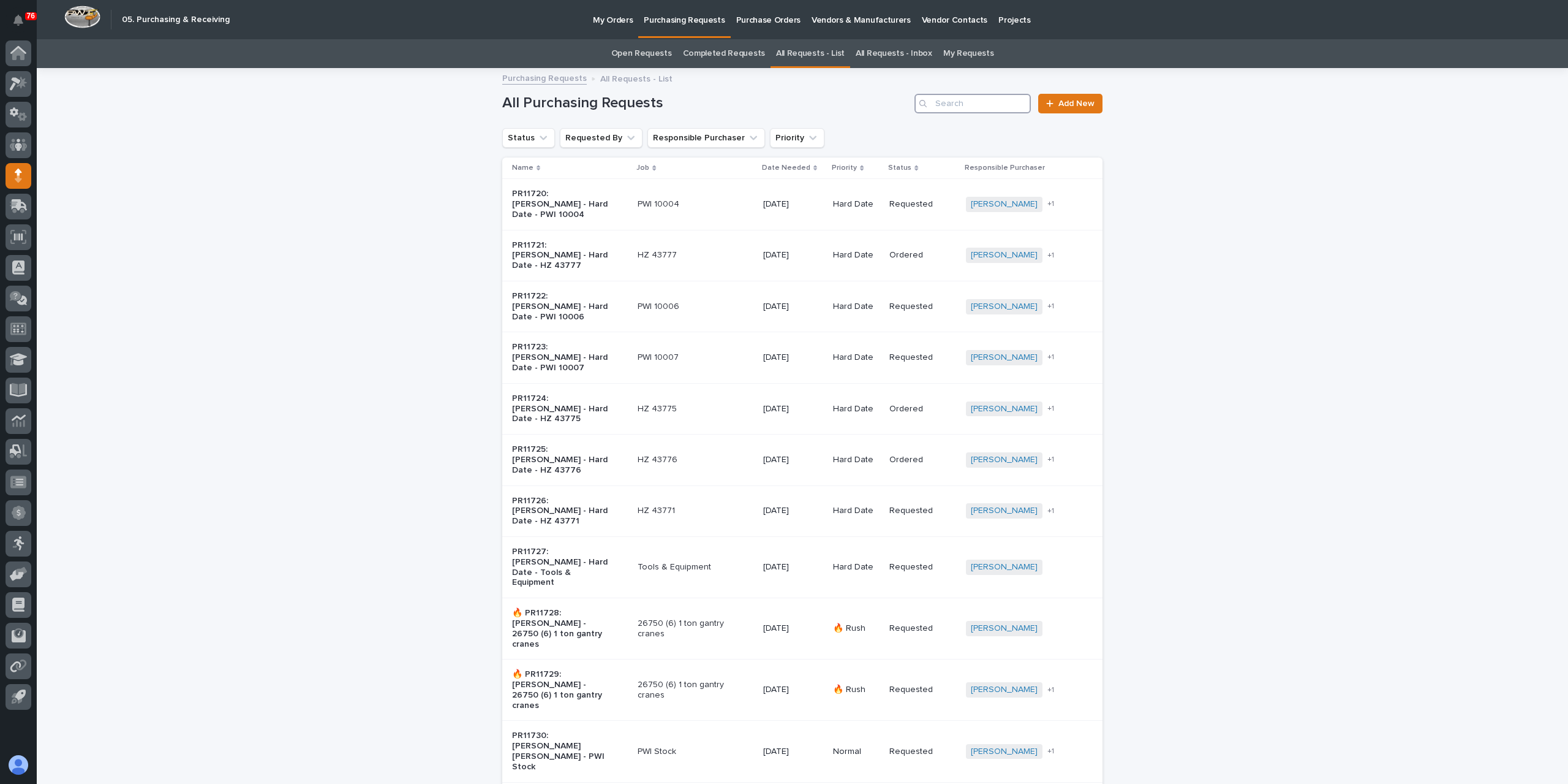
click at [944, 111] on input "Search" at bounding box center [973, 103] width 117 height 20
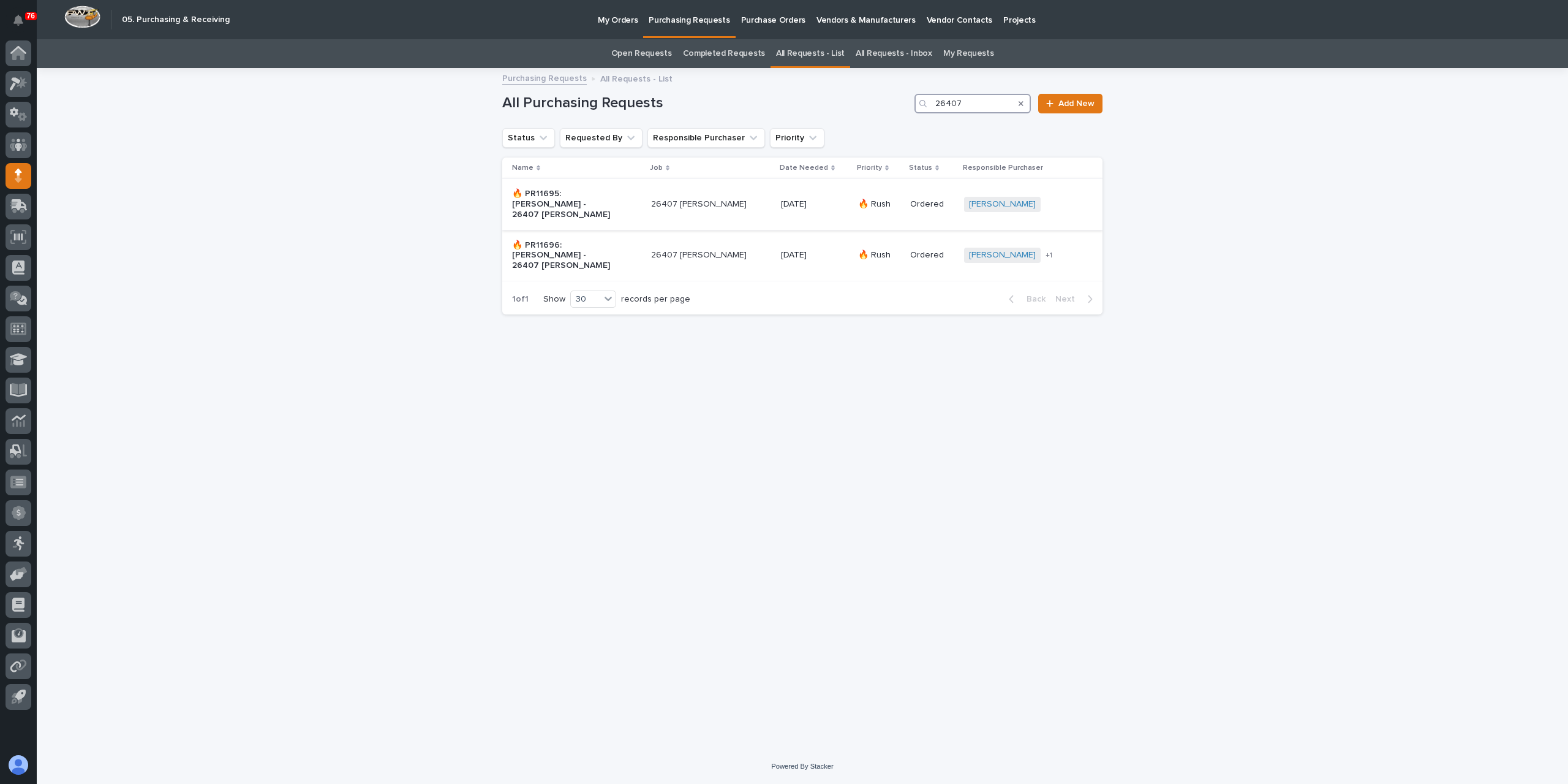
type input "26407"
click at [692, 197] on div "26407 Lino Rack" at bounding box center [702, 203] width 102 height 12
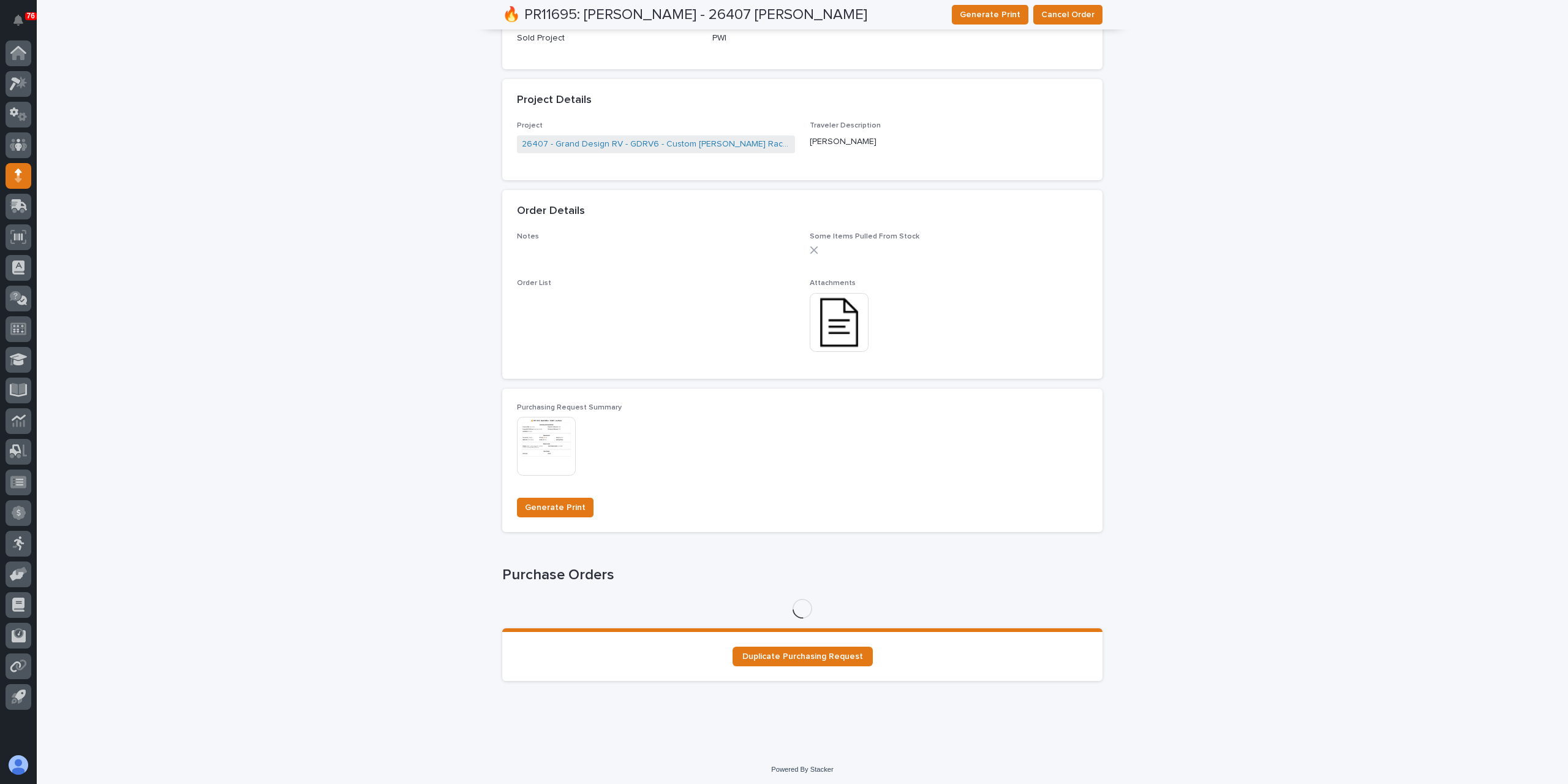
scroll to position [567, 0]
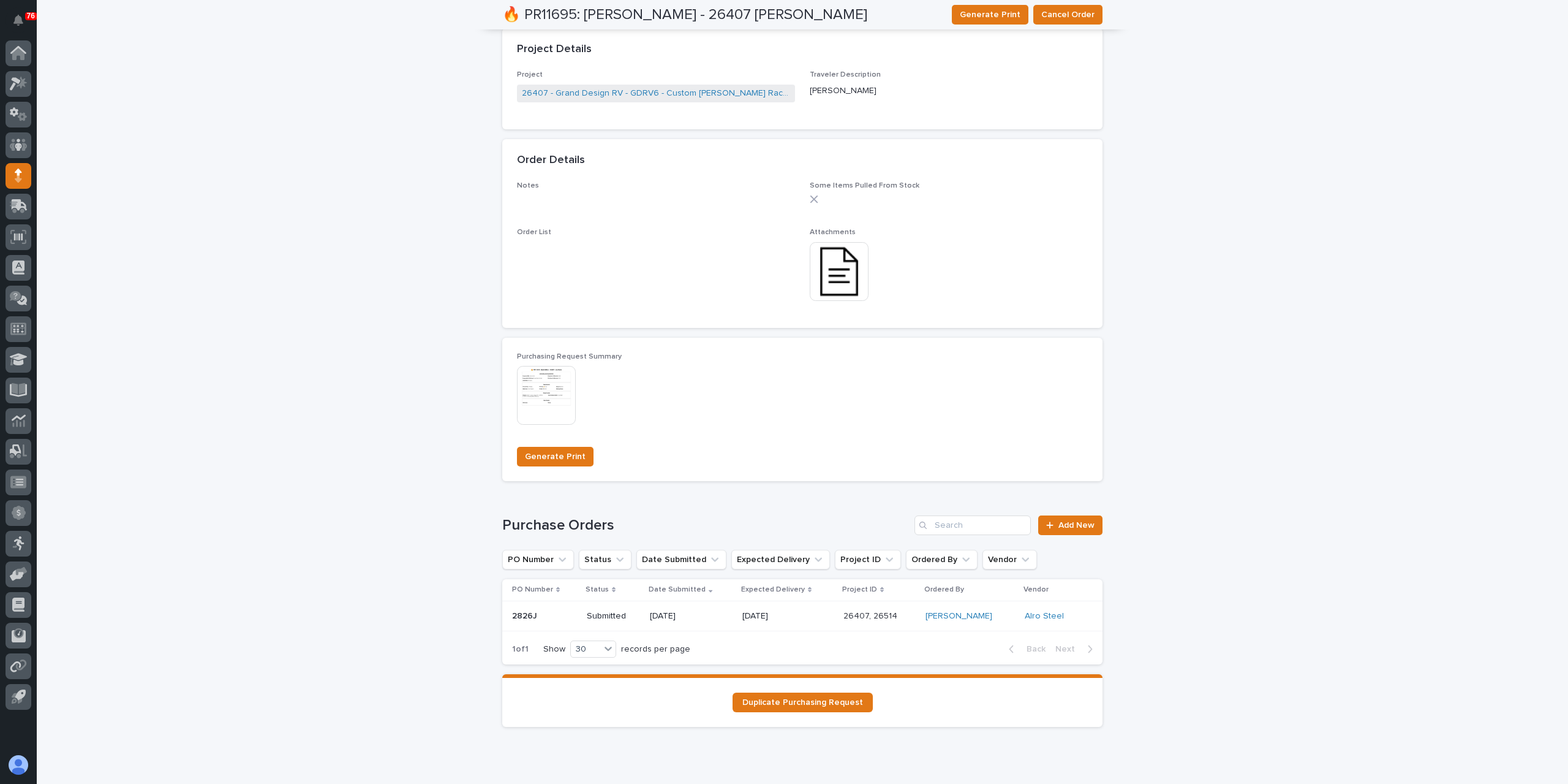
click at [765, 611] on p "[DATE]" at bounding box center [787, 616] width 88 height 11
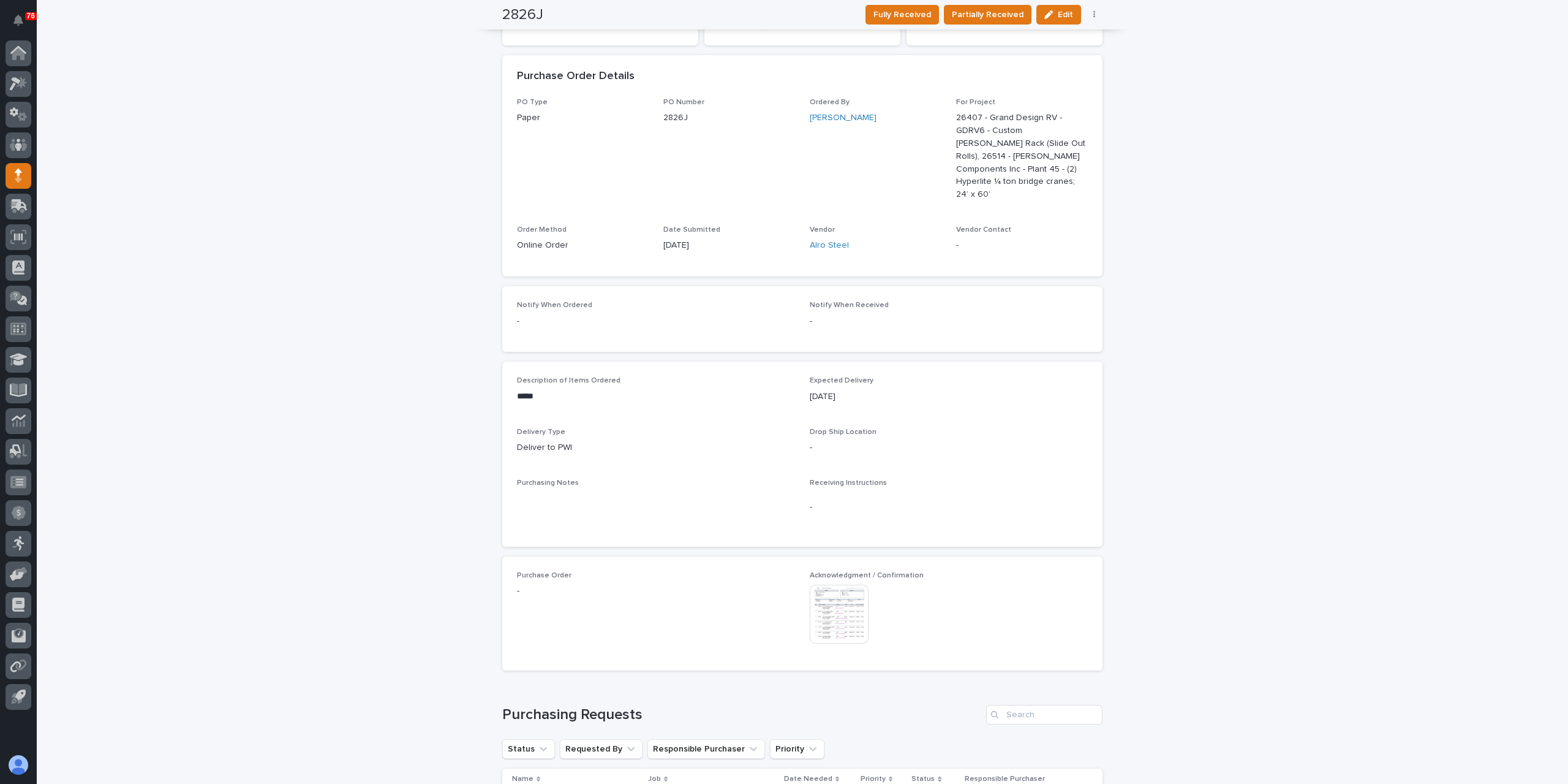
scroll to position [323, 0]
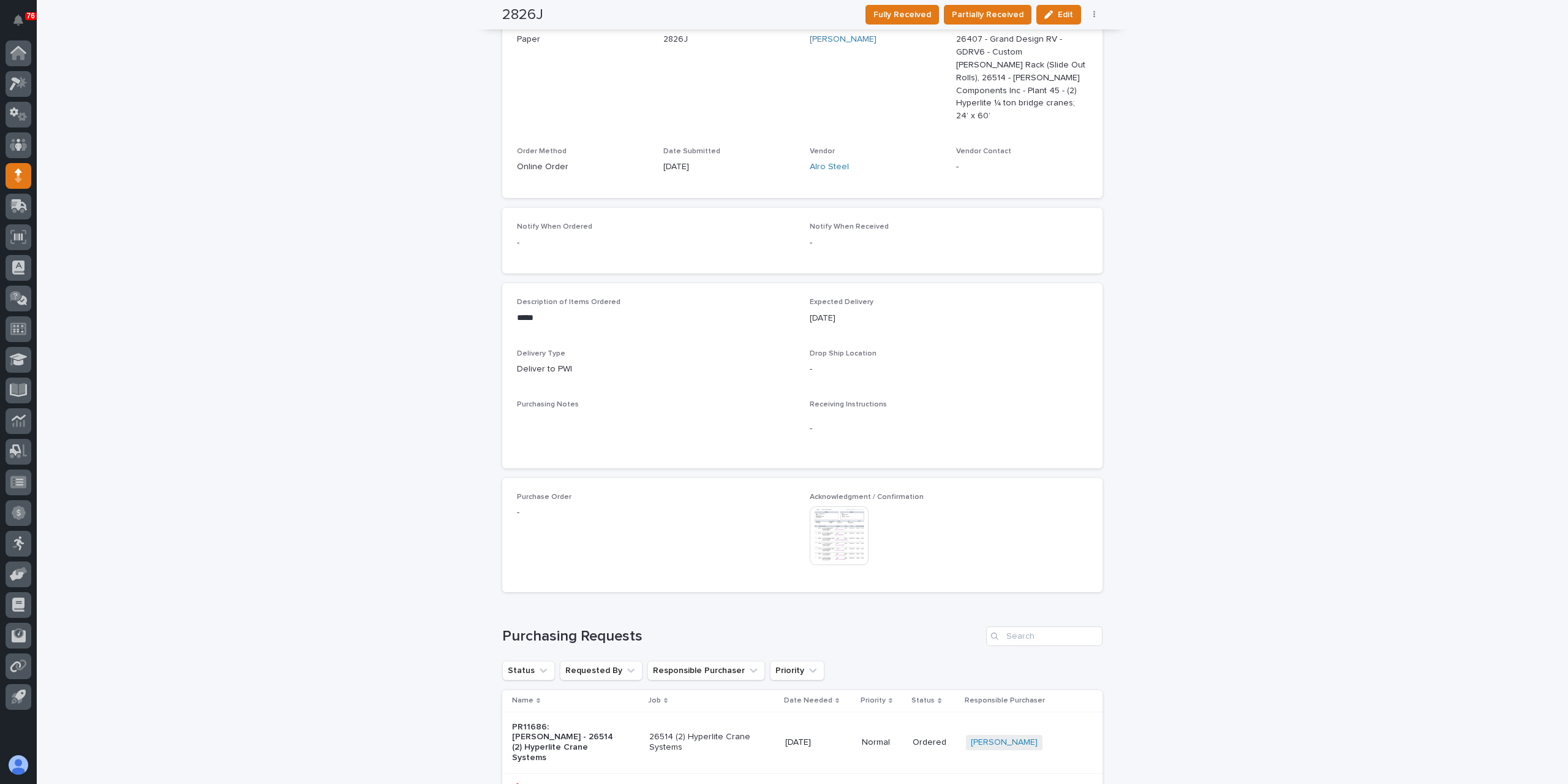
click at [845, 544] on div "Acknowledgment / Confirmation This file cannot be opened Download File" at bounding box center [948, 534] width 278 height 84
click at [843, 532] on img at bounding box center [839, 535] width 59 height 59
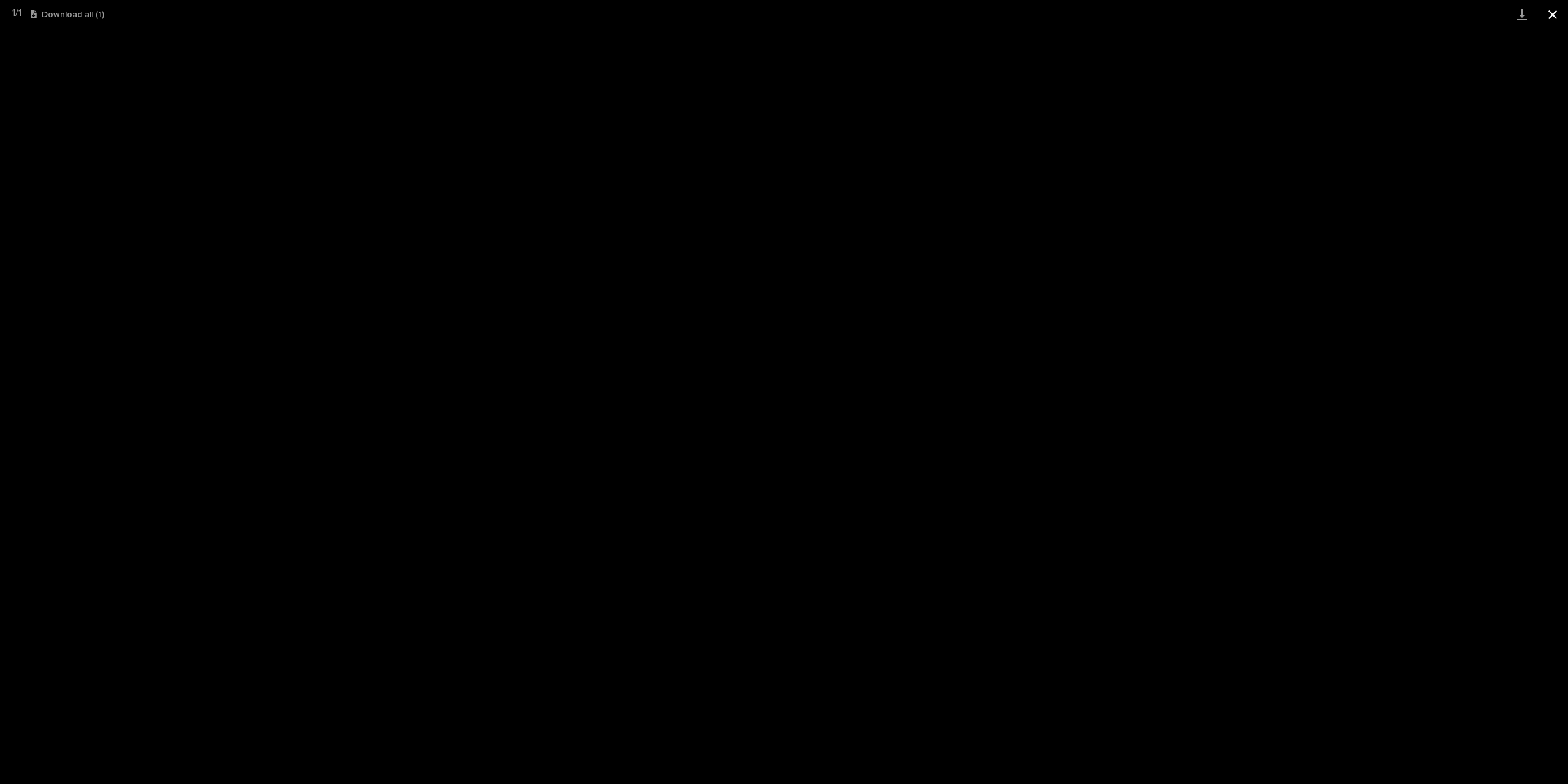
click at [1558, 20] on button "Close gallery" at bounding box center [1553, 14] width 31 height 29
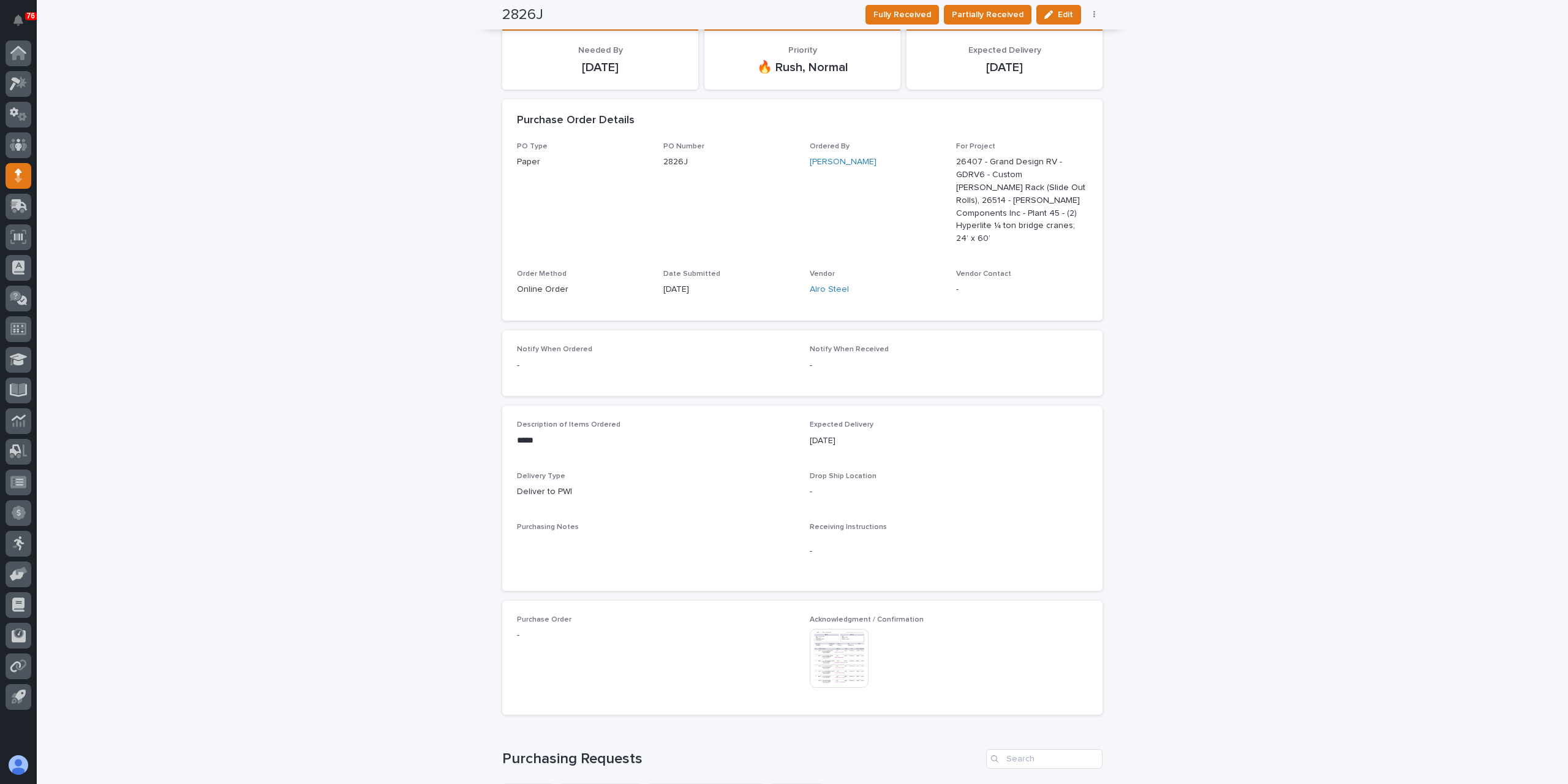
scroll to position [446, 0]
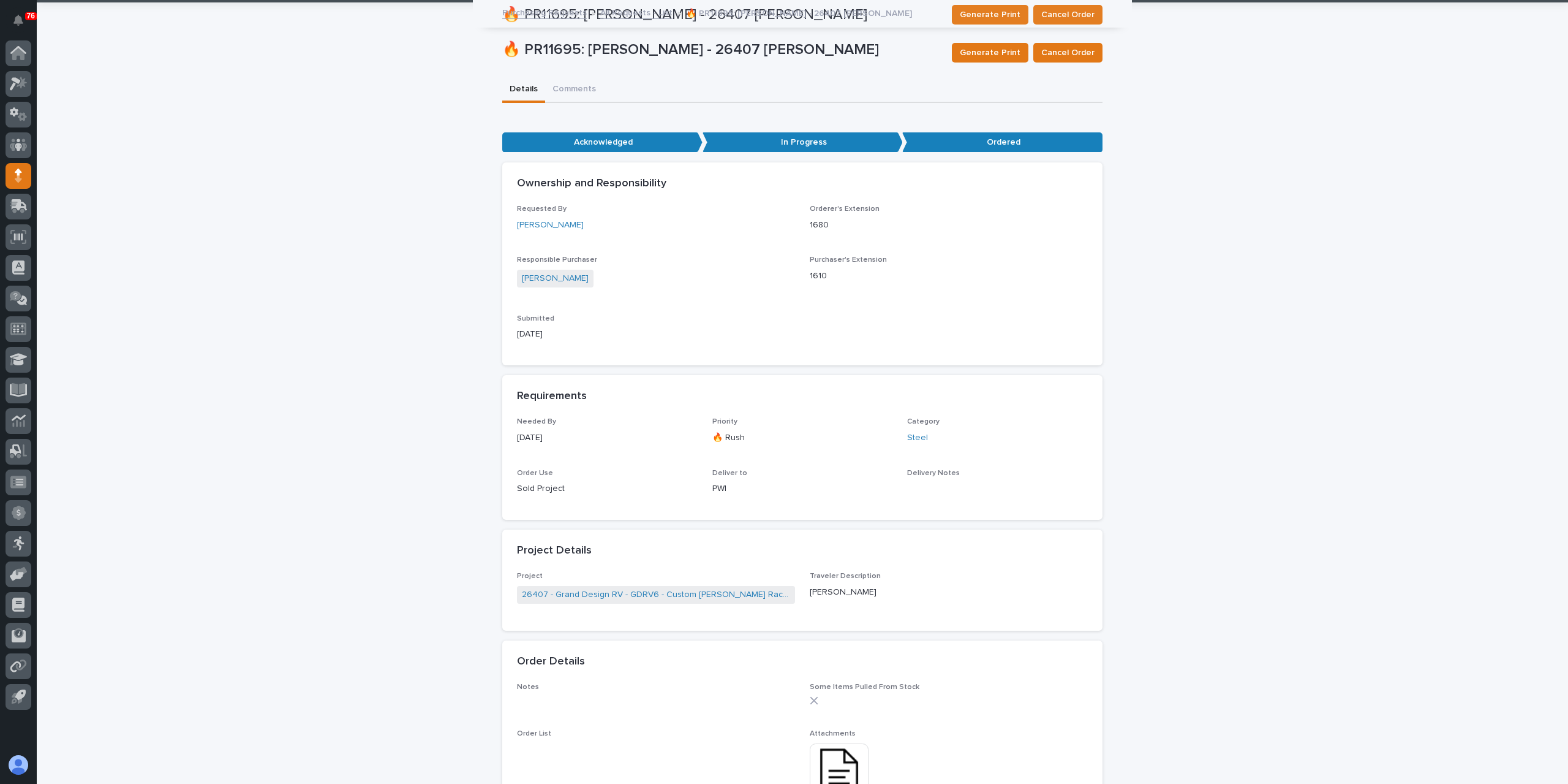
scroll to position [39, 0]
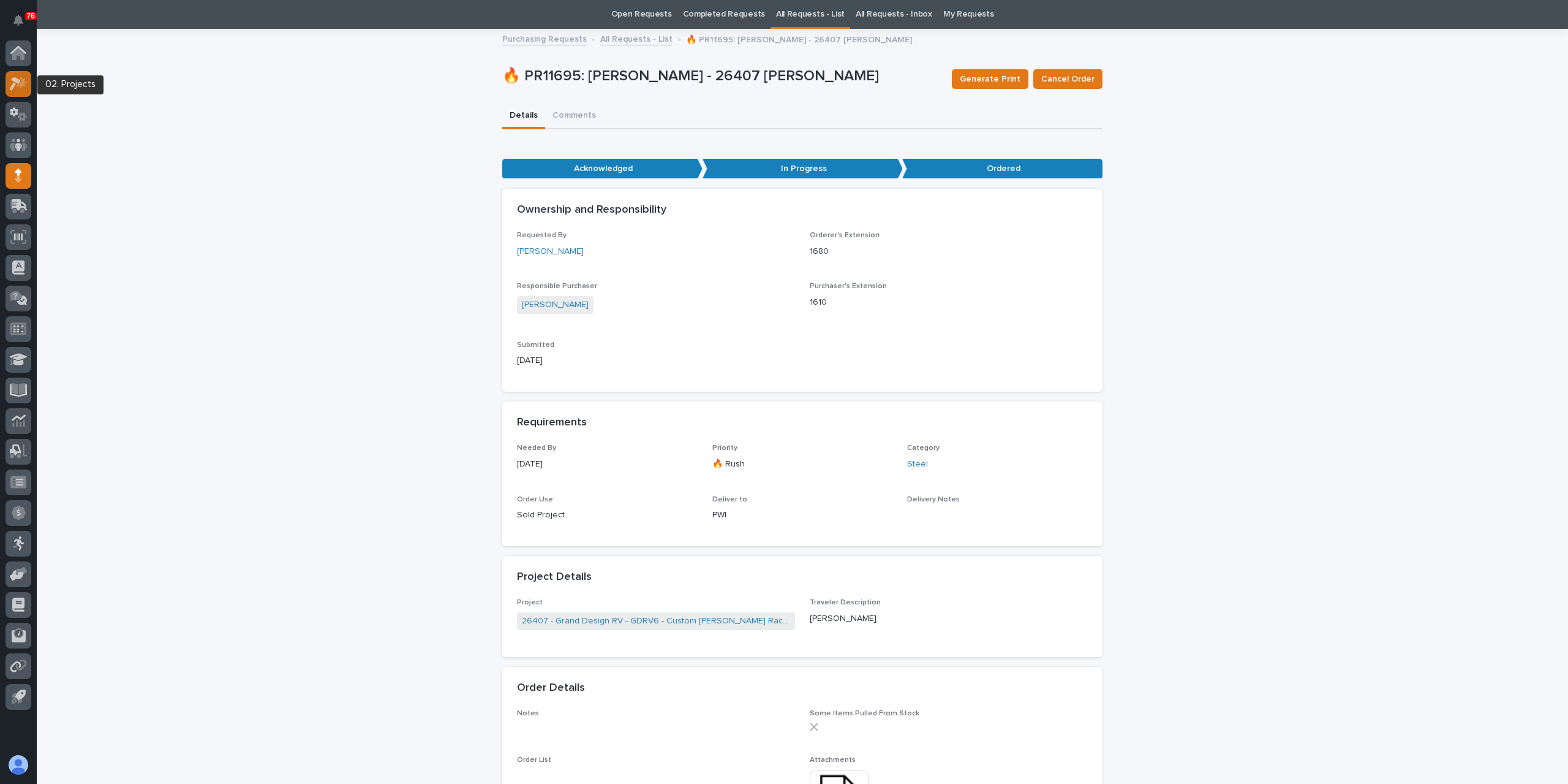
click at [17, 86] on icon at bounding box center [21, 81] width 11 height 12
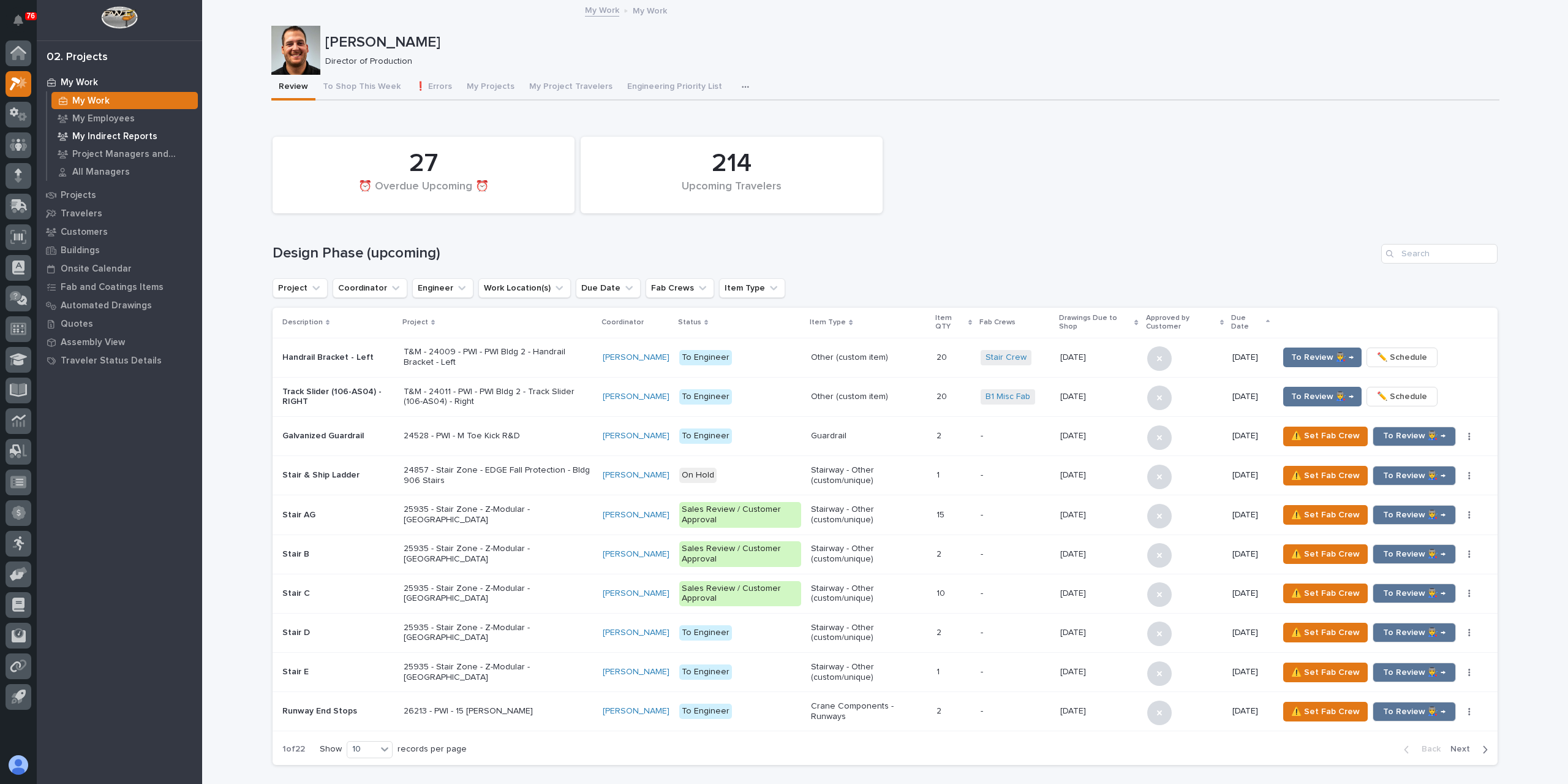
click at [129, 131] on p "My Indirect Reports" at bounding box center [115, 137] width 85 height 11
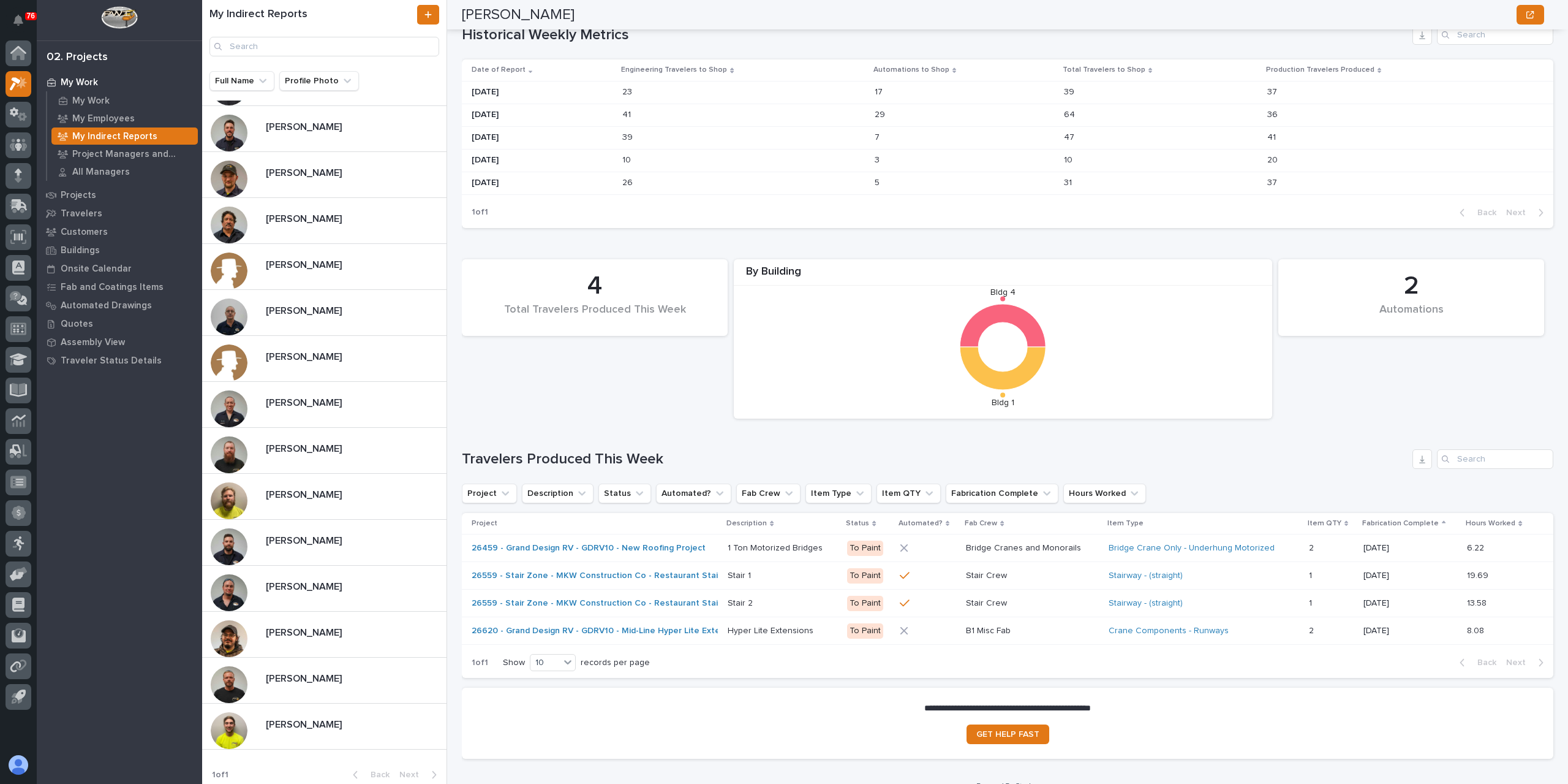
scroll to position [611, 0]
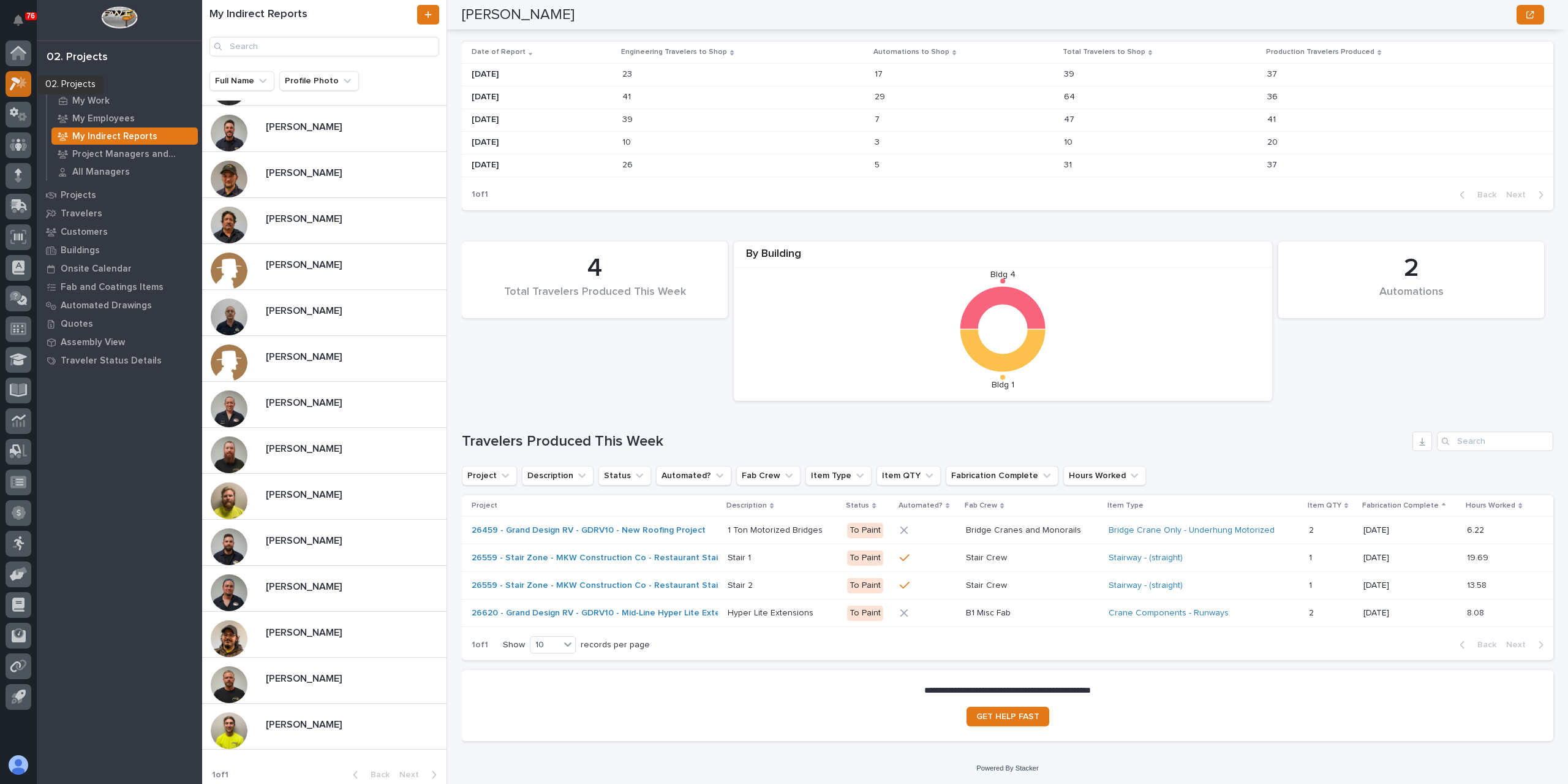
click at [20, 90] on icon at bounding box center [18, 83] width 18 height 14
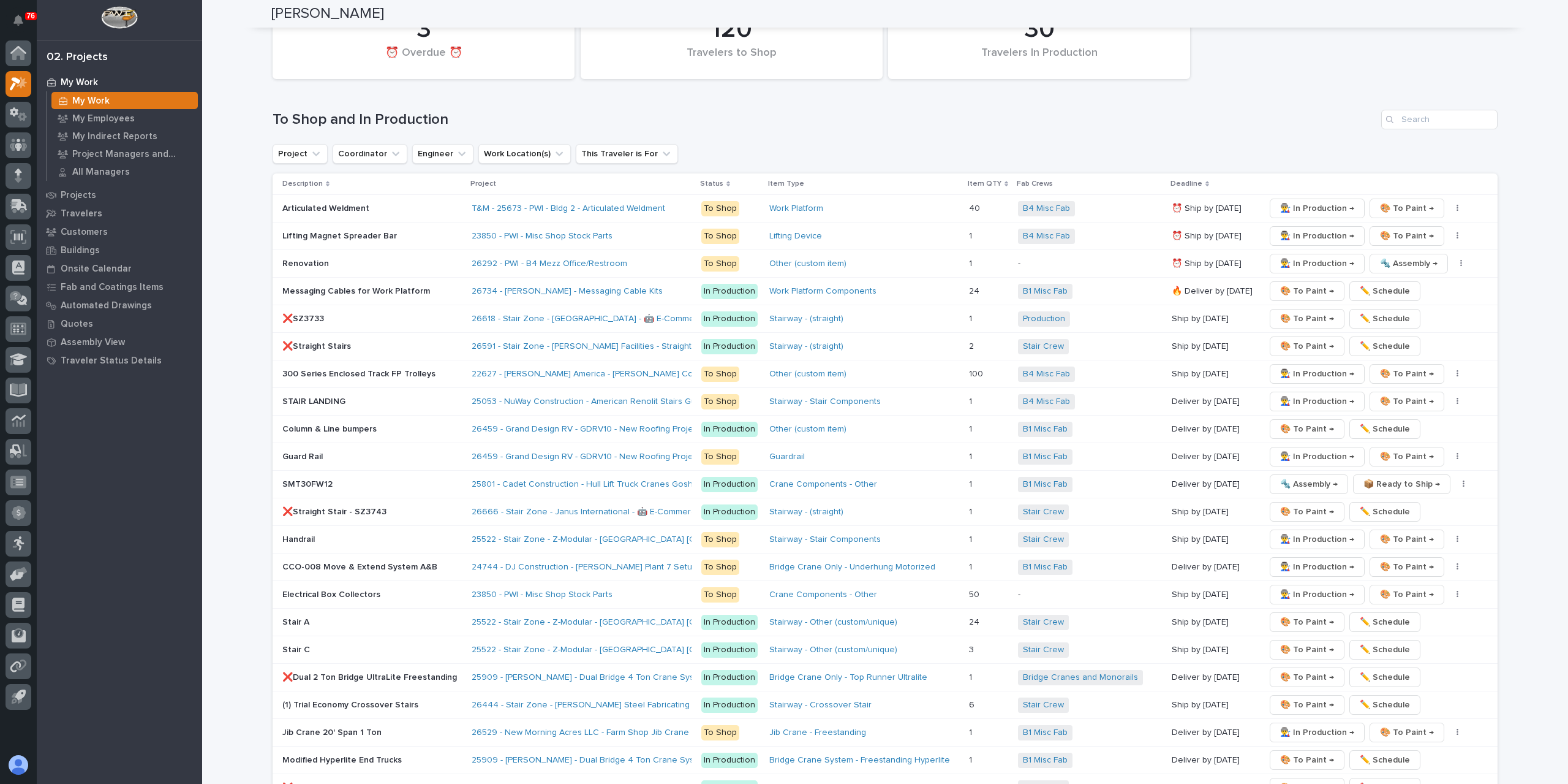
scroll to position [1532, 0]
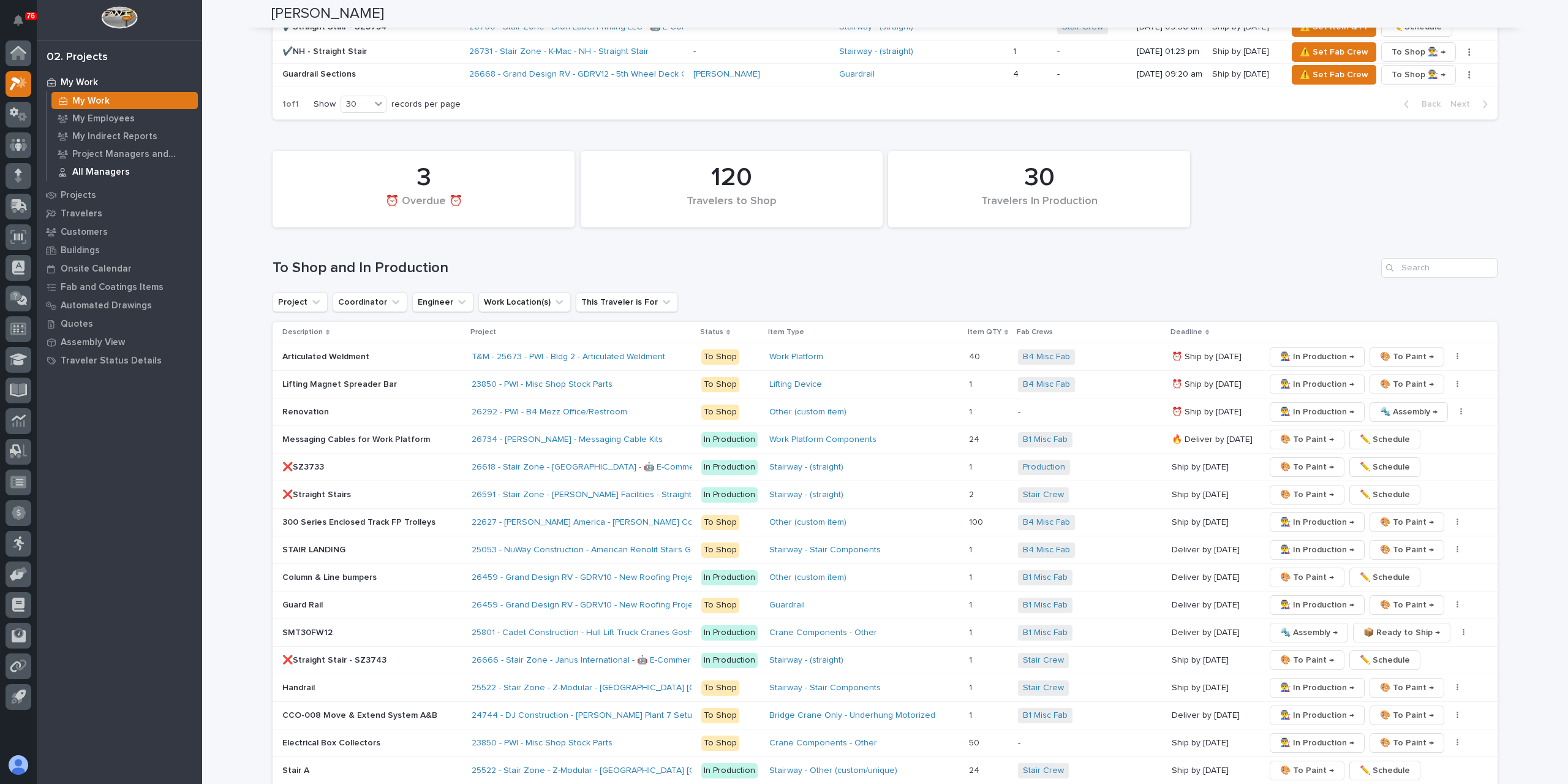
click at [110, 178] on div "All Managers" at bounding box center [124, 171] width 146 height 17
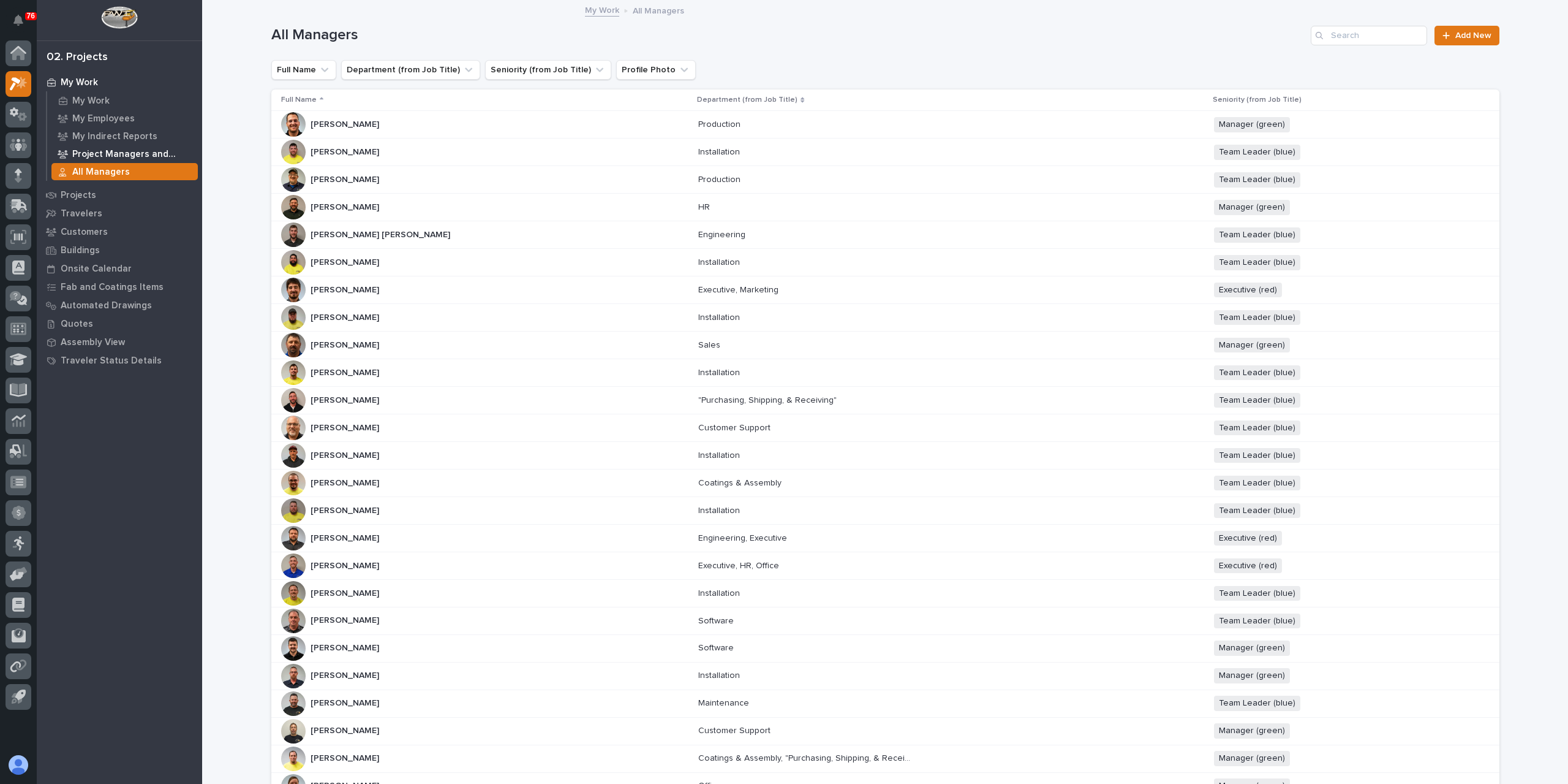
click at [115, 155] on p "Project Managers and Engineers" at bounding box center [133, 155] width 120 height 11
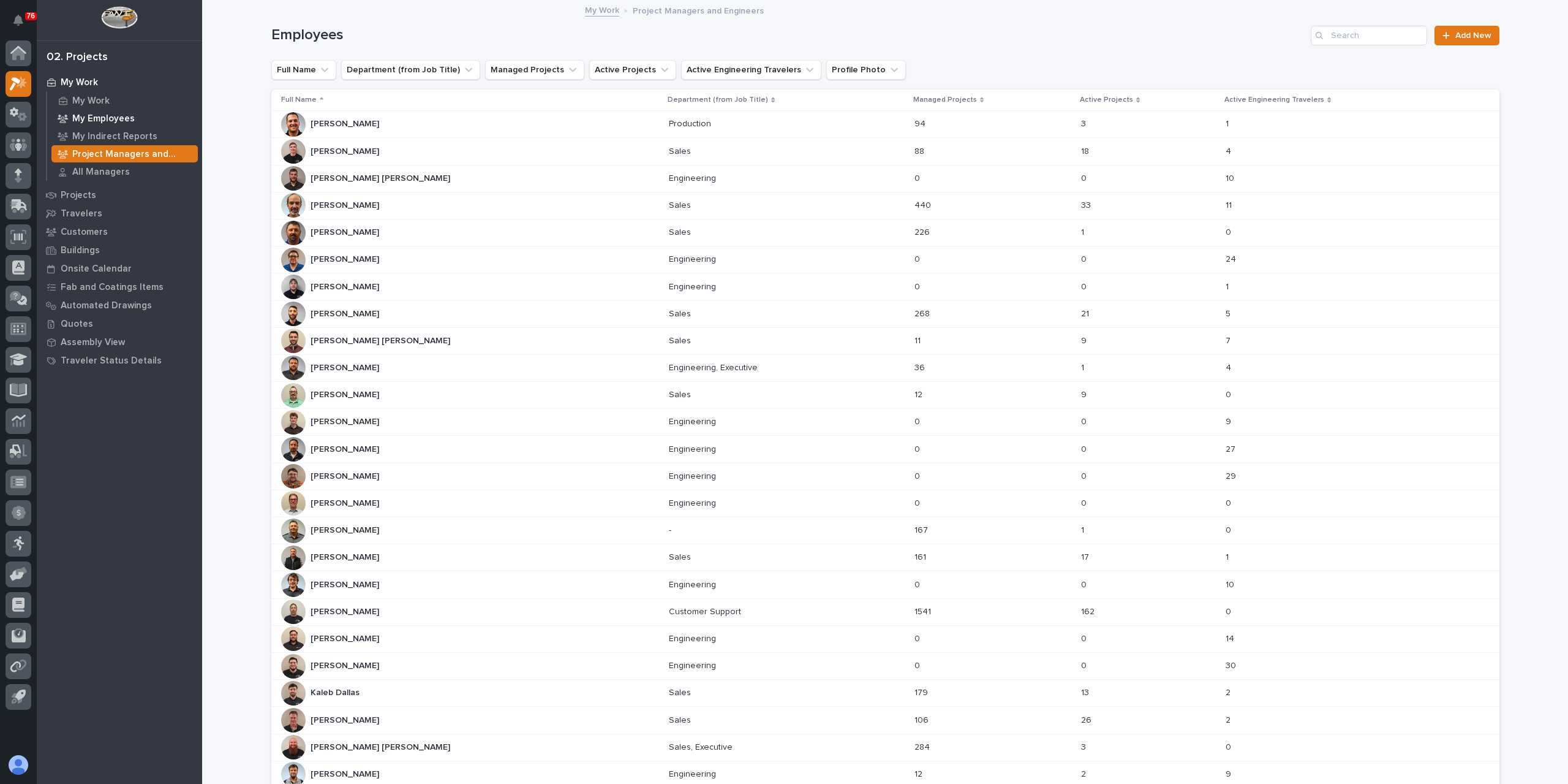
click at [97, 119] on p "My Employees" at bounding box center [103, 120] width 62 height 11
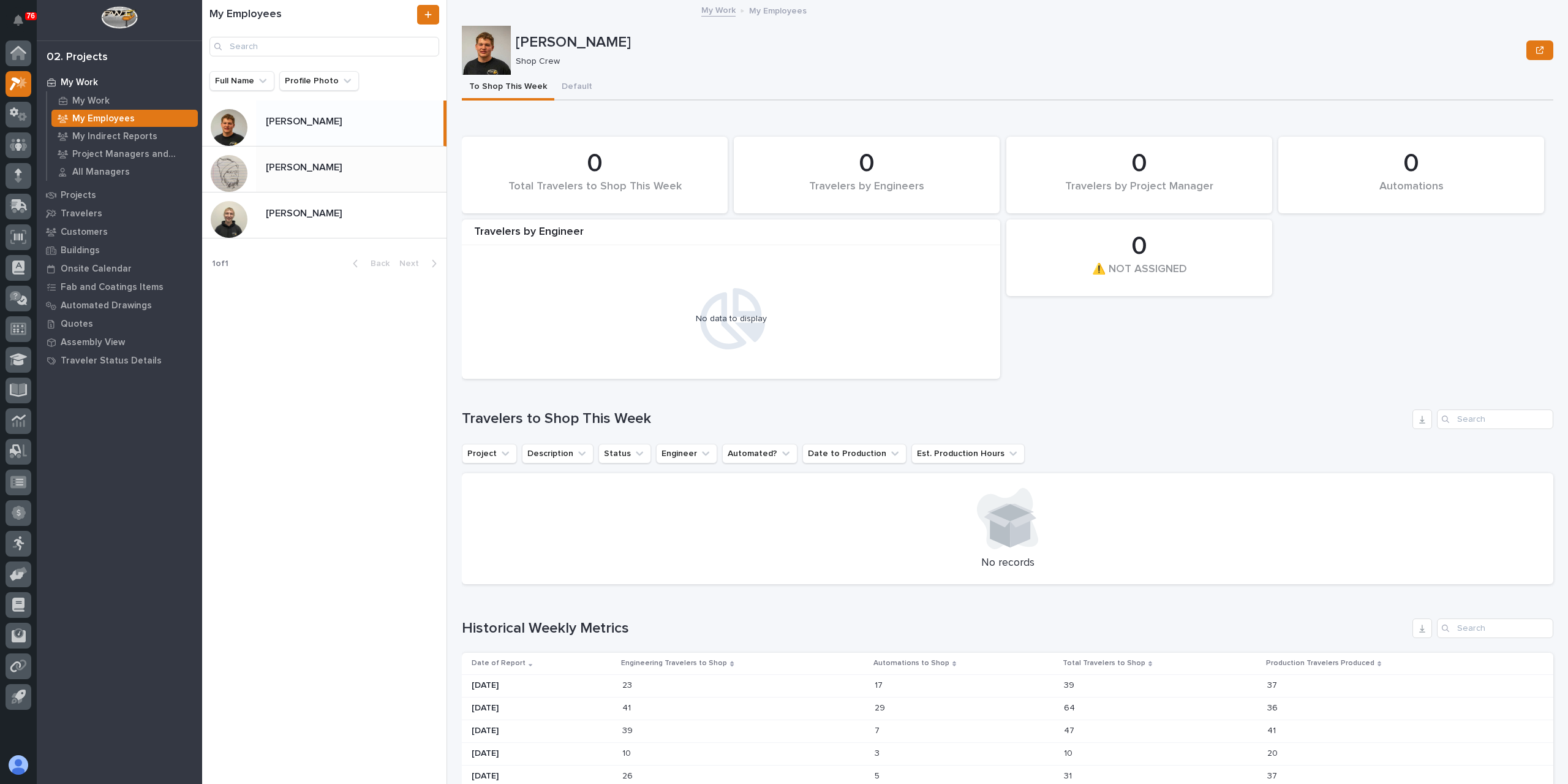
click at [295, 163] on p "Leon Miller" at bounding box center [305, 166] width 78 height 14
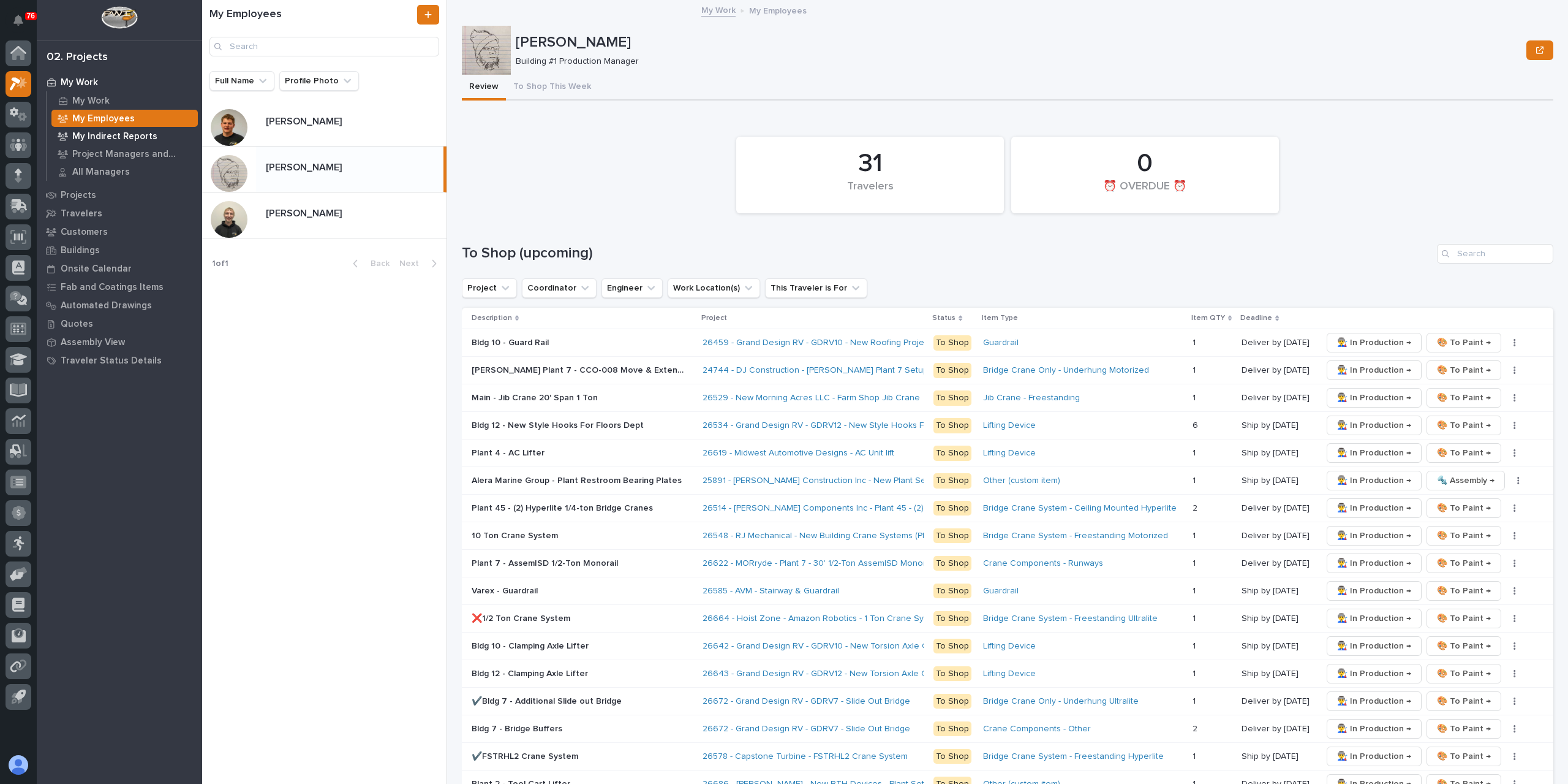
click at [131, 137] on p "My Indirect Reports" at bounding box center [115, 137] width 85 height 11
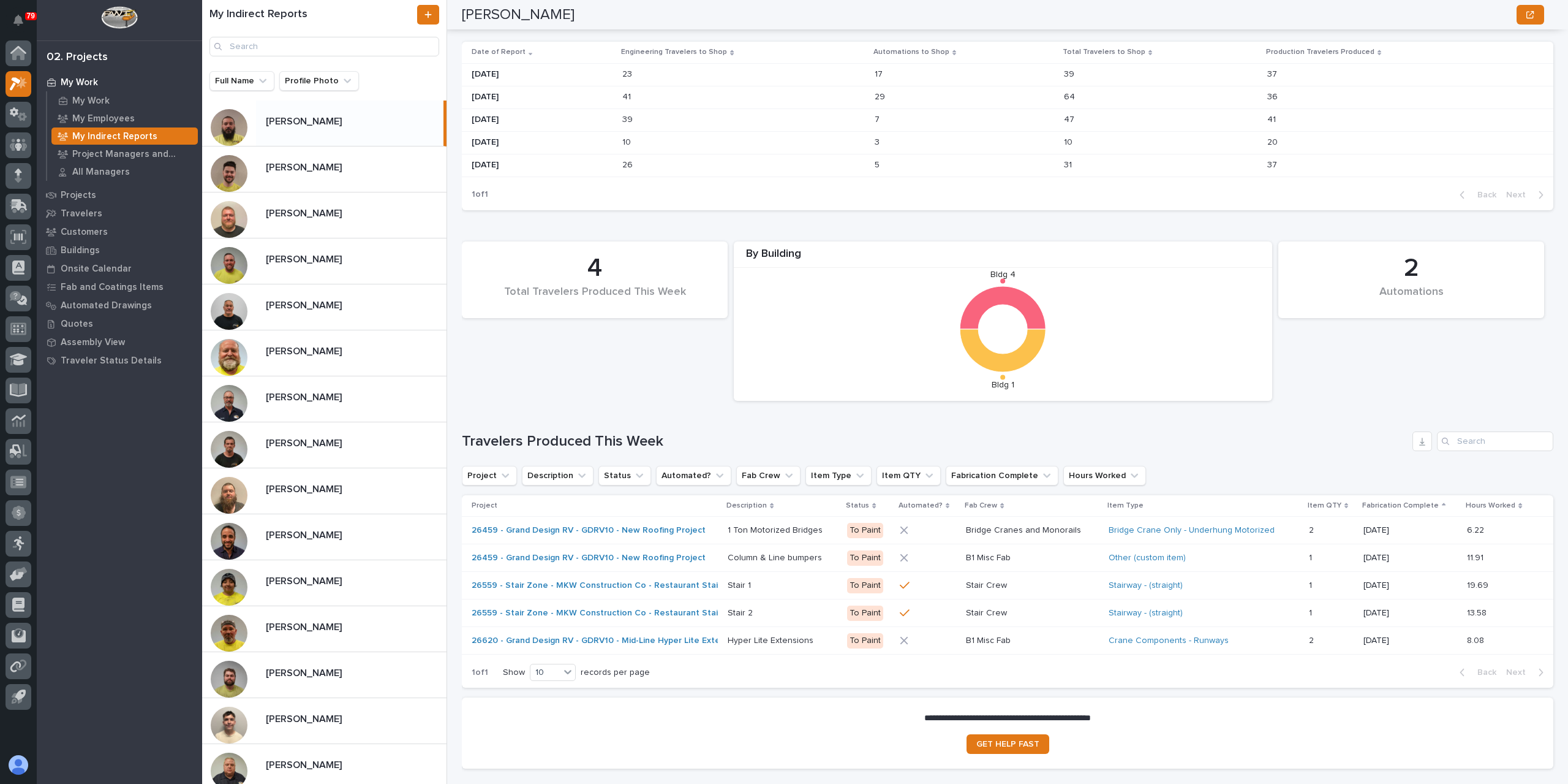
scroll to position [624, 0]
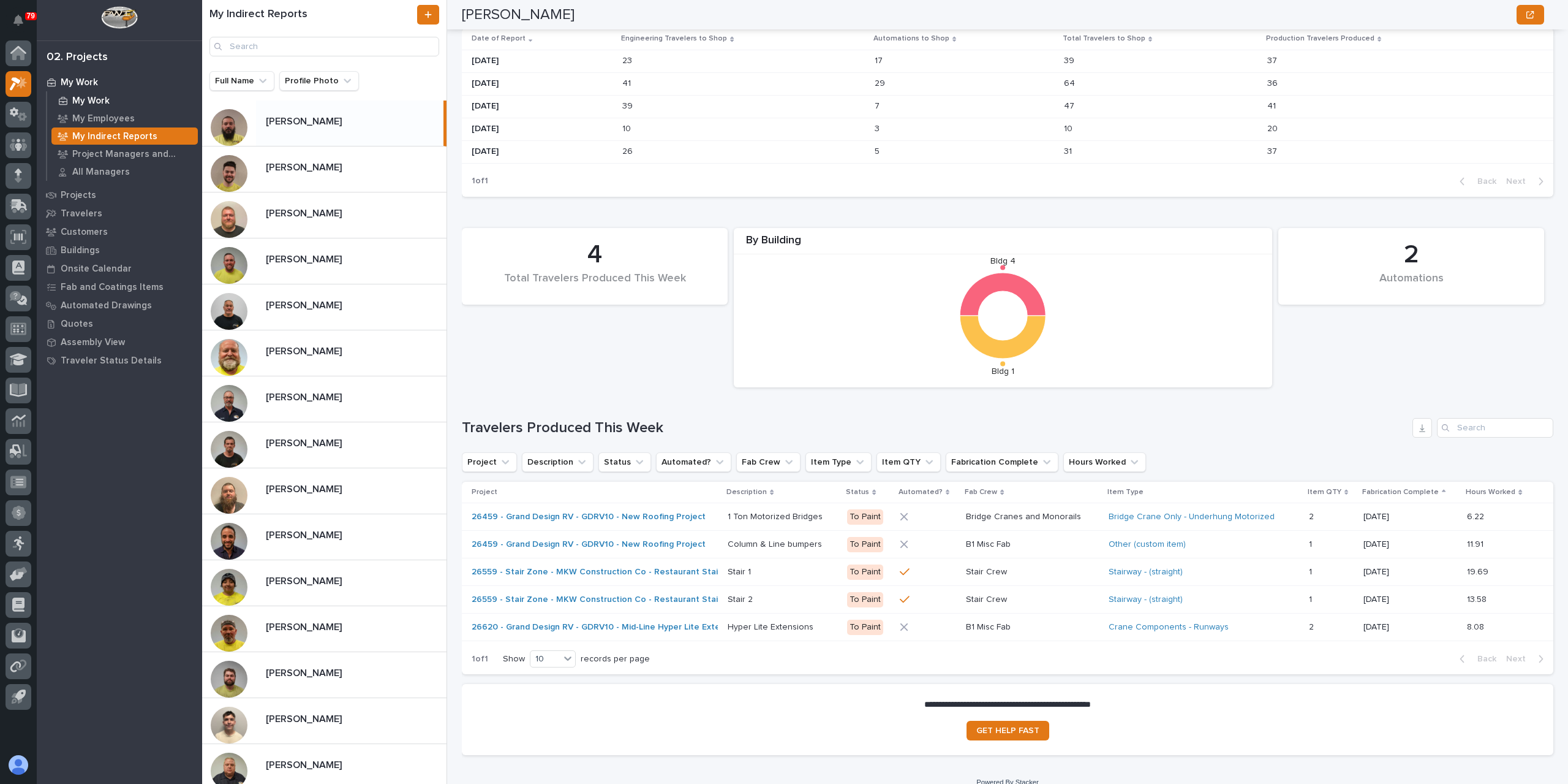
click at [93, 96] on p "My Work" at bounding box center [91, 101] width 37 height 11
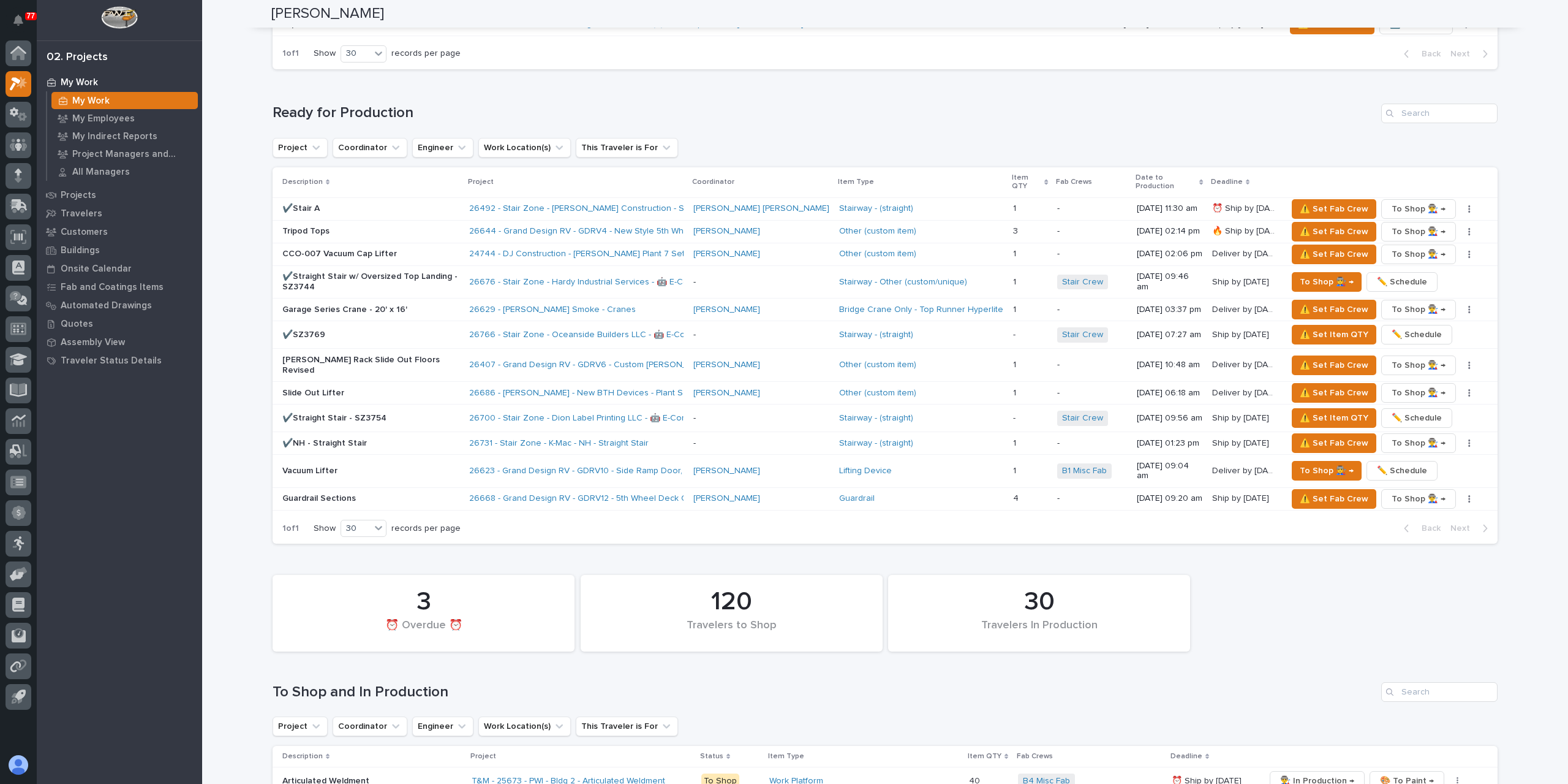
scroll to position [1102, 0]
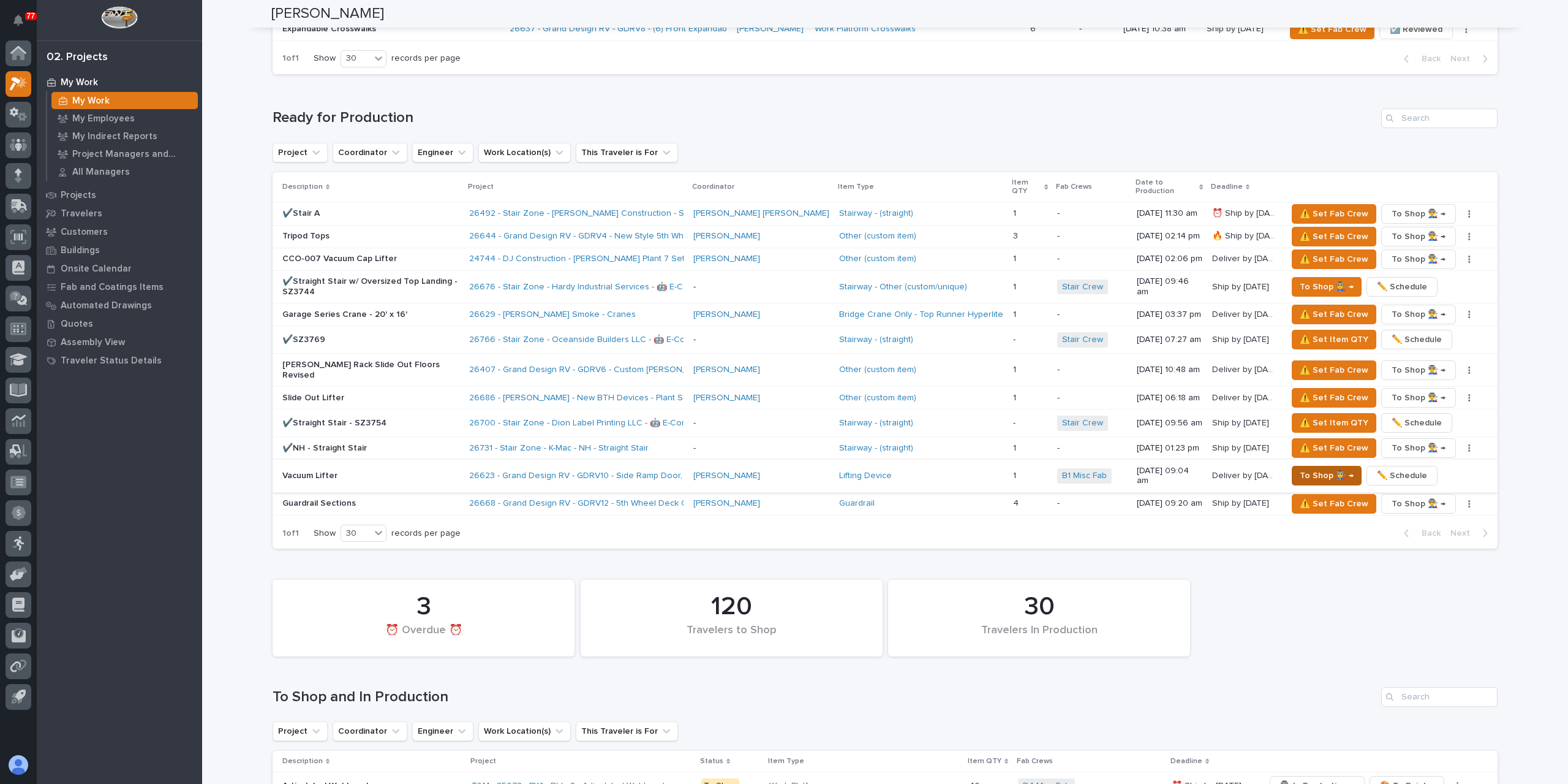
click at [1301, 468] on span "To Shop 👨‍🏭 →" at bounding box center [1327, 475] width 54 height 14
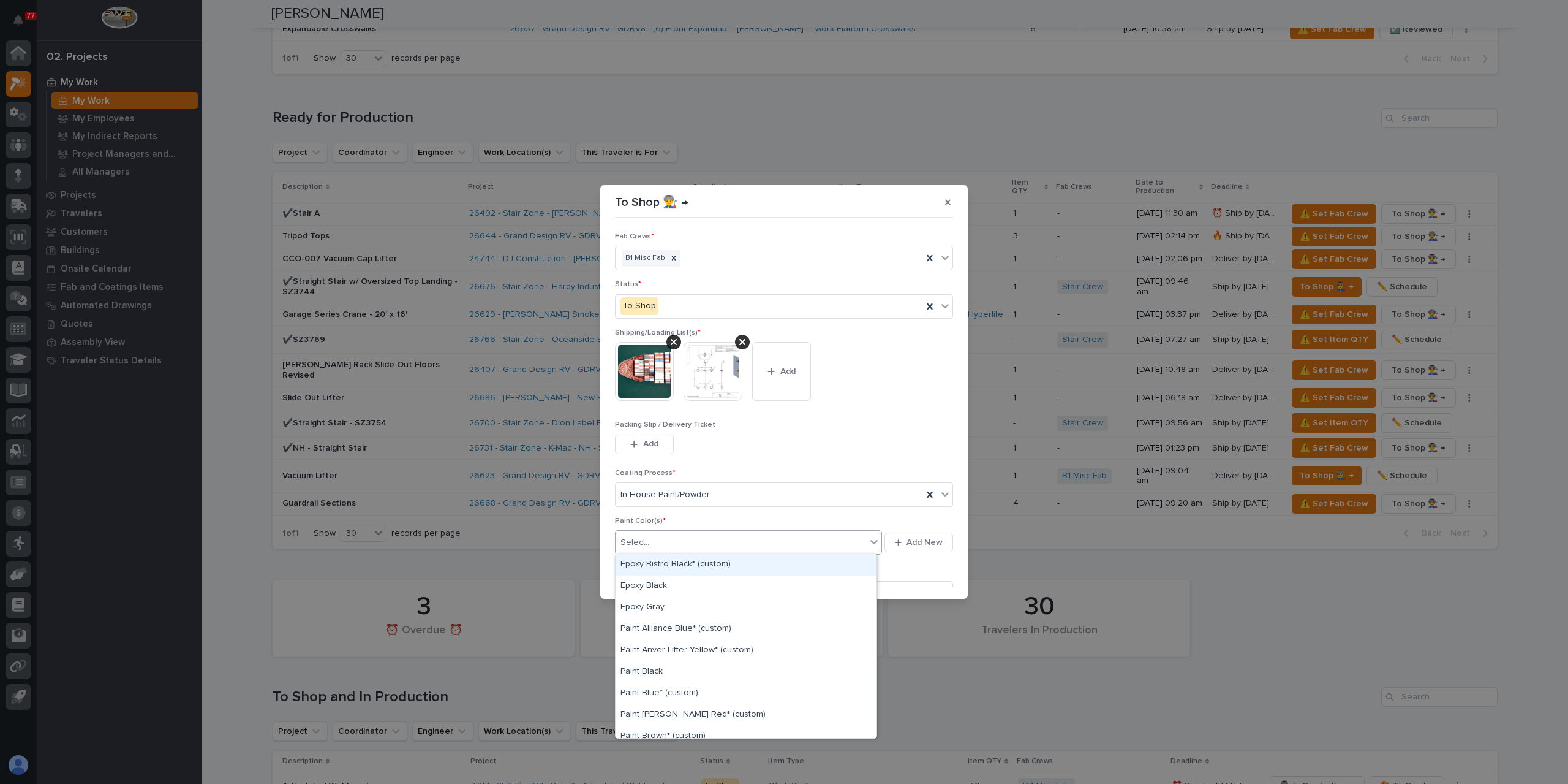
click at [673, 533] on div "Select..." at bounding box center [741, 542] width 250 height 20
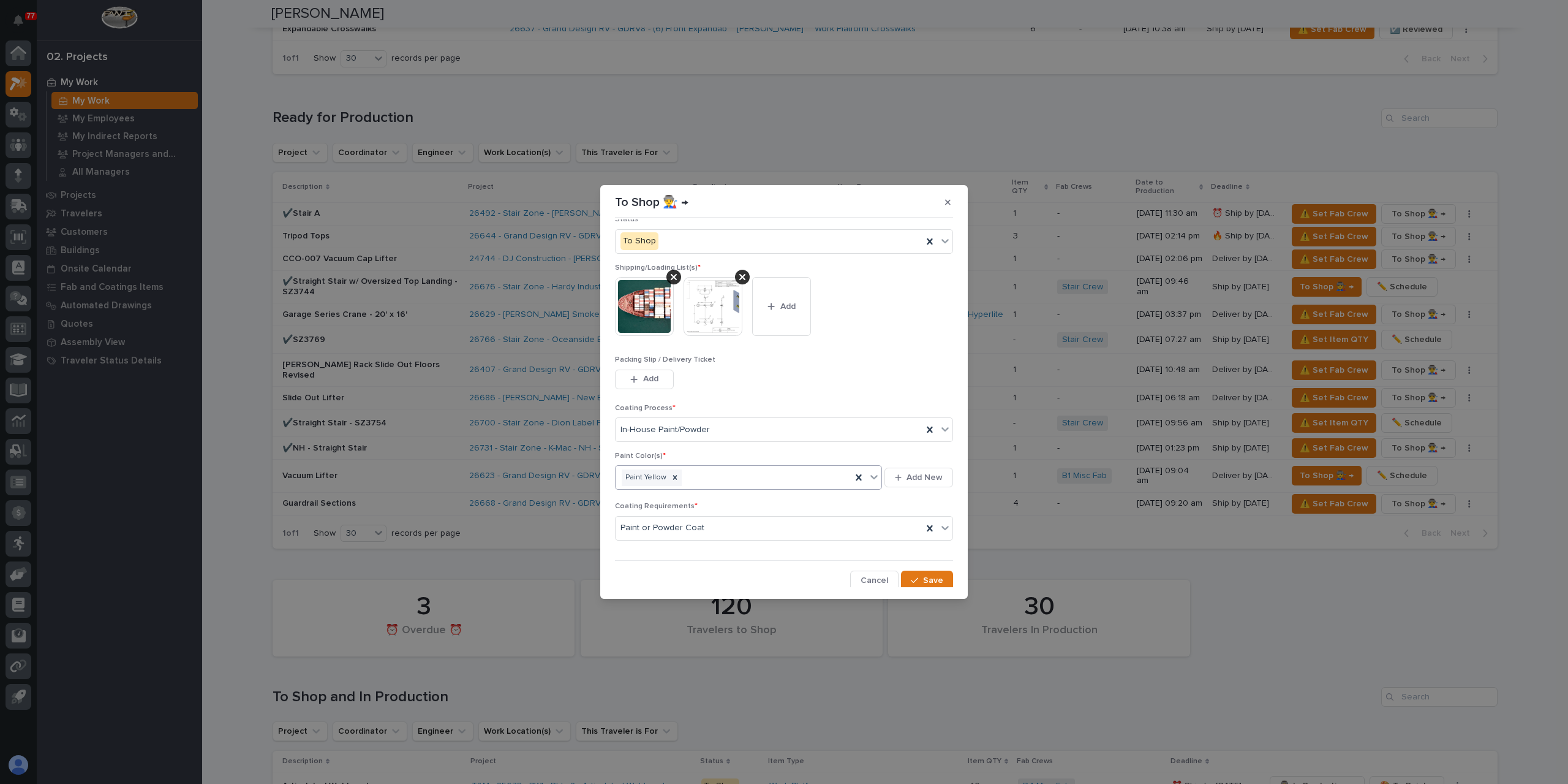
scroll to position [66, 0]
click at [934, 574] on span "Save" at bounding box center [933, 579] width 20 height 11
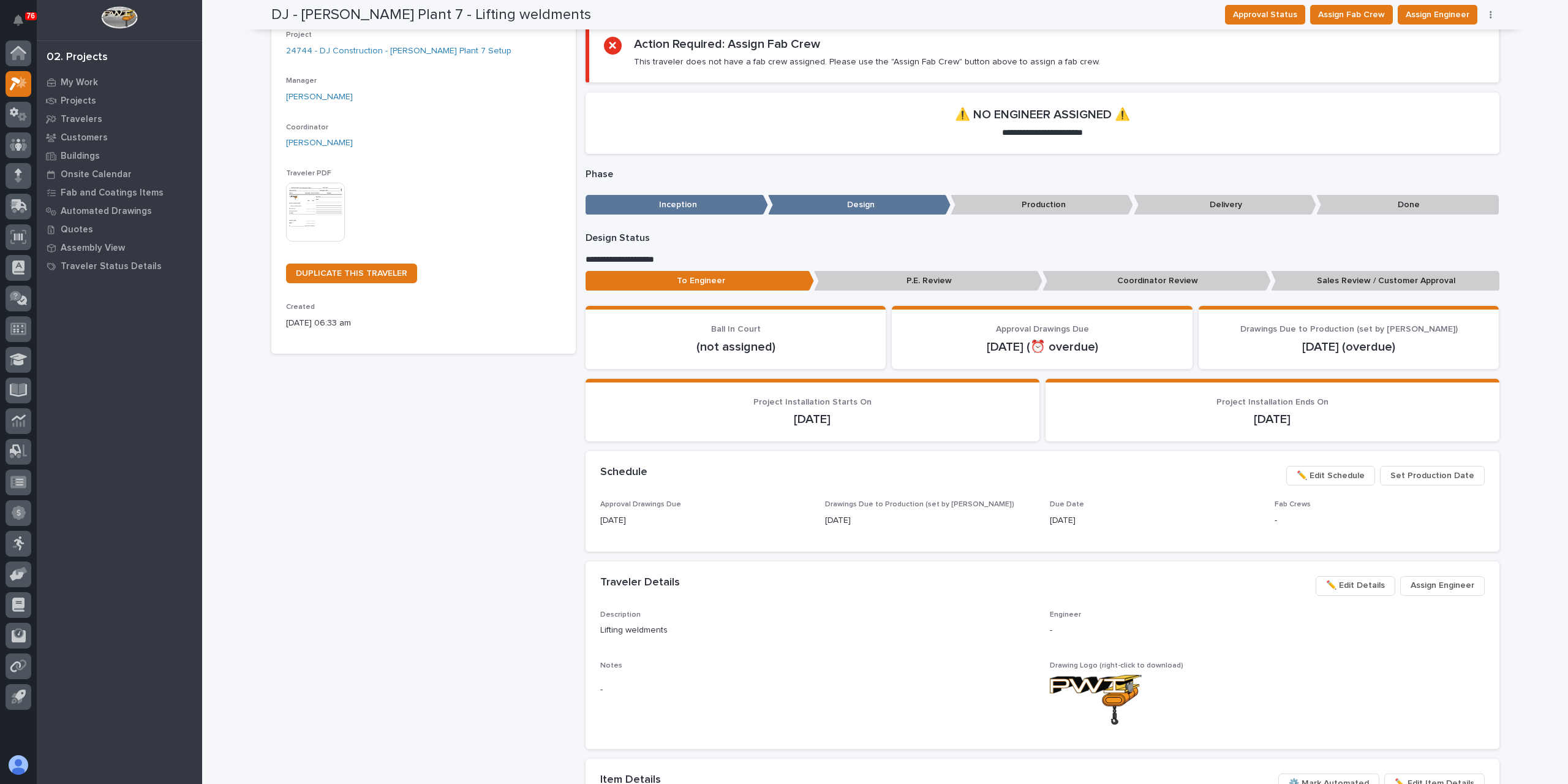
scroll to position [114, 0]
